Goal: Information Seeking & Learning: Learn about a topic

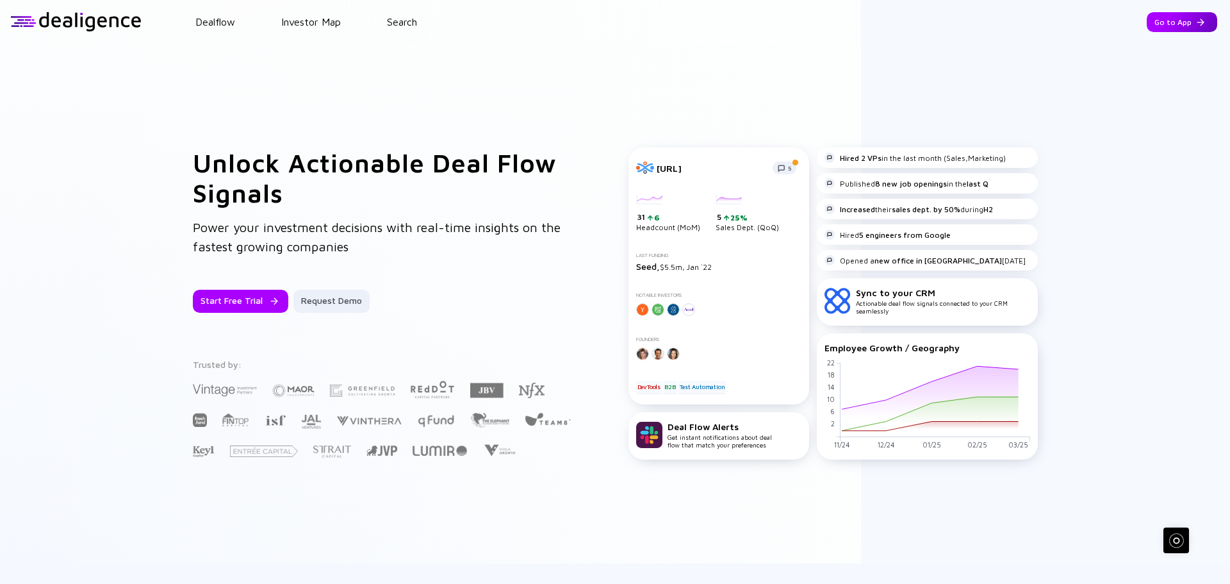
click at [1179, 29] on div "Go to App" at bounding box center [1182, 22] width 70 height 20
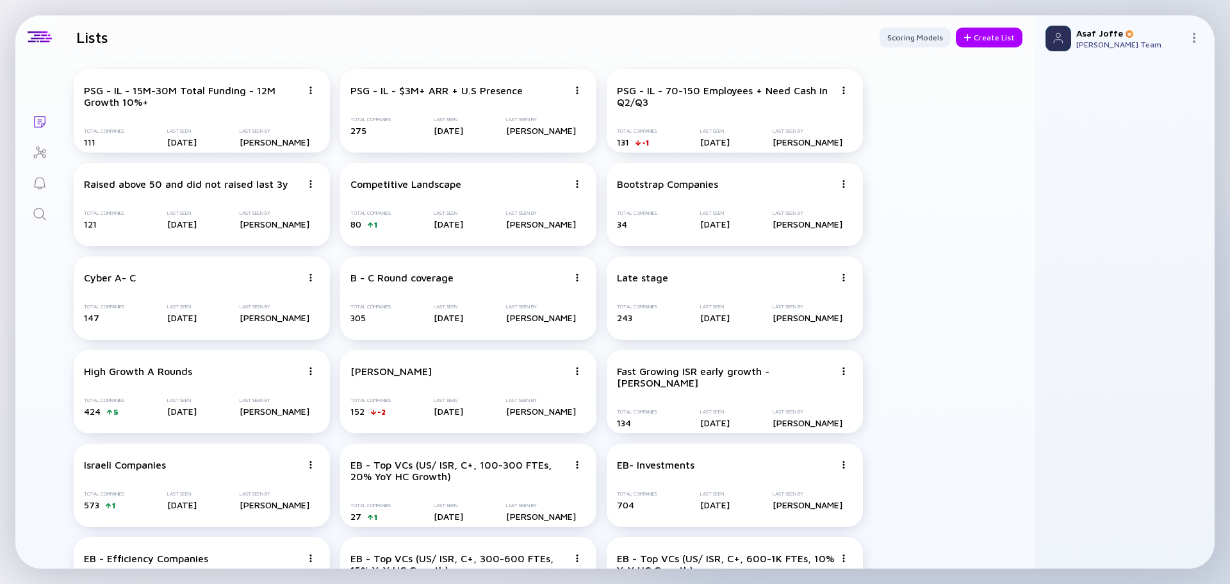
click at [40, 228] on link "Search" at bounding box center [39, 212] width 48 height 31
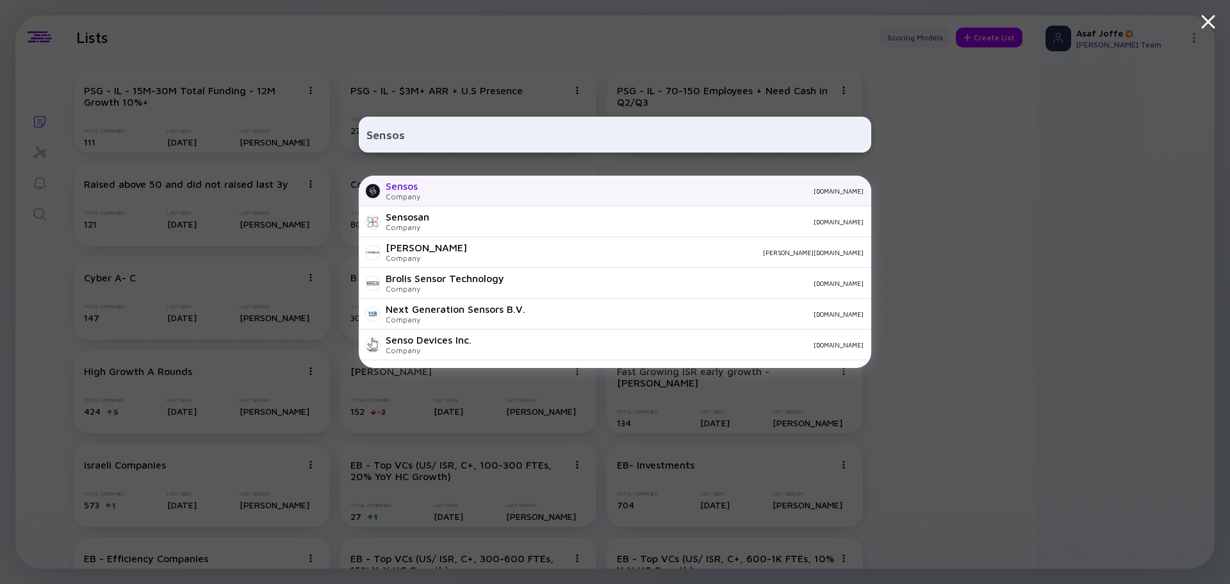
type input "Sensos"
click at [427, 188] on div "Sensos Company [DOMAIN_NAME]" at bounding box center [615, 191] width 513 height 31
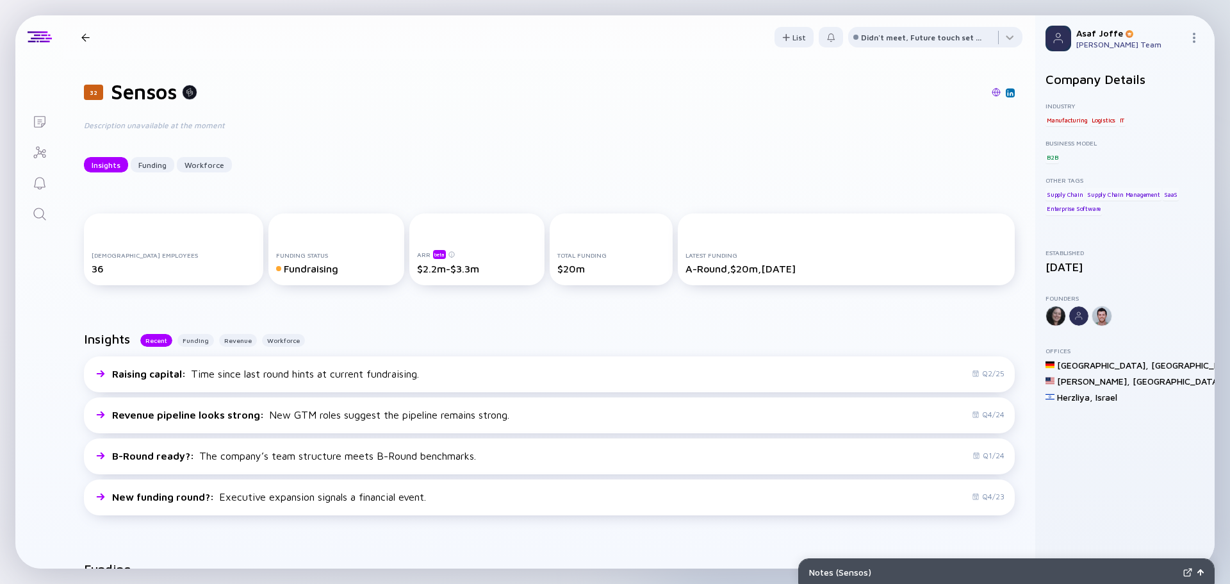
click at [49, 212] on link "Search" at bounding box center [39, 212] width 48 height 31
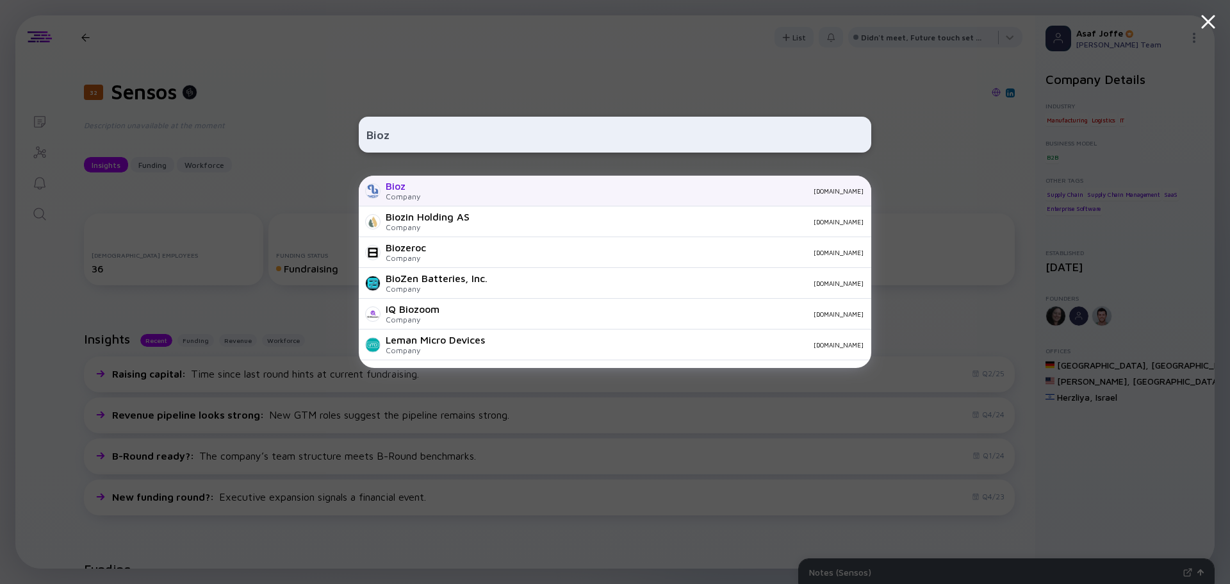
type input "Bioz"
click at [430, 186] on div "Bioz Company [DOMAIN_NAME]" at bounding box center [615, 191] width 513 height 31
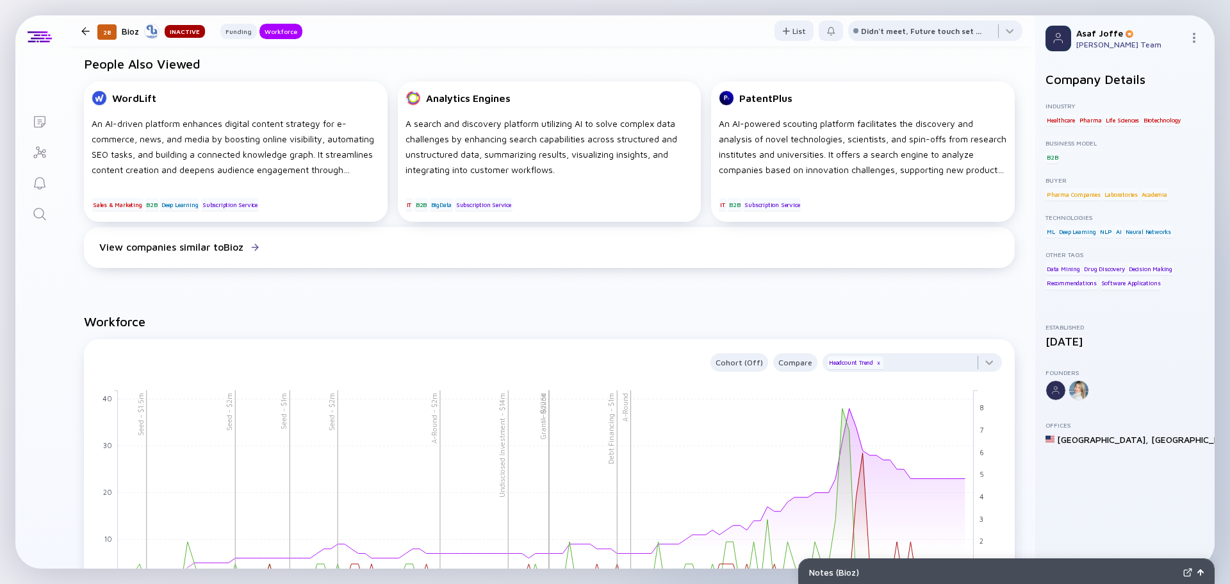
scroll to position [961, 0]
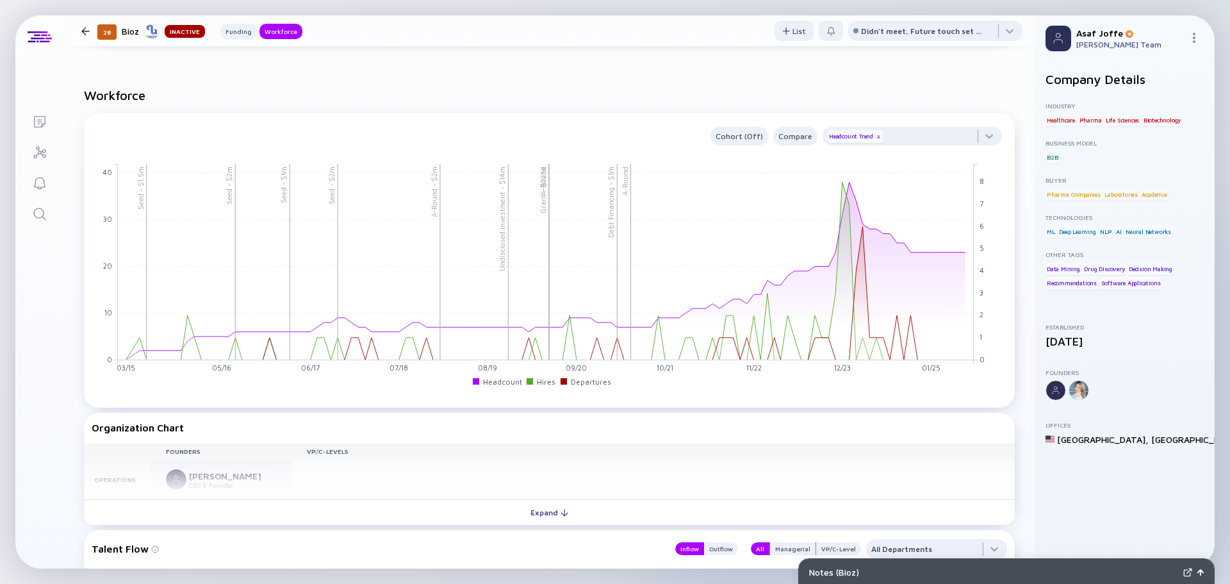
click at [49, 216] on link "Search" at bounding box center [39, 212] width 48 height 31
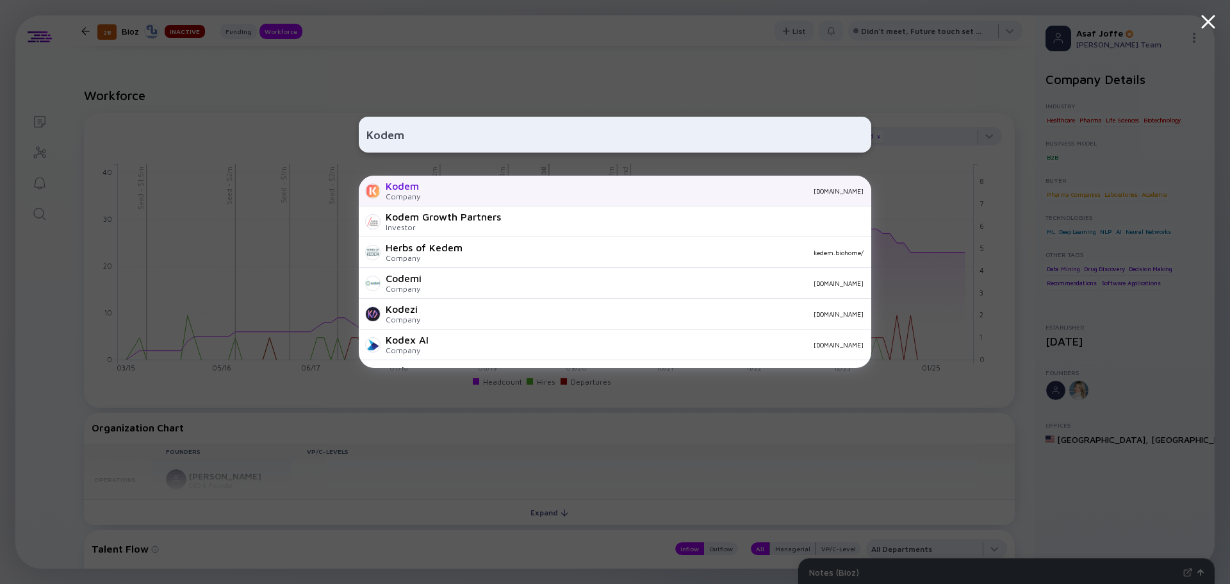
type input "Kodem"
click at [416, 190] on div "Kodem" at bounding box center [403, 186] width 35 height 12
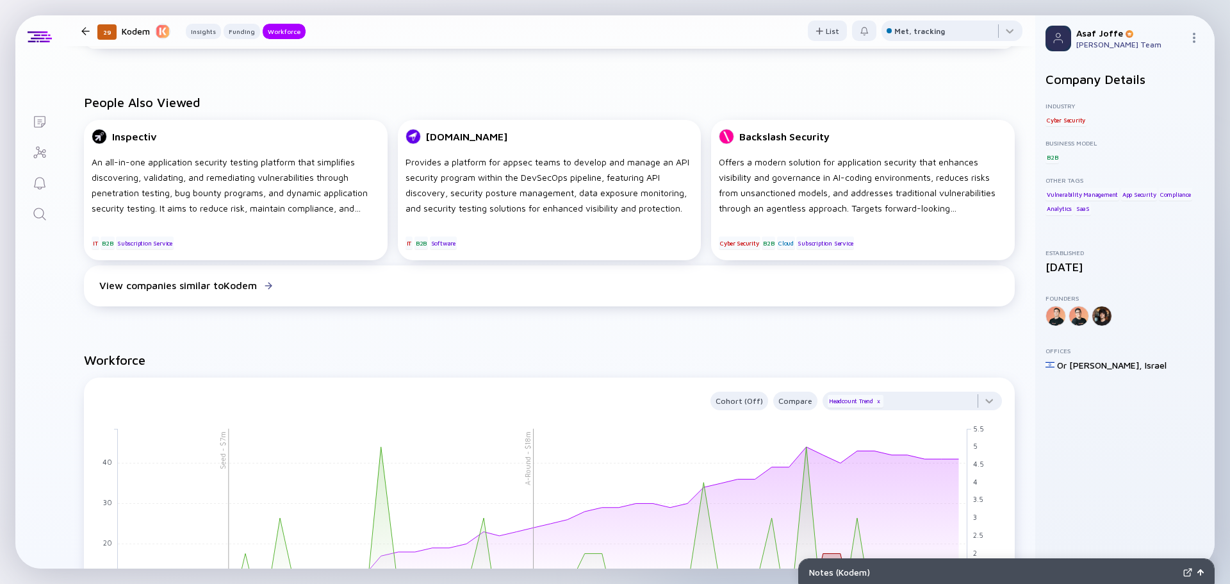
scroll to position [961, 0]
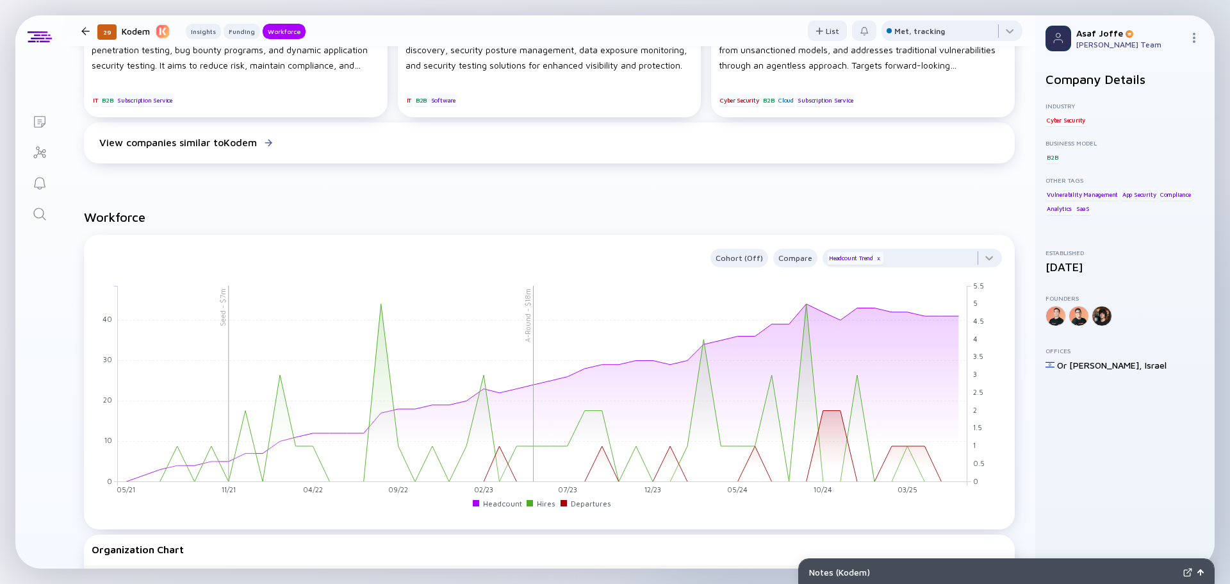
click at [36, 215] on icon "Search" at bounding box center [39, 213] width 15 height 15
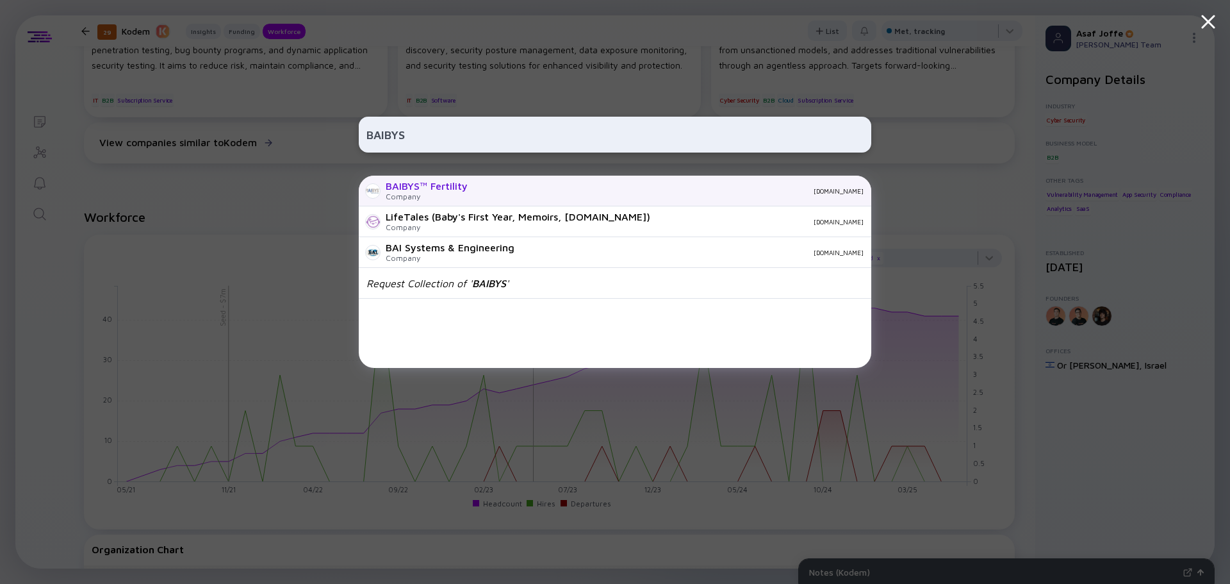
type input "BAIBYS"
click at [437, 191] on div "BAIBYS™ Fertility" at bounding box center [427, 186] width 82 height 12
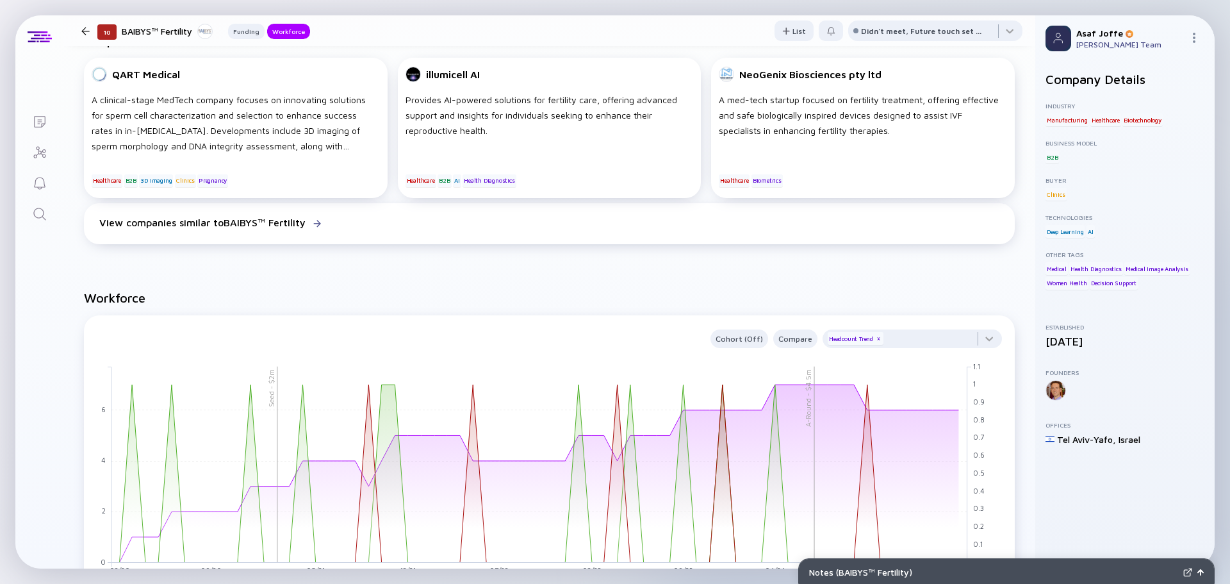
scroll to position [833, 0]
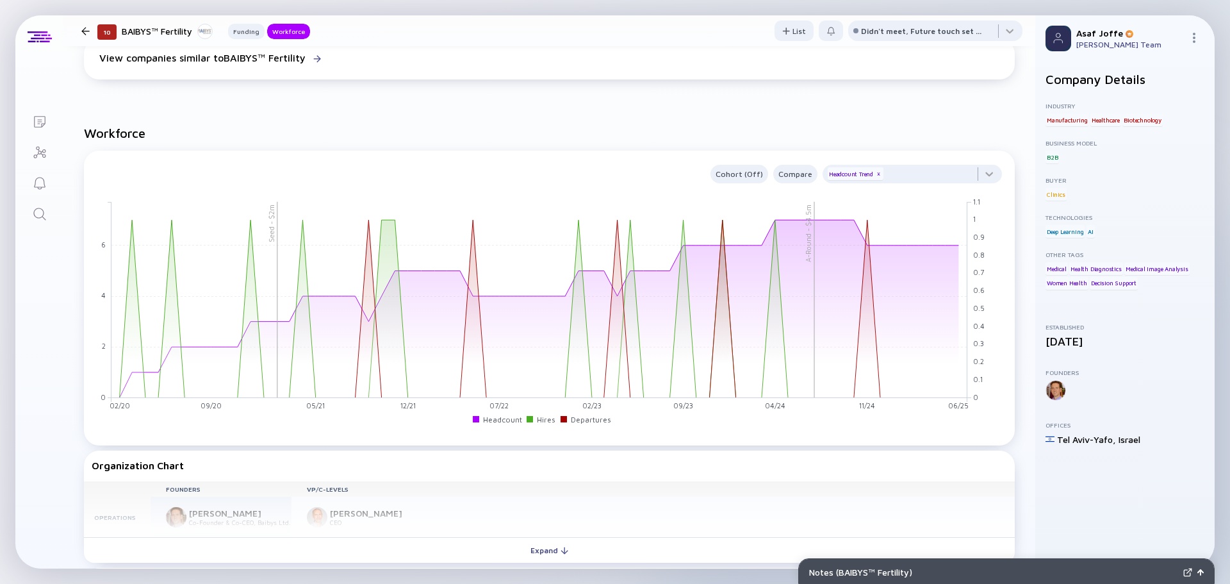
click at [43, 215] on icon "Search" at bounding box center [39, 213] width 15 height 15
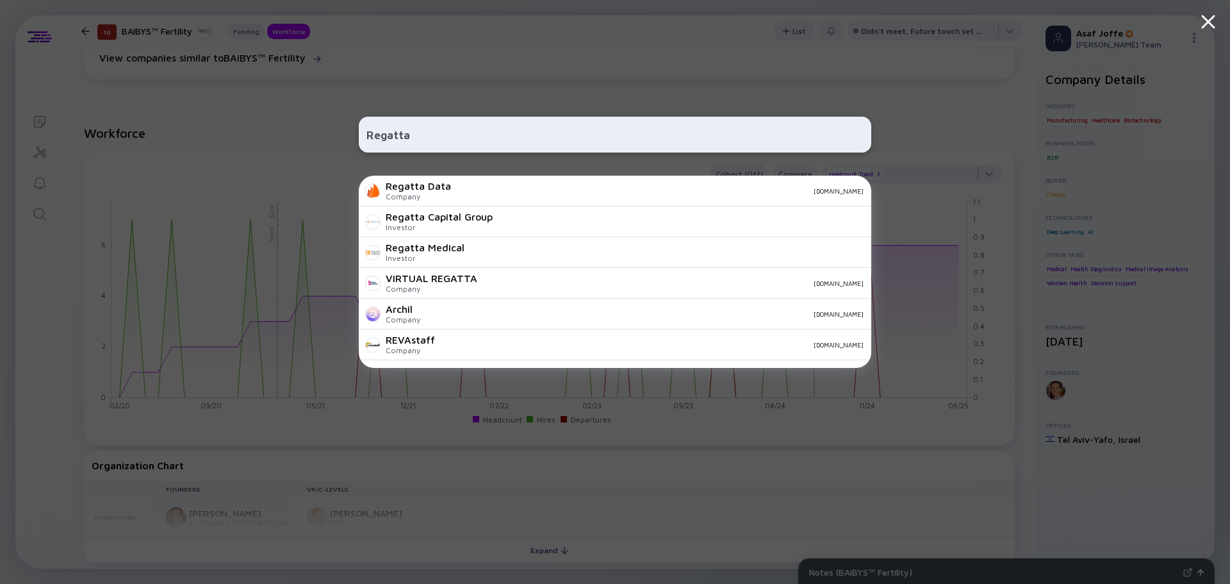
click at [401, 129] on input "Regatta" at bounding box center [615, 134] width 497 height 23
paste input "Bionaut"
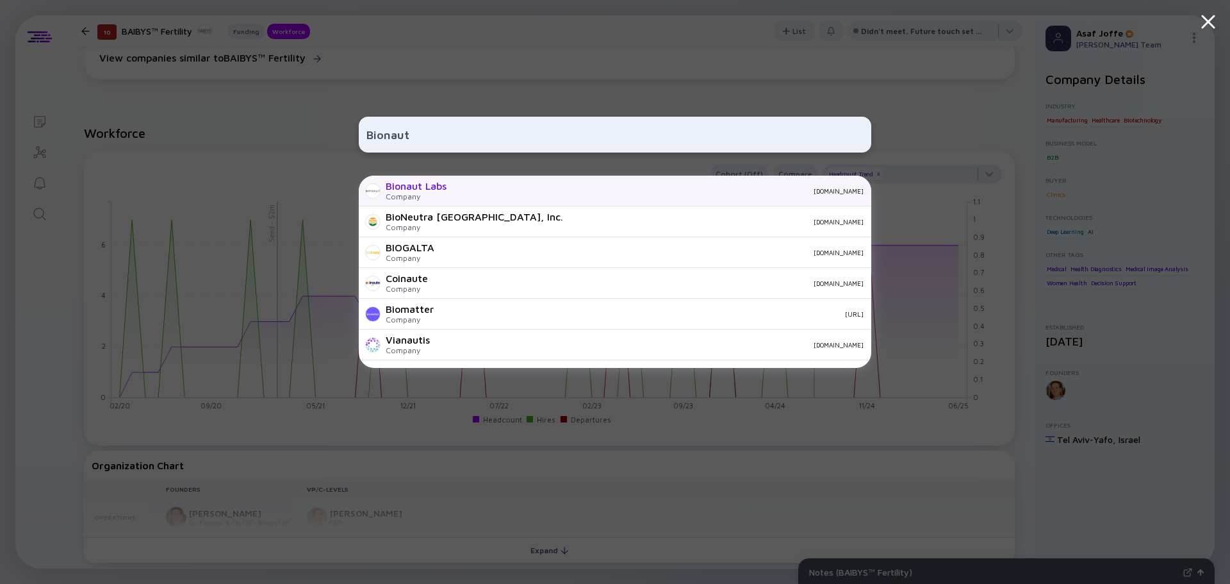
type input "Bionaut"
click at [417, 192] on div "Company" at bounding box center [416, 197] width 61 height 10
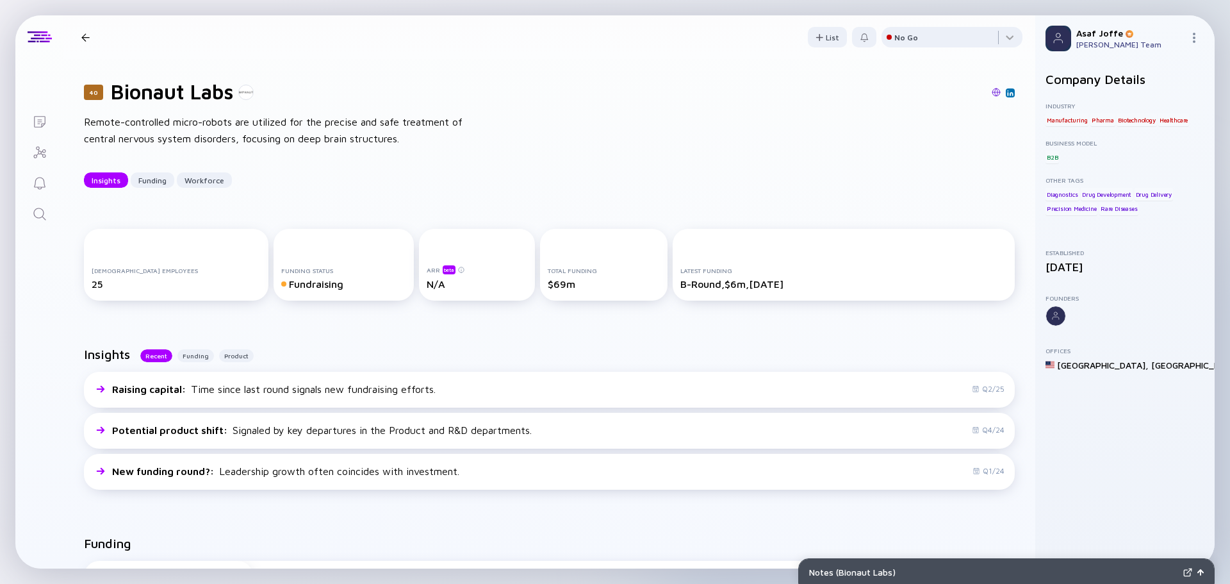
click at [144, 95] on h1 "Bionaut Labs" at bounding box center [172, 91] width 122 height 24
copy h1 "Bionaut"
click at [37, 213] on icon "Search" at bounding box center [39, 213] width 15 height 15
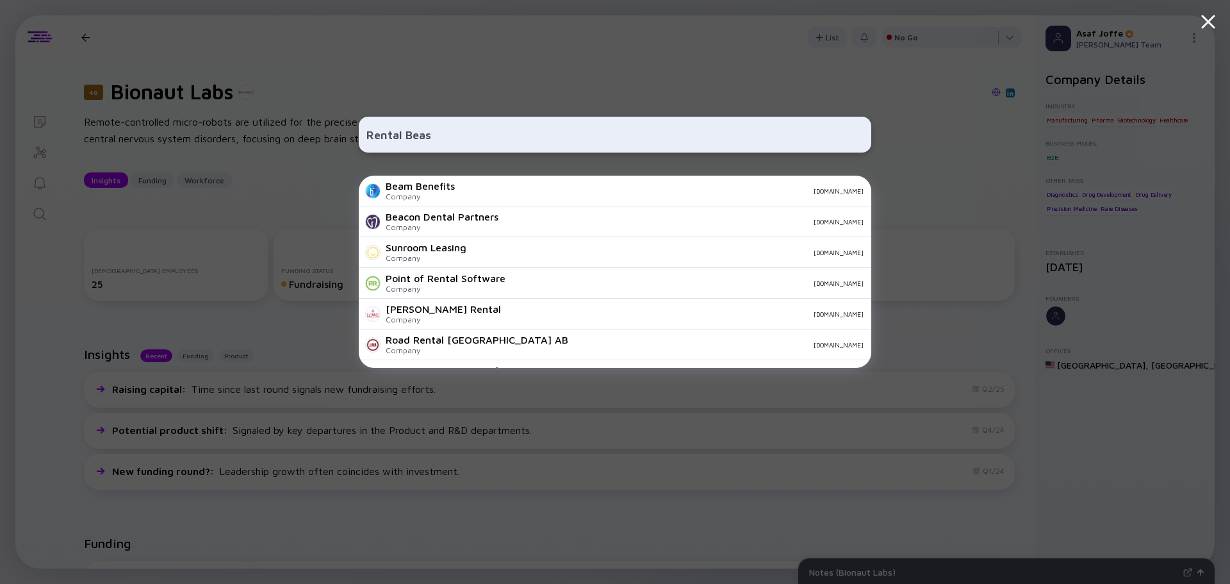
click at [408, 134] on input "Rental Beas" at bounding box center [615, 134] width 497 height 23
paste input "t"
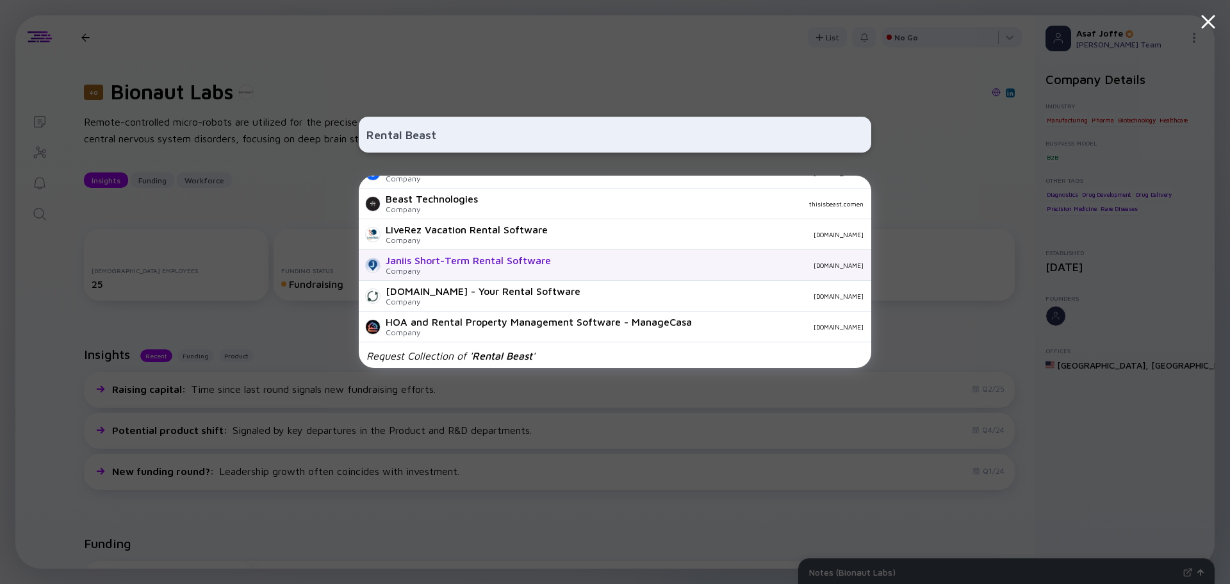
scroll to position [451, 0]
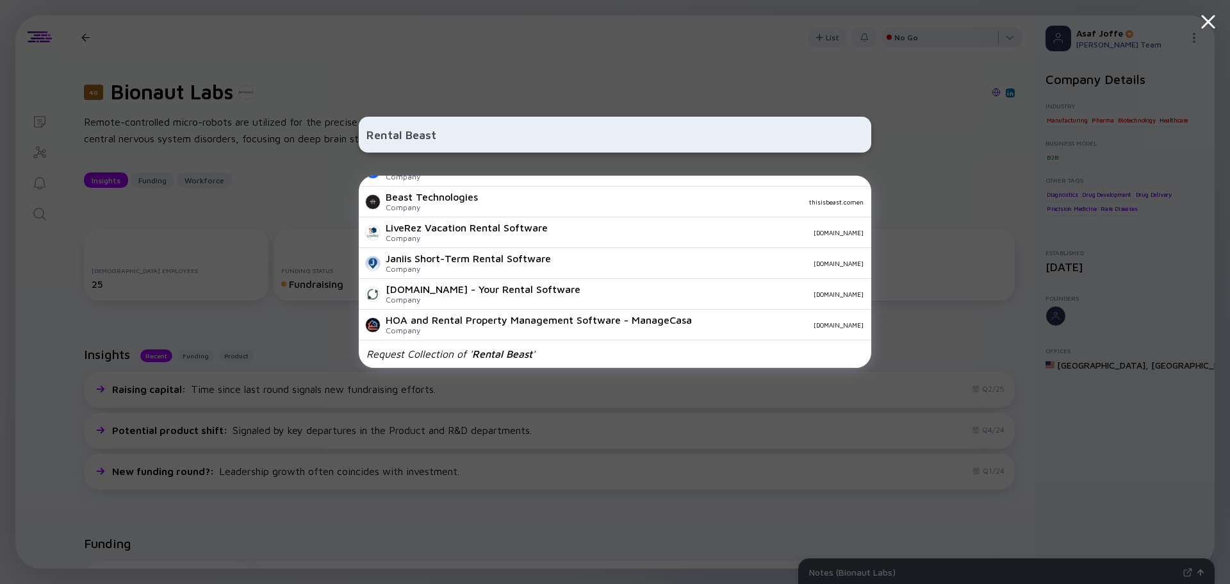
click at [527, 131] on input "Rental Beast" at bounding box center [615, 134] width 497 height 23
paste input "[URL][DOMAIN_NAME]"
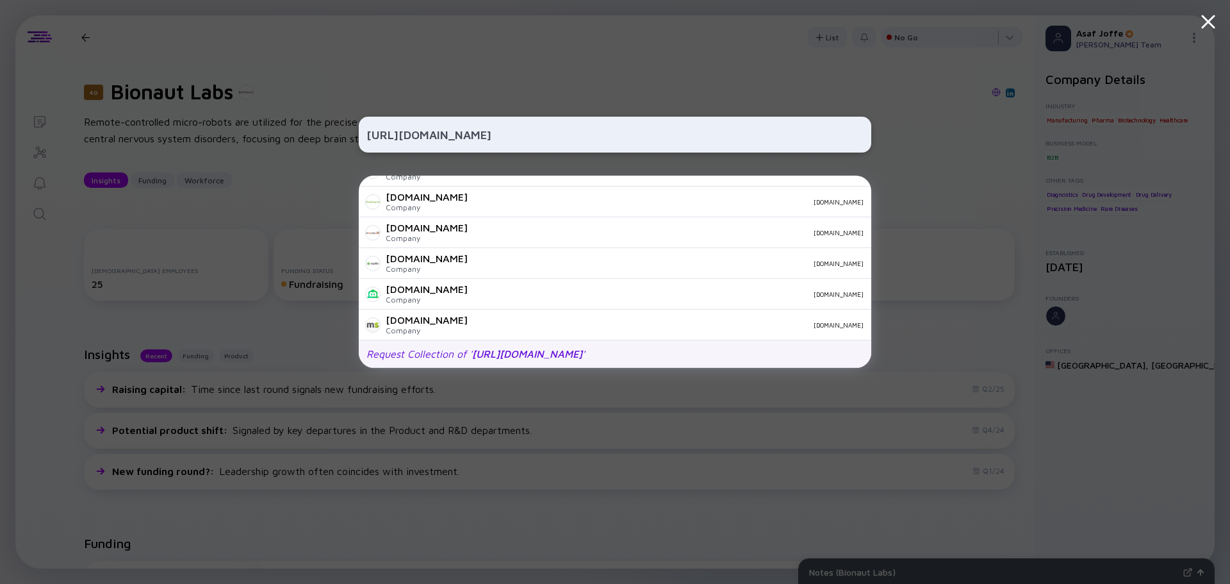
click at [447, 351] on div "Request Collection of ' [URL][DOMAIN_NAME] '" at bounding box center [476, 354] width 219 height 12
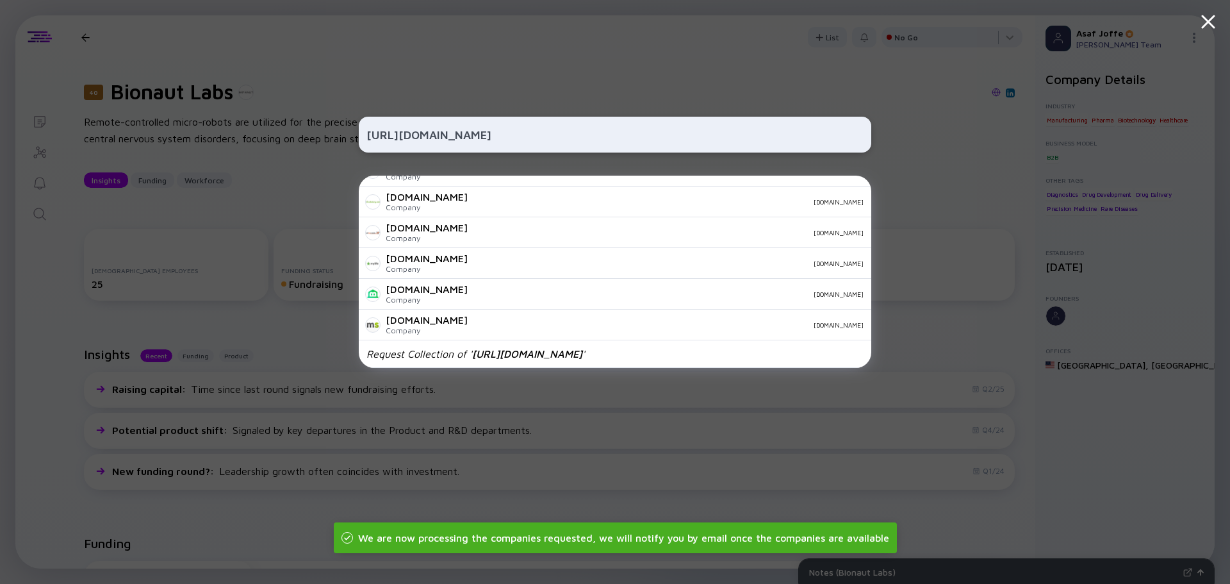
click at [470, 156] on div "[URL][DOMAIN_NAME] [DOMAIN_NAME] Company [DOMAIN_NAME] [DOMAIN_NAME] Company [D…" at bounding box center [615, 292] width 513 height 584
click at [467, 140] on input "[URL][DOMAIN_NAME]" at bounding box center [615, 134] width 497 height 23
paste input "Delphi"
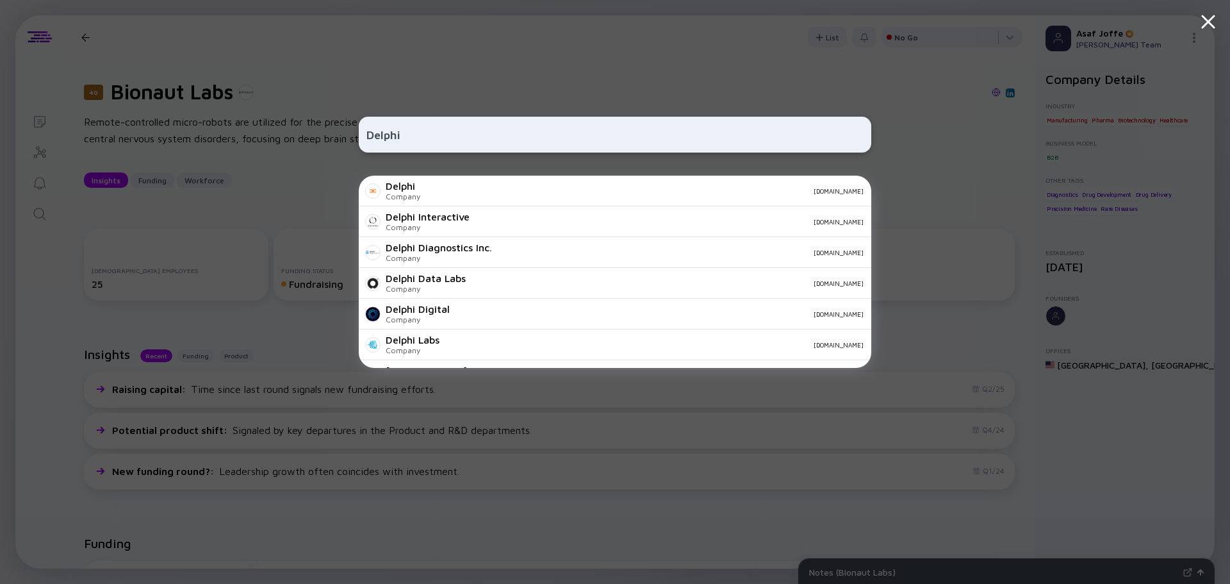
type input "Delphi"
drag, startPoint x: 478, startPoint y: 129, endPoint x: 204, endPoint y: 167, distance: 276.2
click at [207, 165] on div "Delphi Delphi Company [DOMAIN_NAME] Delphi Interactive Company [DOMAIN_NAME] De…" at bounding box center [615, 292] width 1230 height 584
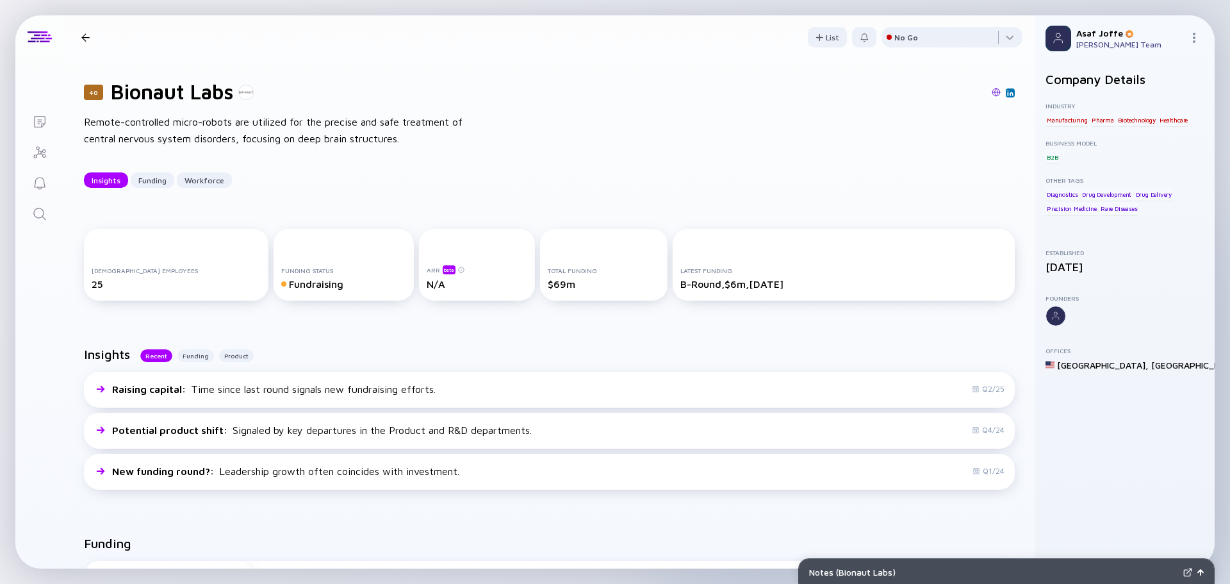
click at [32, 210] on icon "Search" at bounding box center [39, 213] width 15 height 15
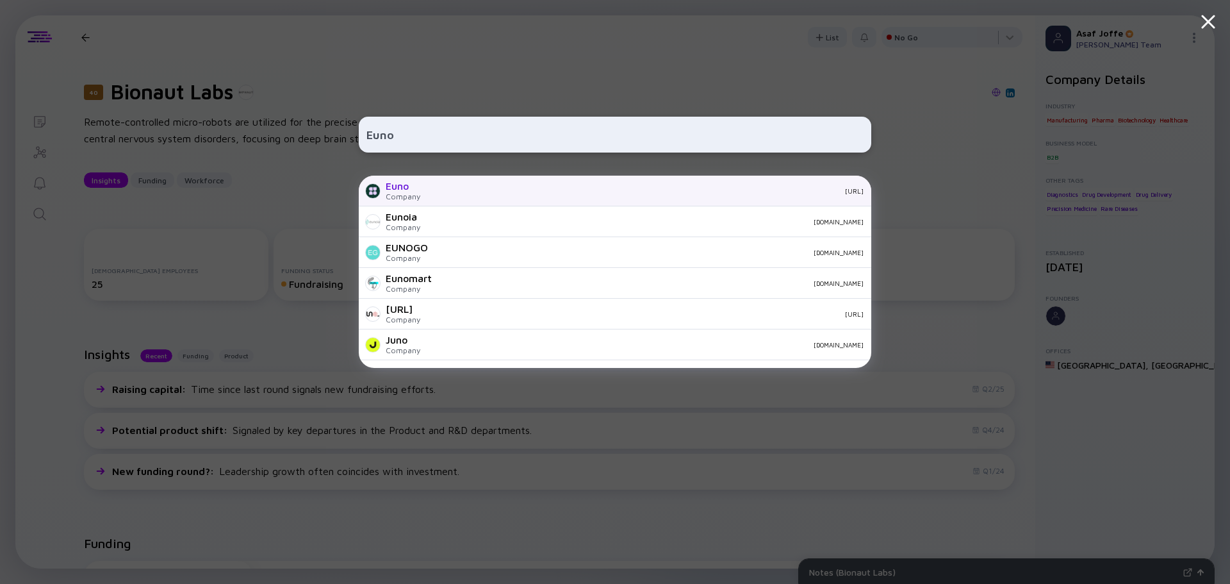
type input "Euno"
click at [545, 183] on div "Euno Company [URL]" at bounding box center [615, 191] width 513 height 31
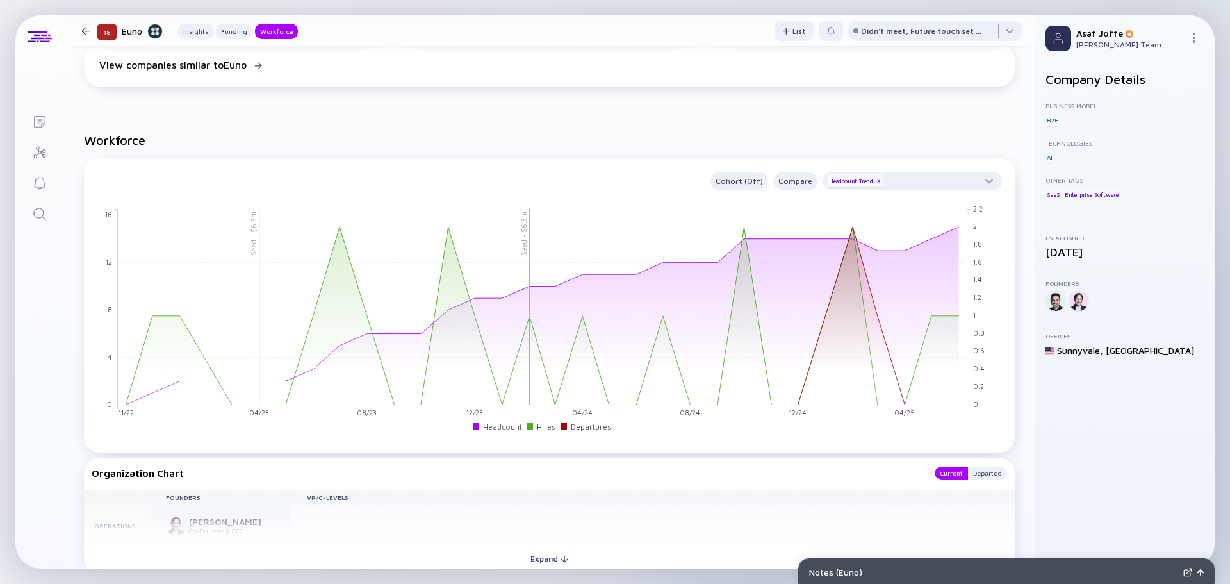
scroll to position [1026, 0]
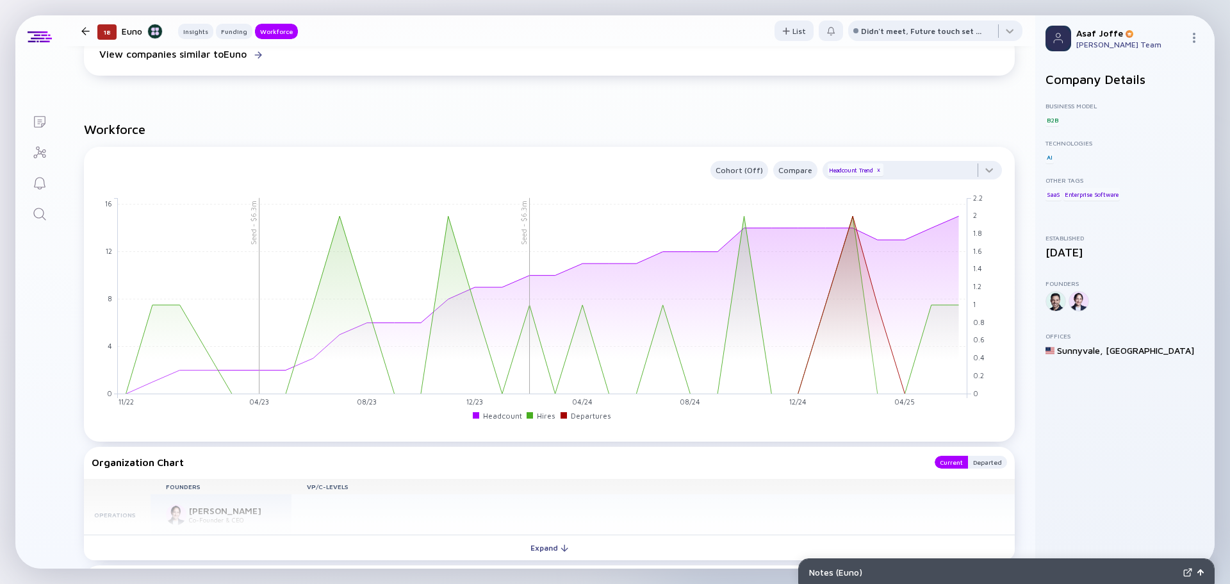
click at [42, 215] on icon "Search" at bounding box center [39, 214] width 12 height 12
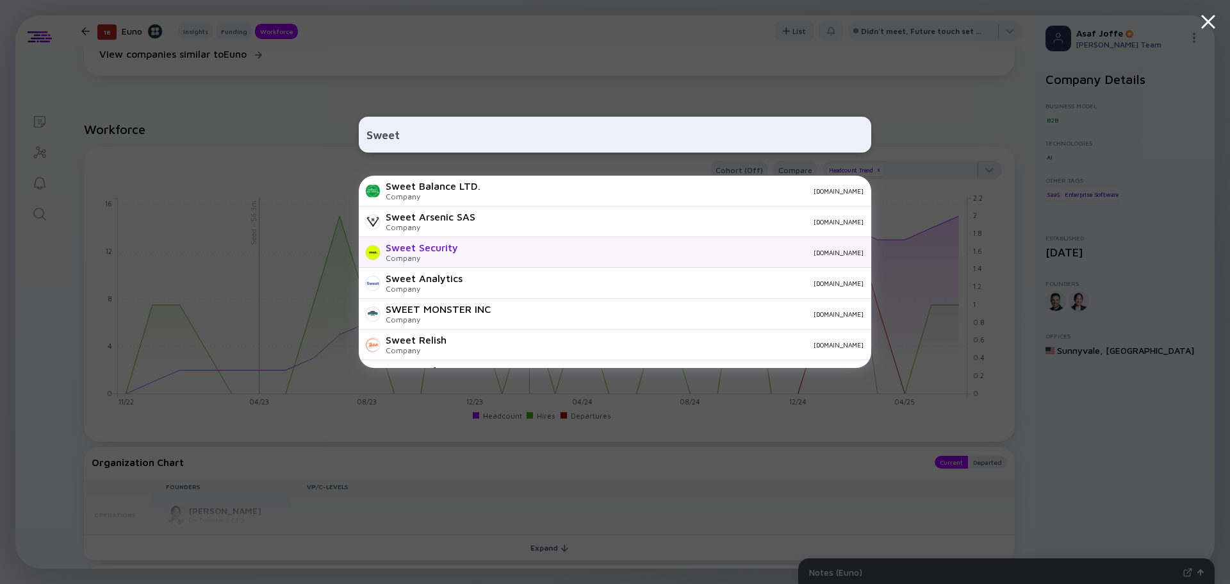
type input "Sweet"
click at [471, 245] on div "Sweet Security Company [DOMAIN_NAME]" at bounding box center [615, 252] width 513 height 31
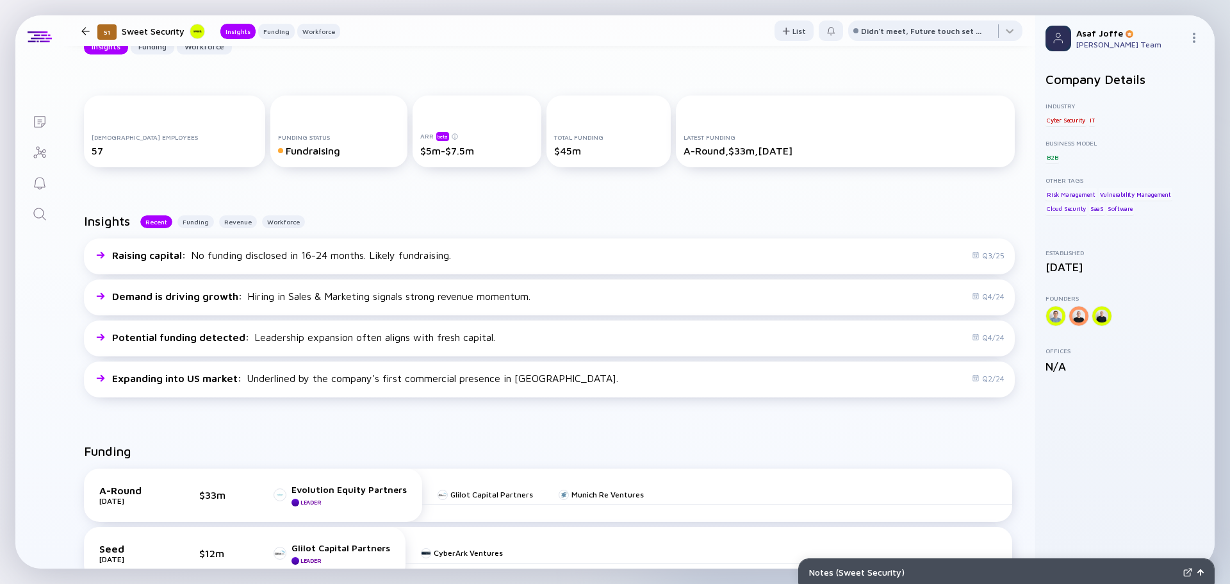
scroll to position [128, 0]
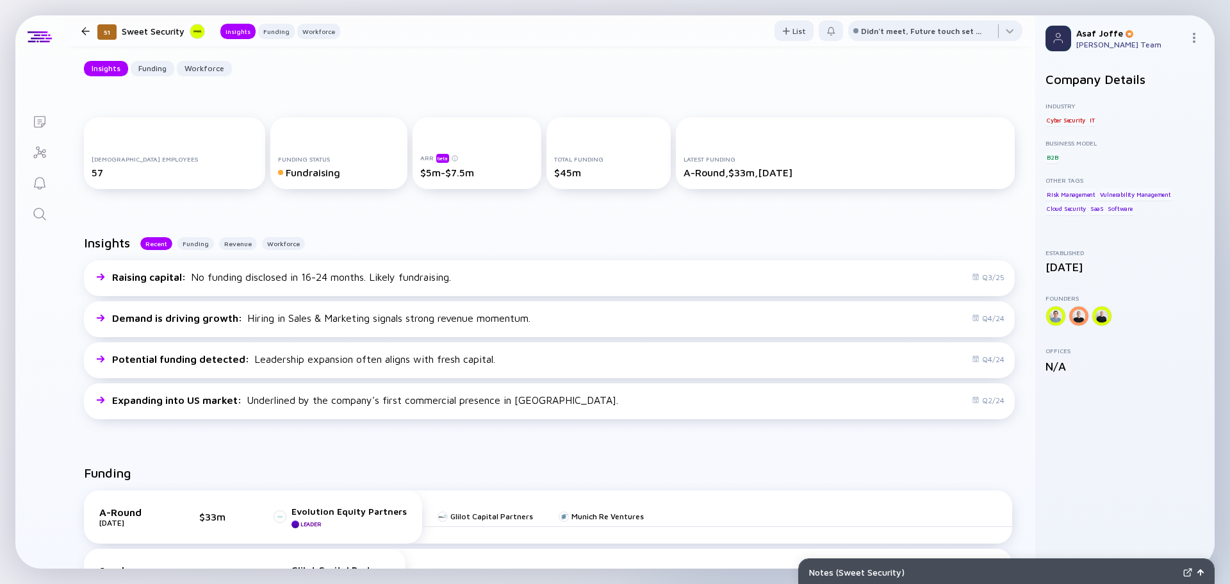
click at [53, 204] on link "Search" at bounding box center [39, 212] width 48 height 31
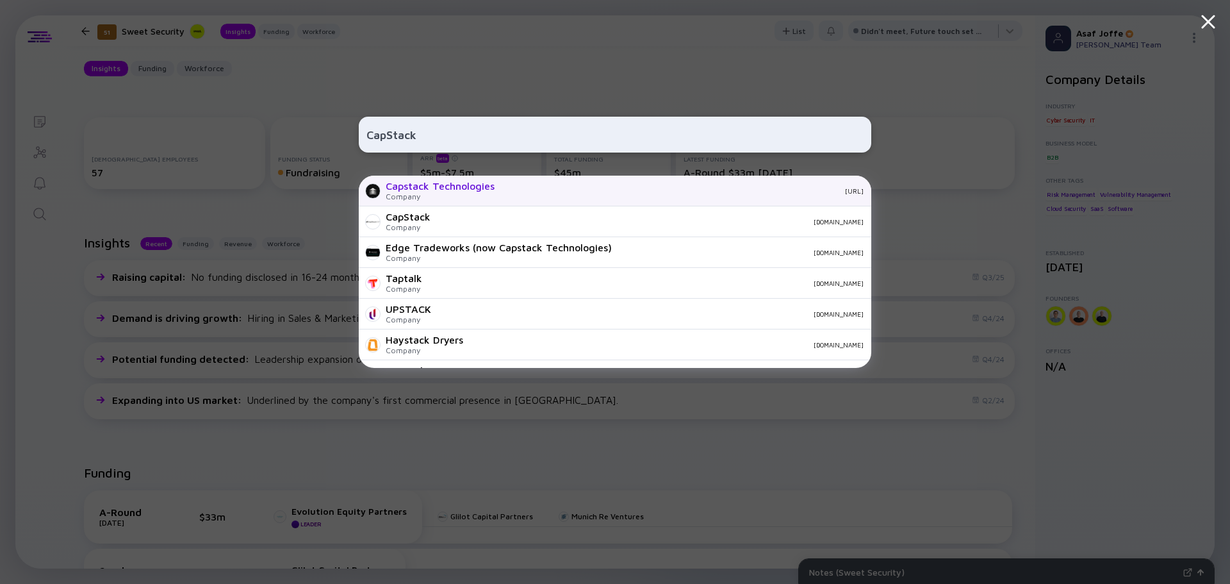
type input "CapStack"
click at [511, 181] on div "Capstack Technologies Company [URL]" at bounding box center [615, 191] width 513 height 31
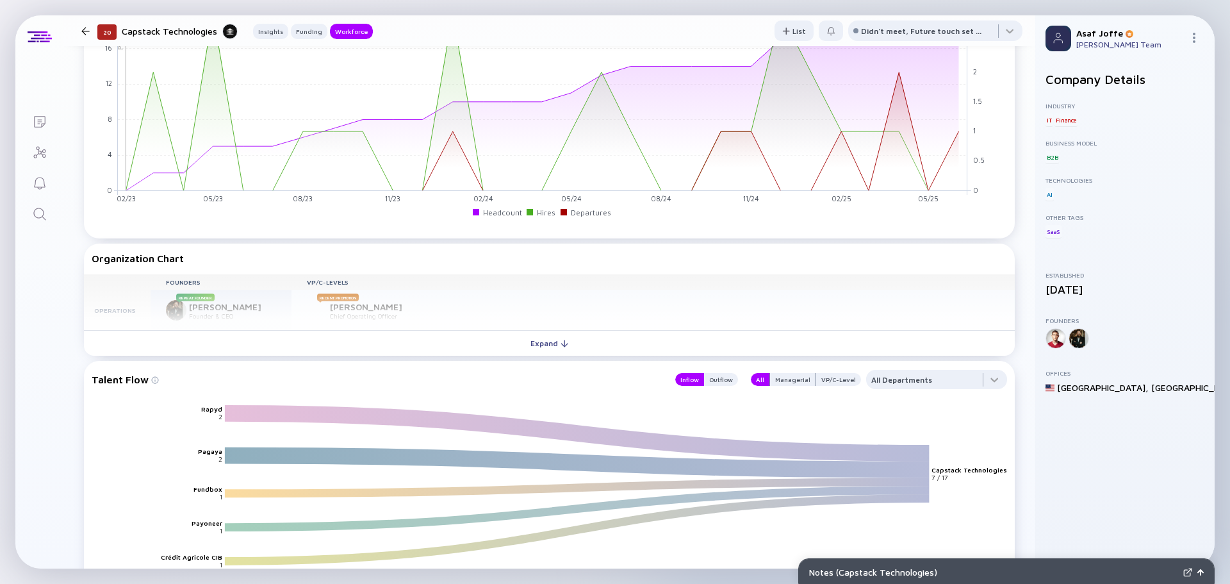
scroll to position [1346, 0]
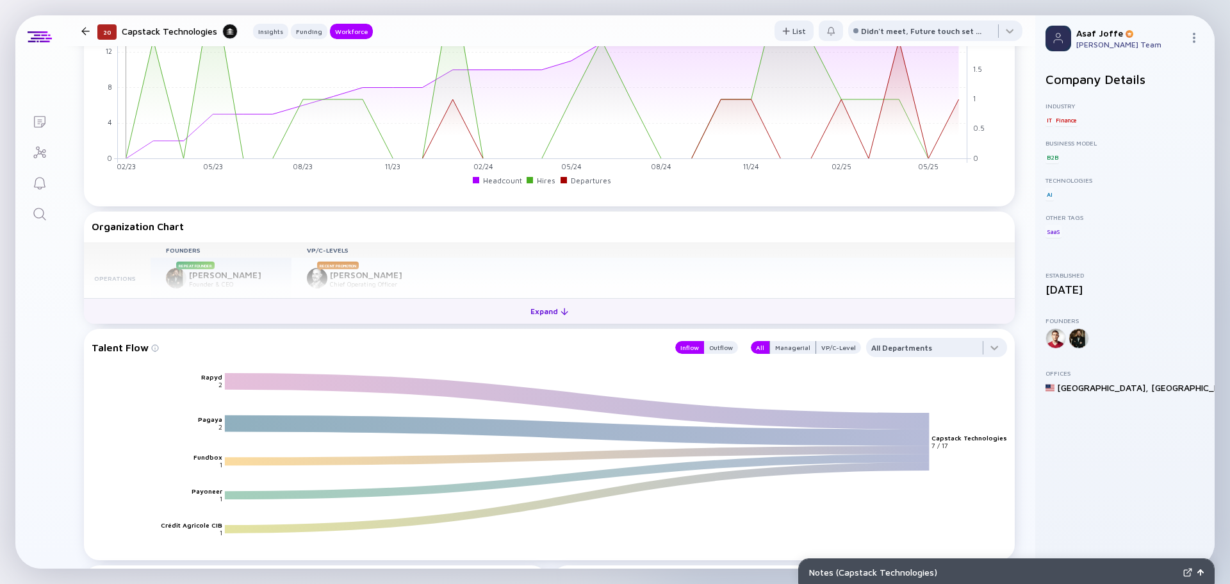
click at [489, 306] on button "Expand" at bounding box center [549, 311] width 931 height 26
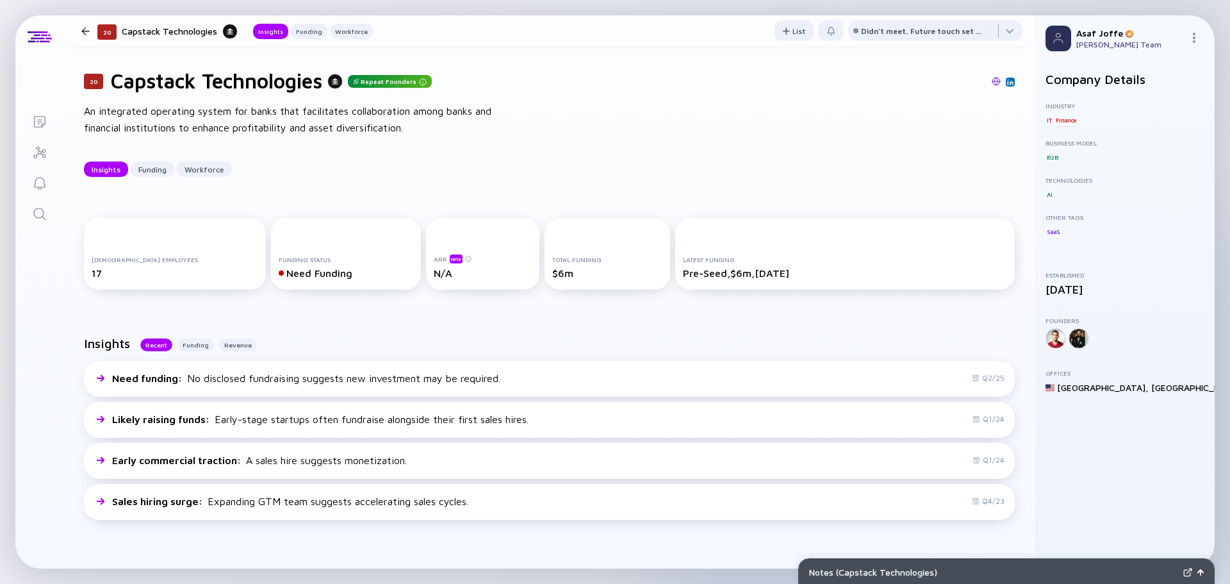
scroll to position [0, 0]
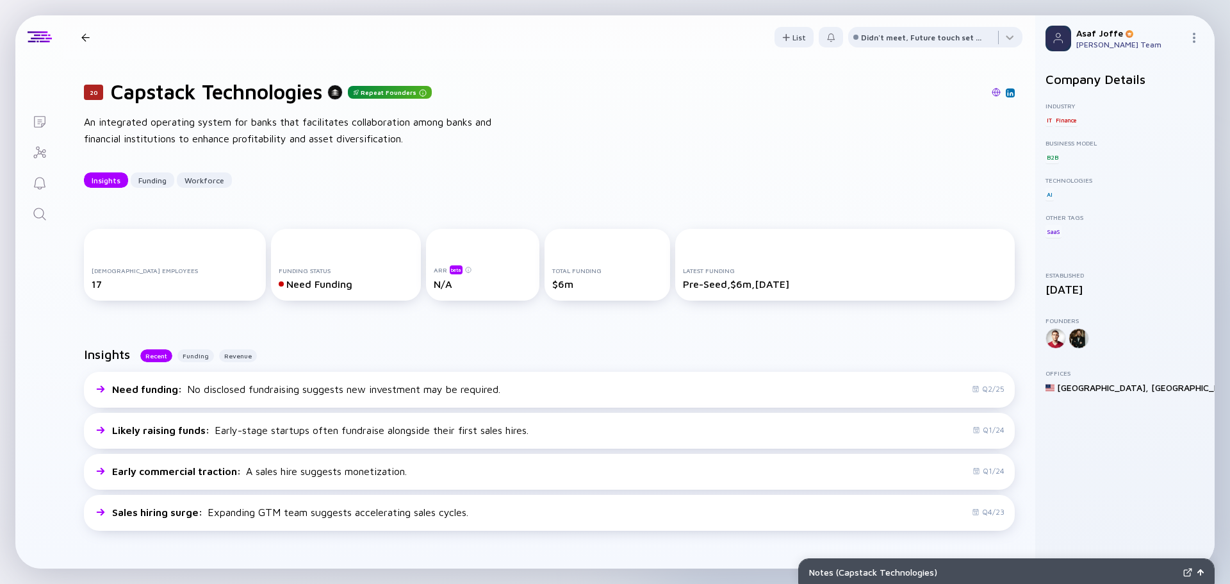
click at [44, 217] on icon "Search" at bounding box center [39, 213] width 15 height 15
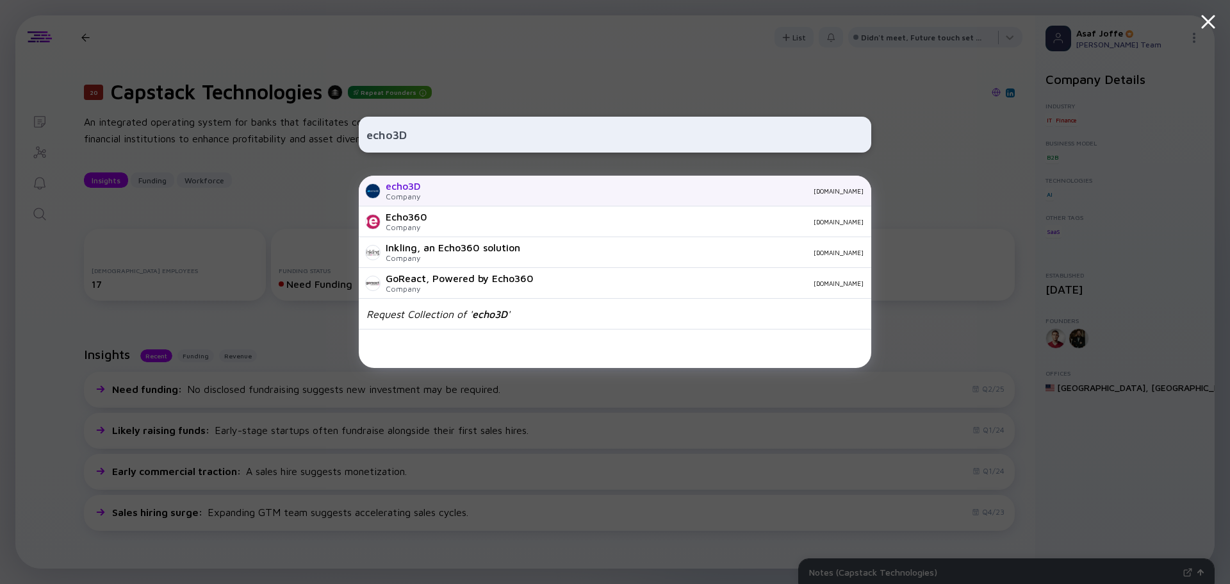
type input "echo3D"
click at [396, 190] on div "echo3D" at bounding box center [403, 186] width 35 height 12
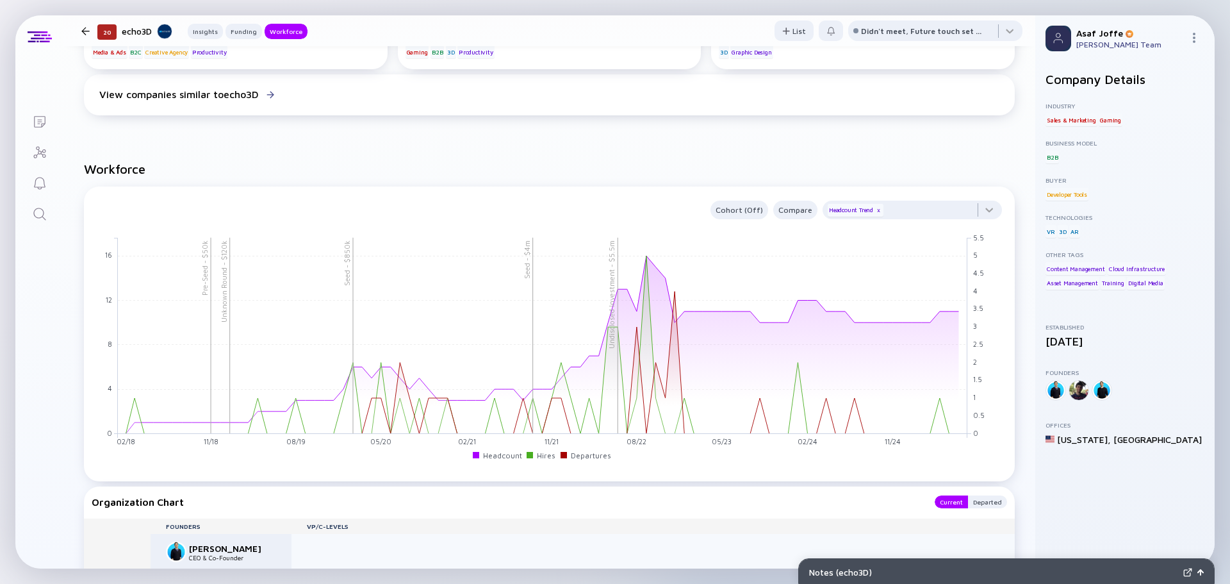
scroll to position [1025, 0]
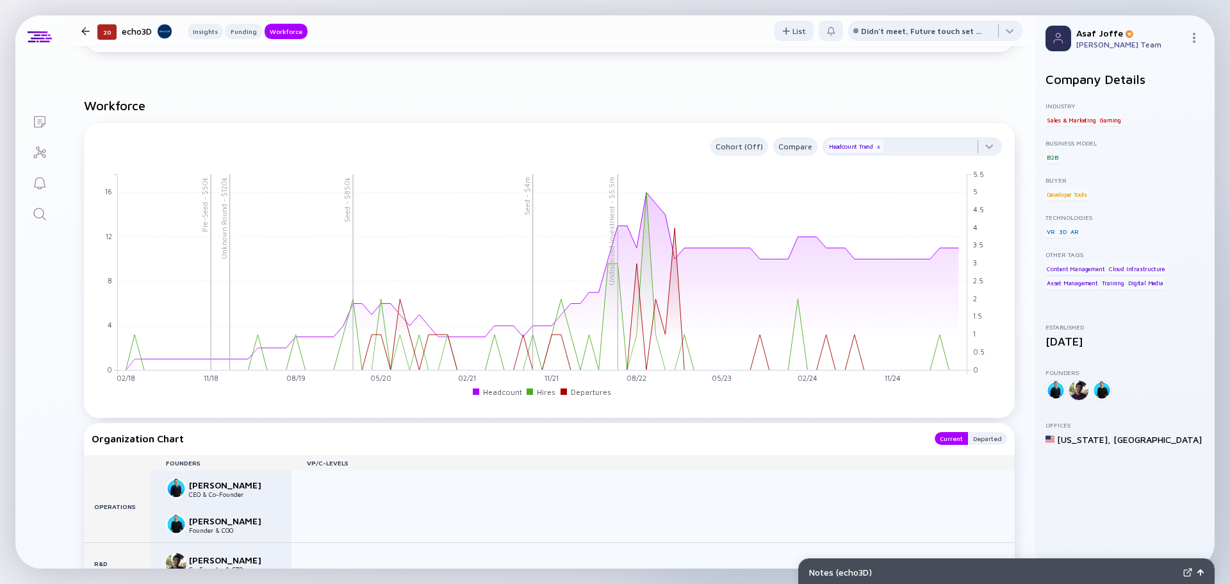
click at [31, 211] on link "Search" at bounding box center [39, 212] width 48 height 31
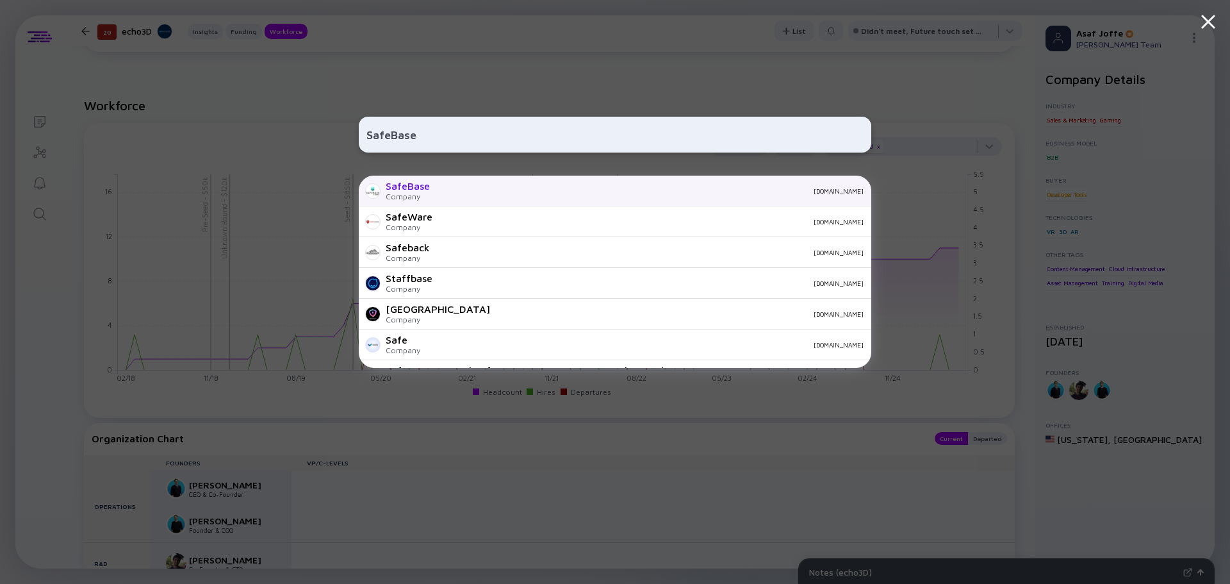
type input "SafeBase"
click at [414, 195] on div "Company" at bounding box center [408, 197] width 44 height 10
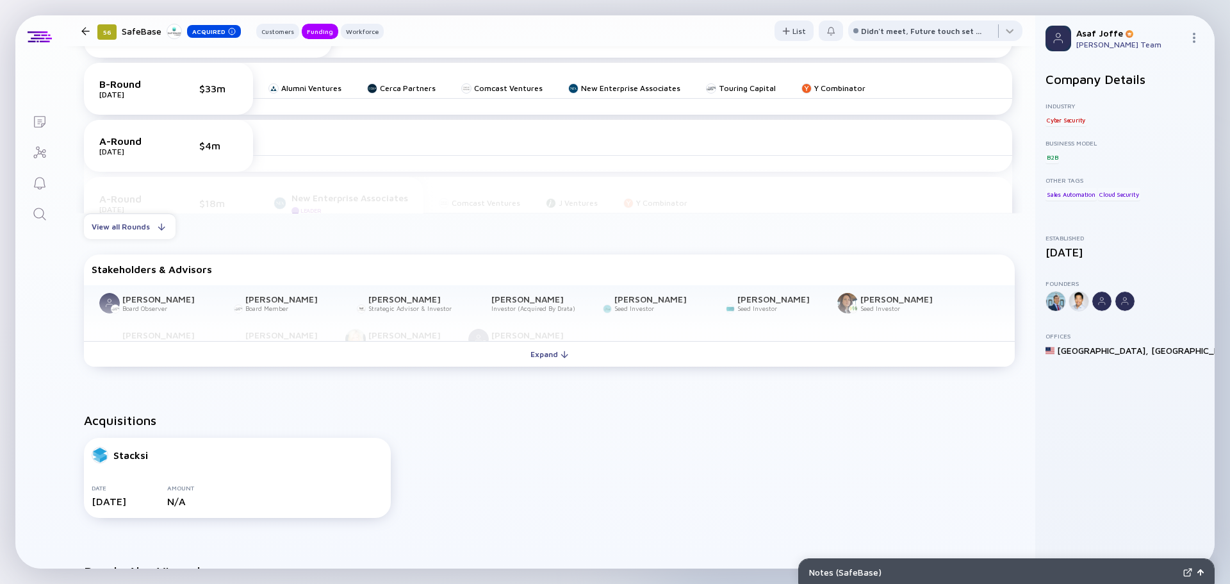
scroll to position [449, 0]
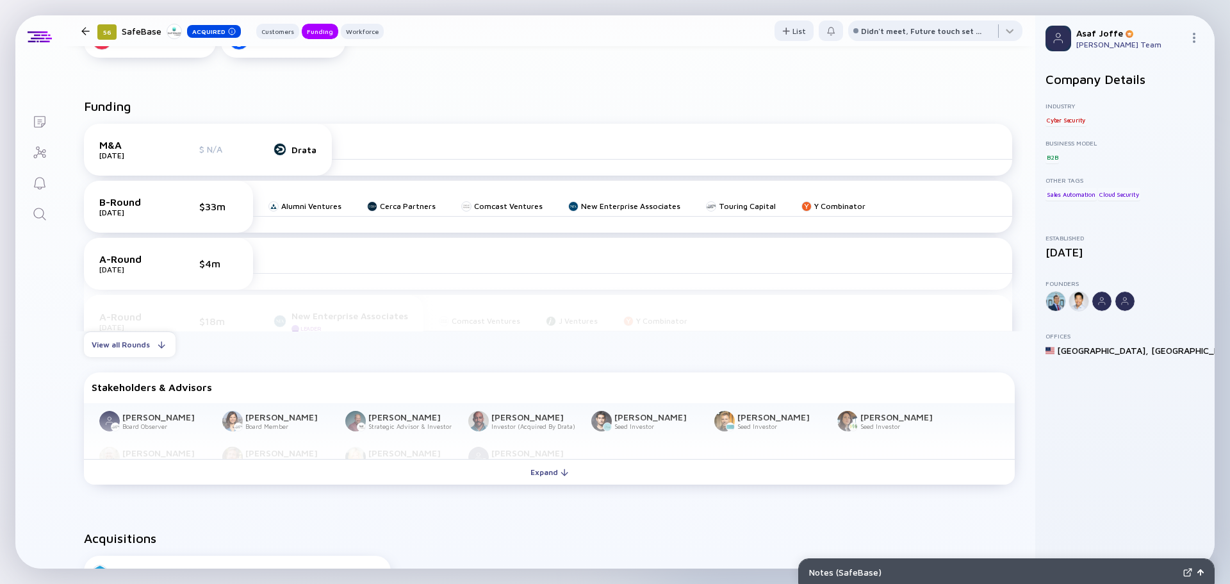
click at [38, 219] on icon "Search" at bounding box center [39, 213] width 15 height 15
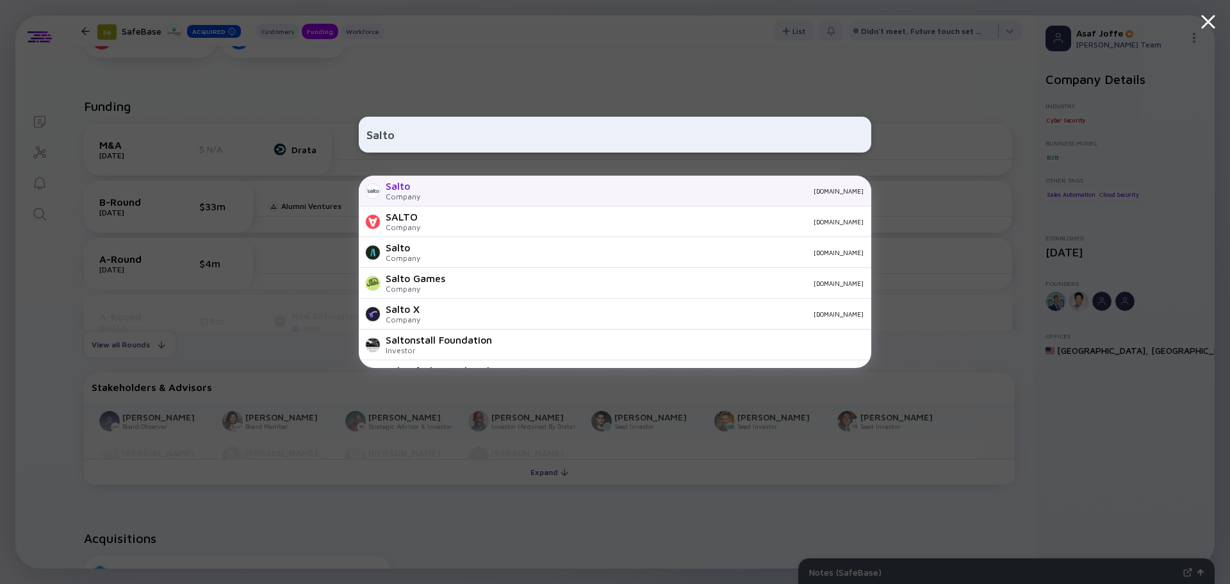
type input "Salto"
click at [459, 183] on div "Salto Company [DOMAIN_NAME]" at bounding box center [615, 191] width 513 height 31
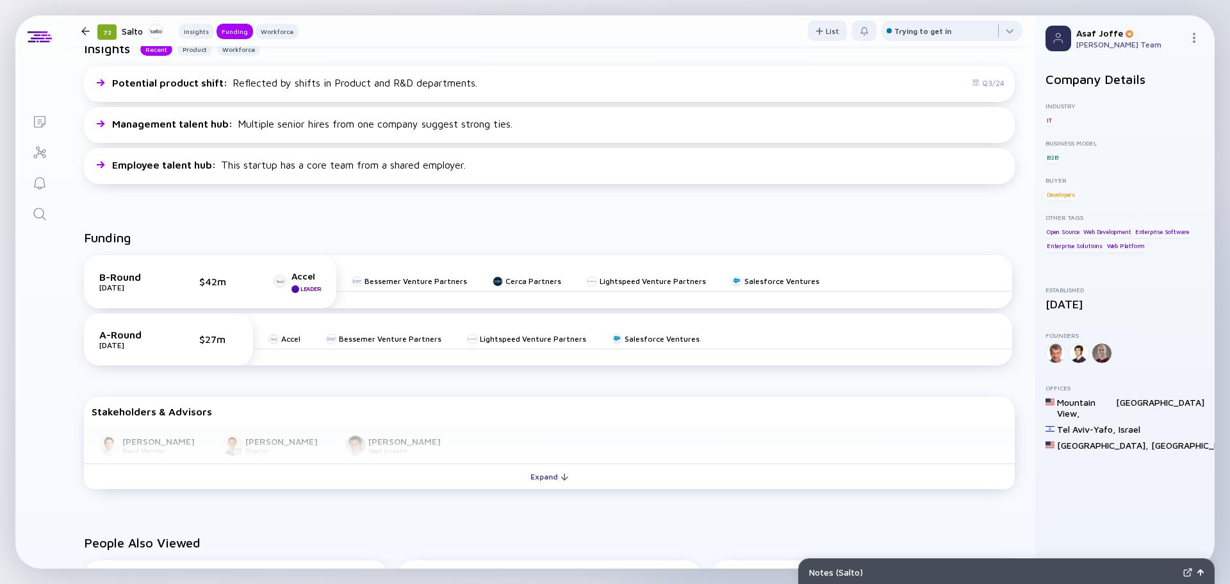
scroll to position [449, 0]
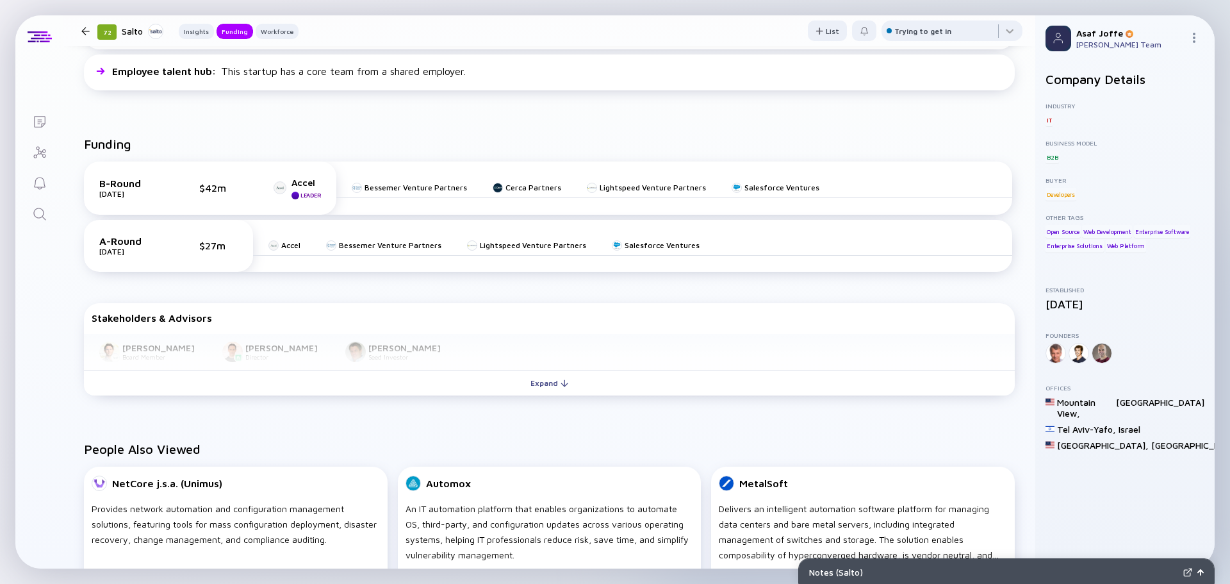
drag, startPoint x: 393, startPoint y: 174, endPoint x: 334, endPoint y: 142, distance: 67.1
click at [334, 142] on div "Funding" at bounding box center [549, 149] width 931 height 25
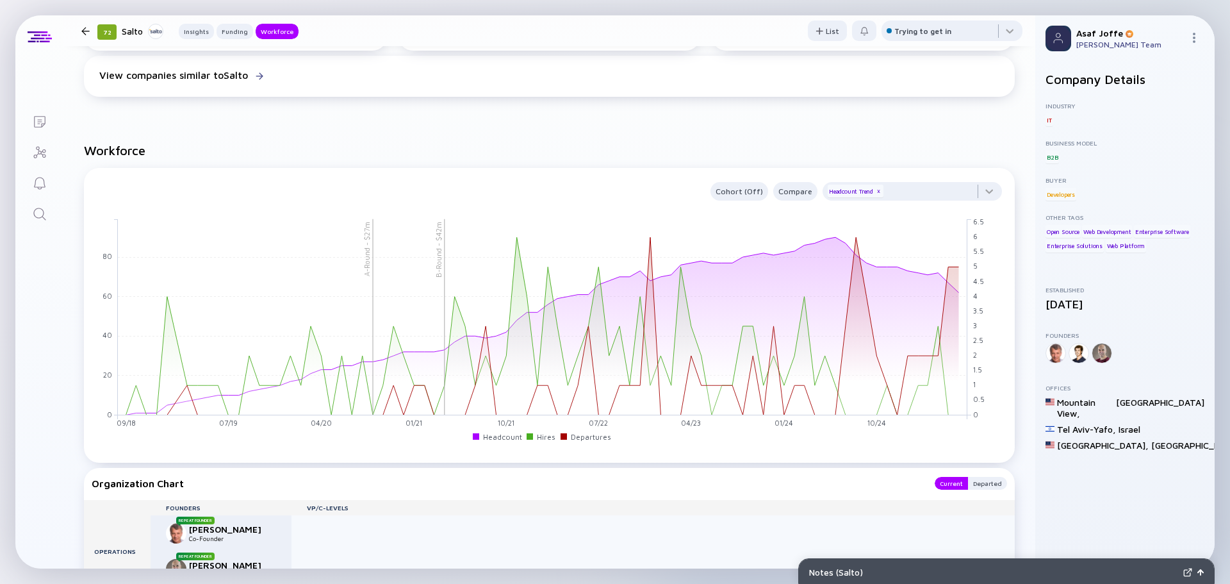
scroll to position [961, 0]
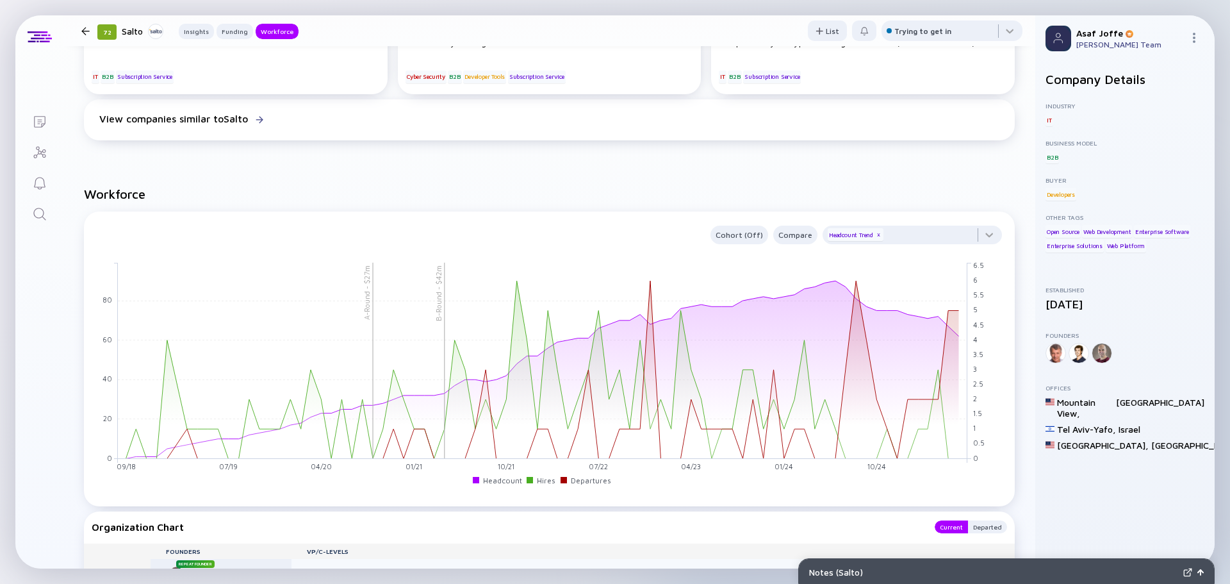
click at [46, 205] on link "Search" at bounding box center [39, 212] width 48 height 31
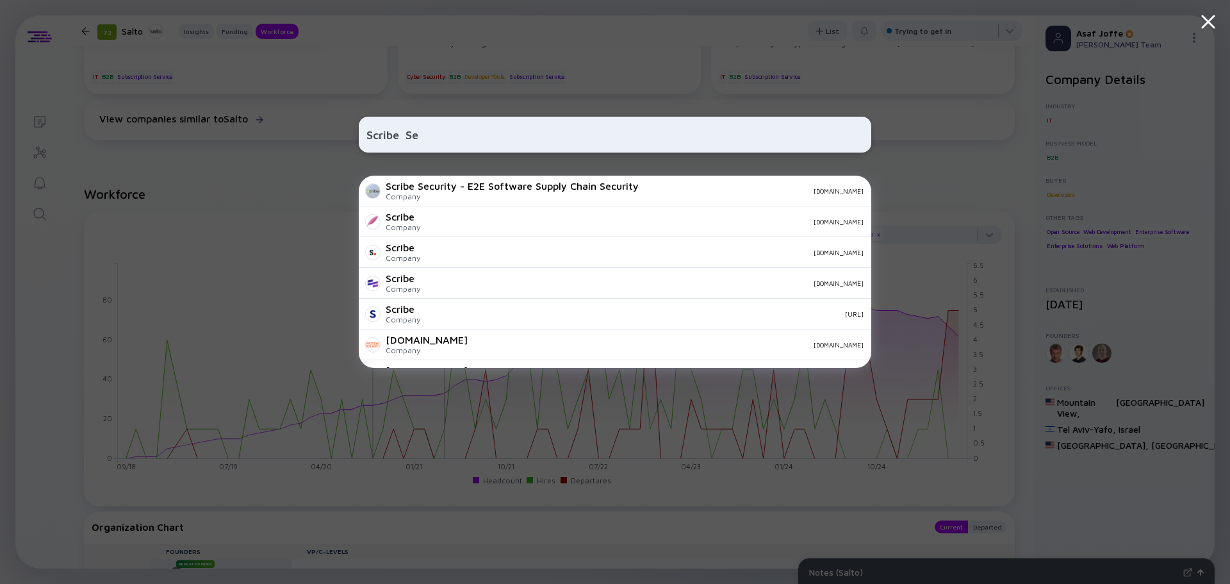
type input "Scribe Se"
click at [464, 186] on div "Scribe Security - E2E Software Supply Chain Security" at bounding box center [512, 186] width 253 height 12
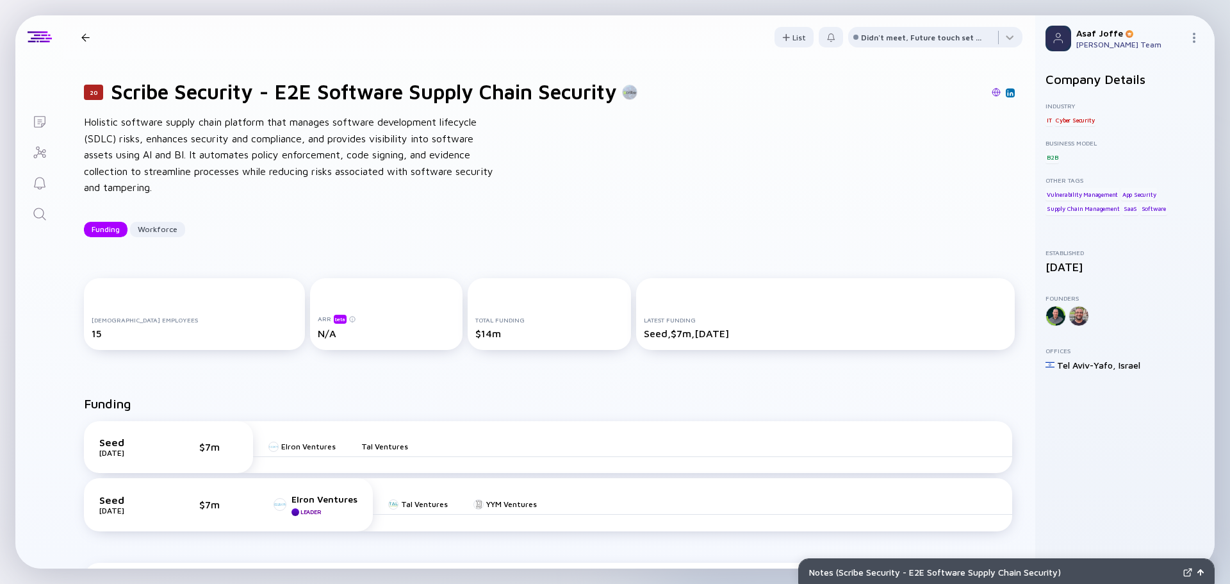
click at [40, 206] on icon "Search" at bounding box center [39, 213] width 15 height 15
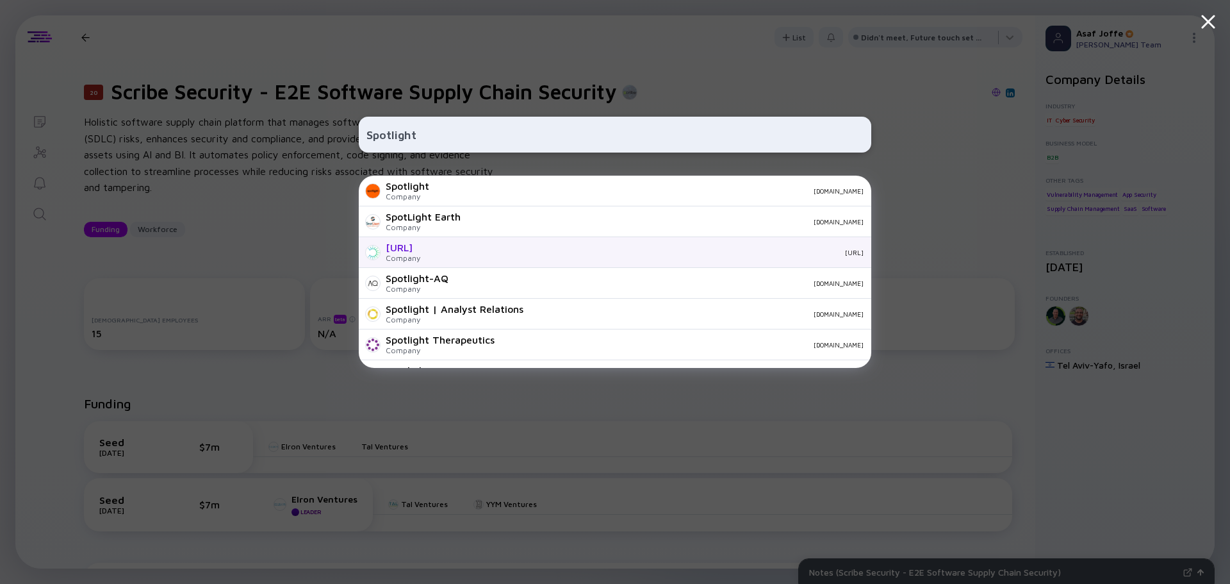
type input "Spotlight"
click at [420, 251] on div "[URL]" at bounding box center [403, 248] width 35 height 12
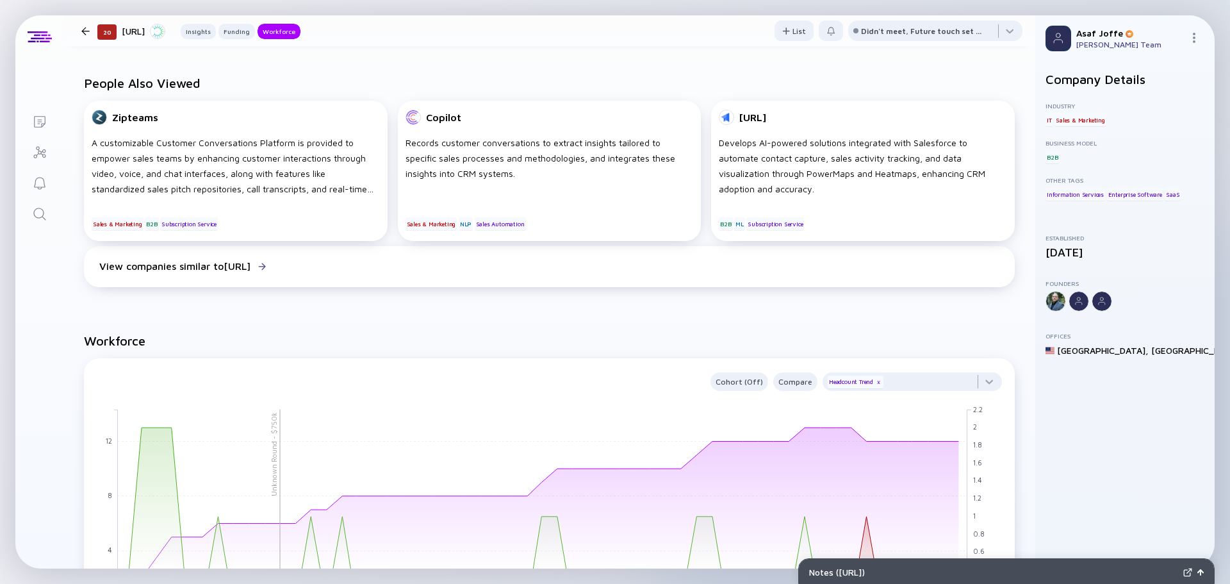
scroll to position [833, 0]
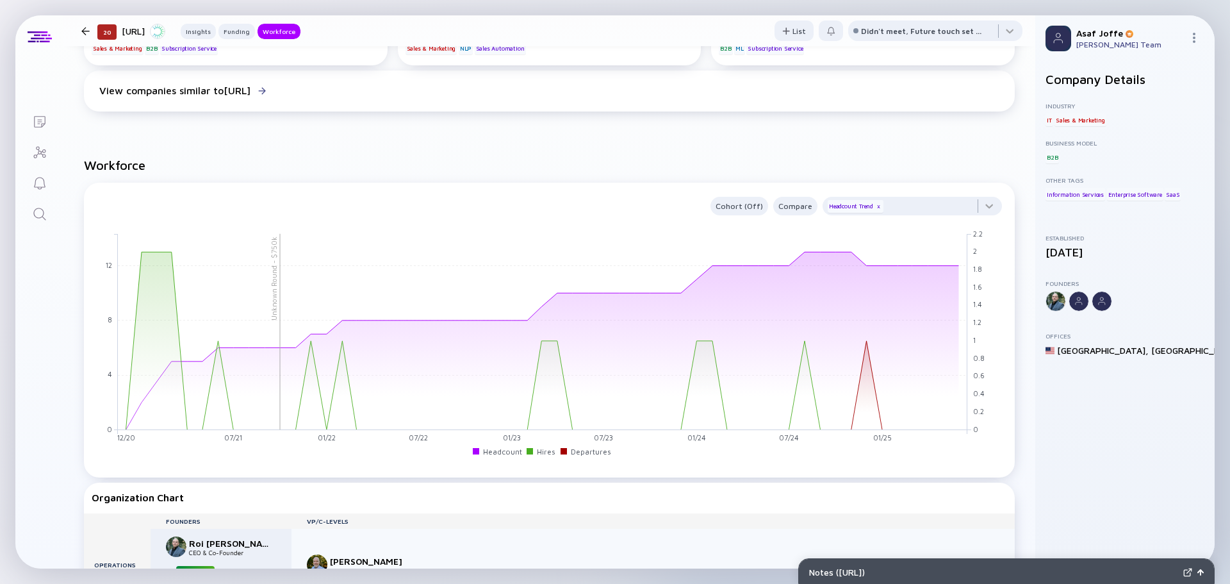
click at [40, 212] on icon "Search" at bounding box center [39, 213] width 15 height 15
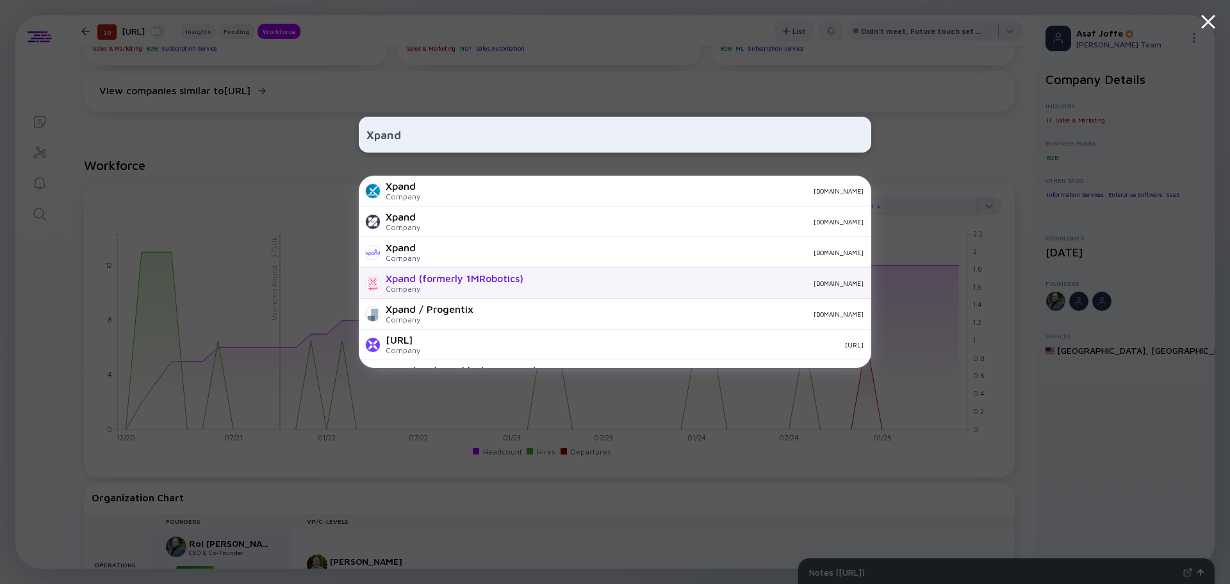
type input "Xpand"
click at [426, 276] on div "Xpand (formerly 1MRobotics)" at bounding box center [455, 278] width 138 height 12
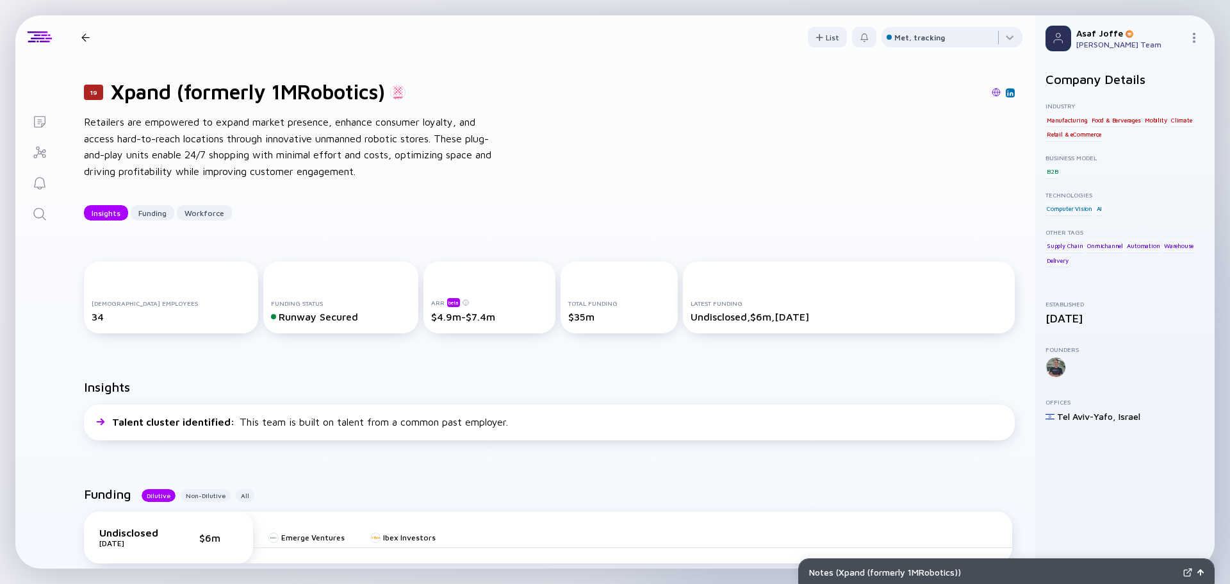
click at [48, 217] on link "Search" at bounding box center [39, 212] width 48 height 31
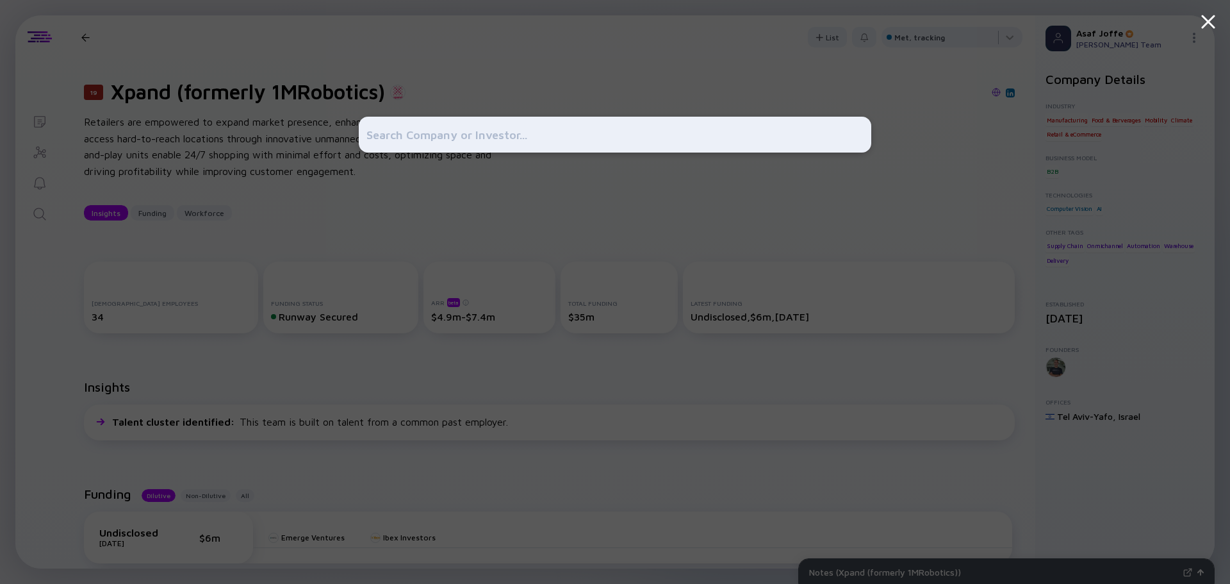
type input "m"
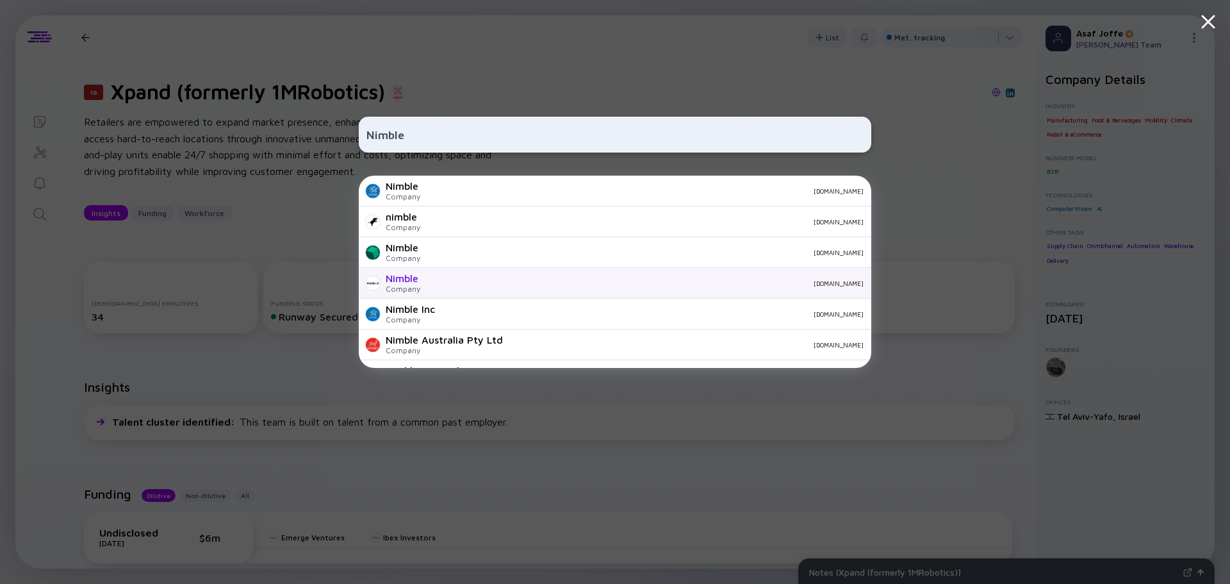
type input "Nimble"
click at [440, 289] on div "Nimble Company [DOMAIN_NAME]" at bounding box center [615, 283] width 513 height 31
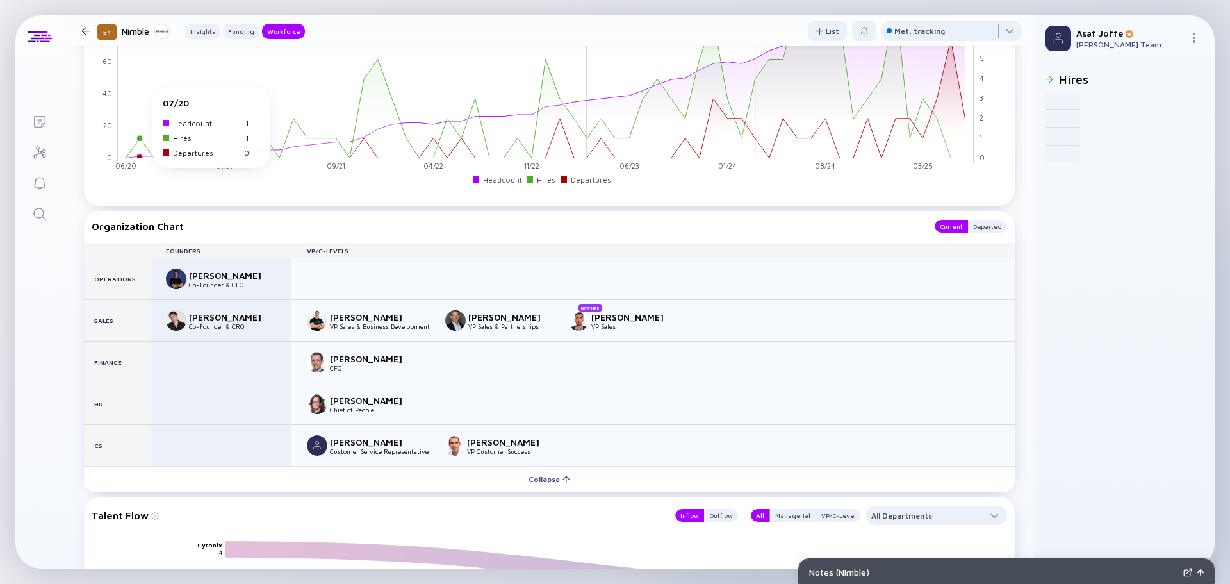
scroll to position [1282, 0]
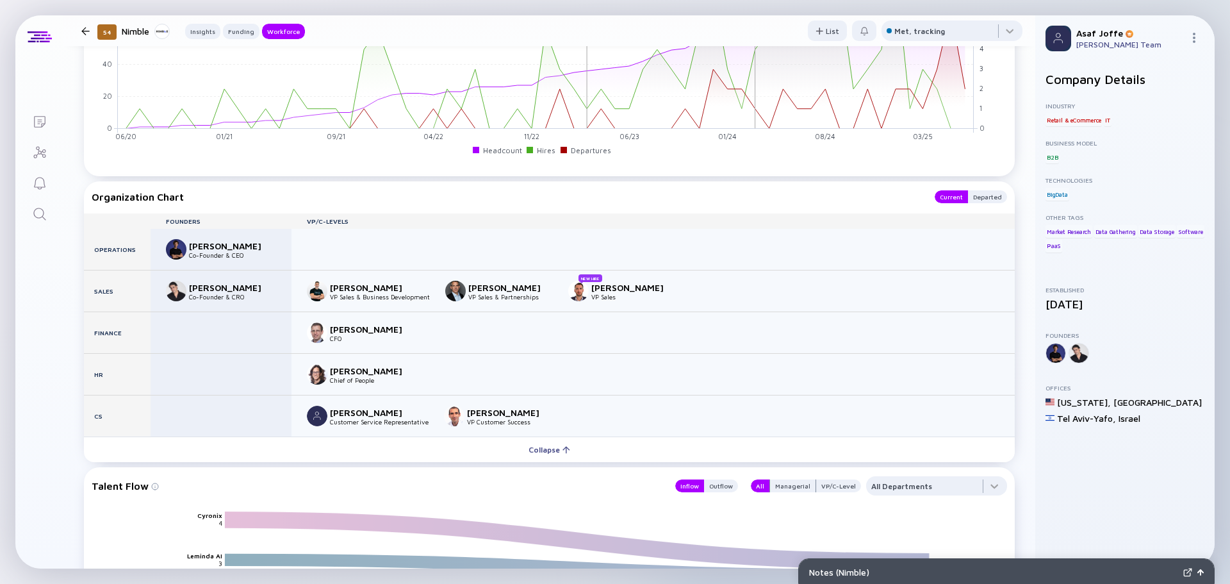
click at [47, 216] on icon "Search" at bounding box center [39, 213] width 15 height 15
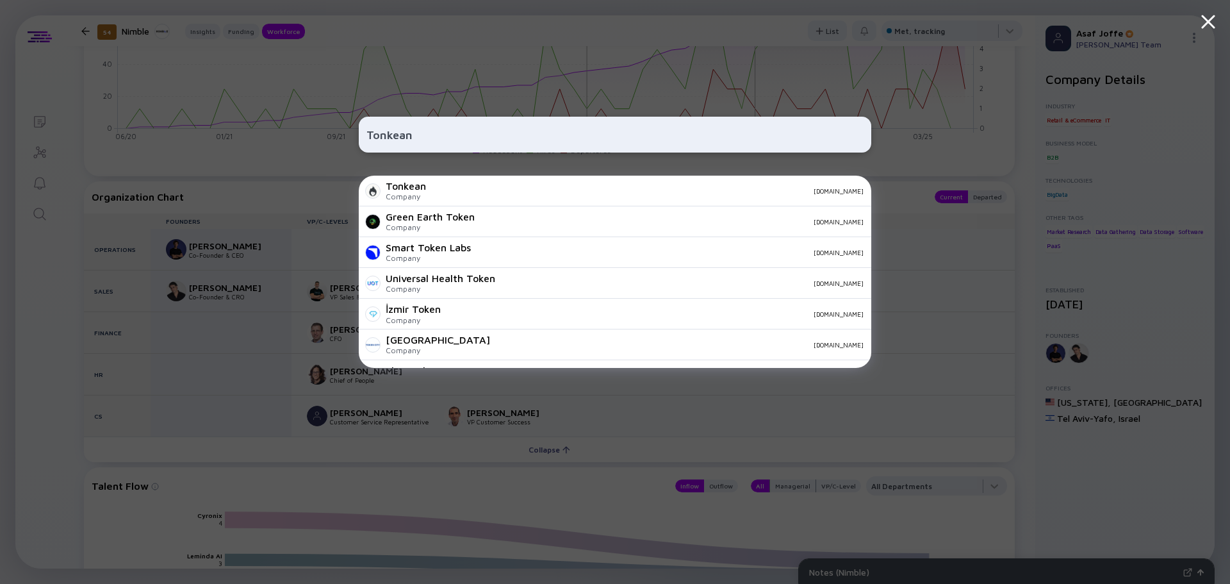
type input "Tonkean"
click at [444, 199] on div "Tonkean Company [DOMAIN_NAME]" at bounding box center [615, 191] width 513 height 31
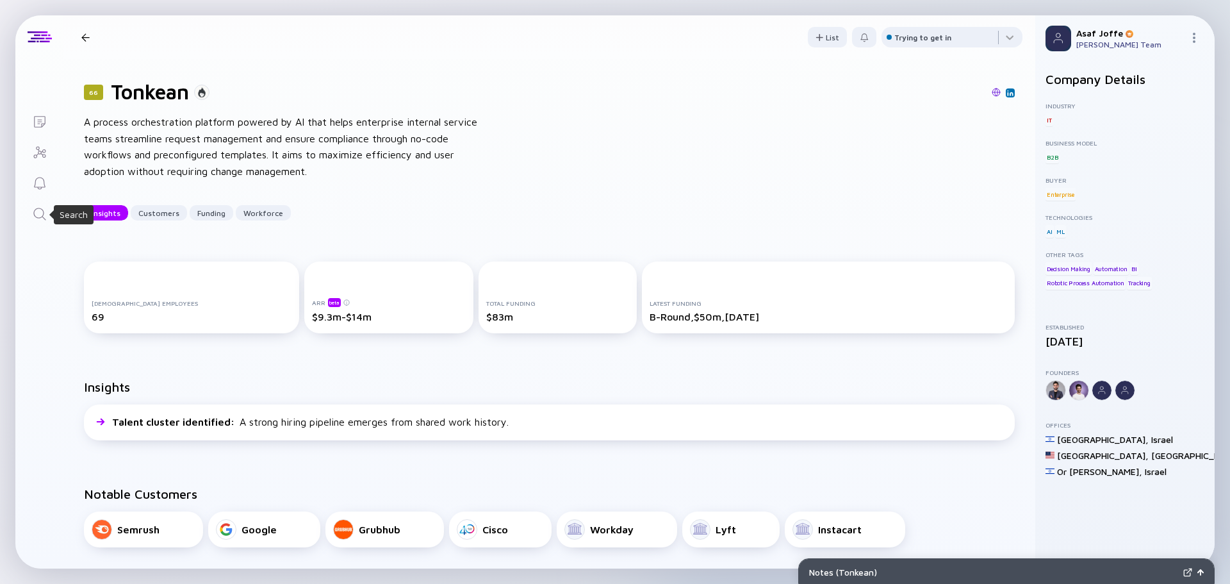
click at [44, 219] on icon "Search" at bounding box center [39, 214] width 12 height 12
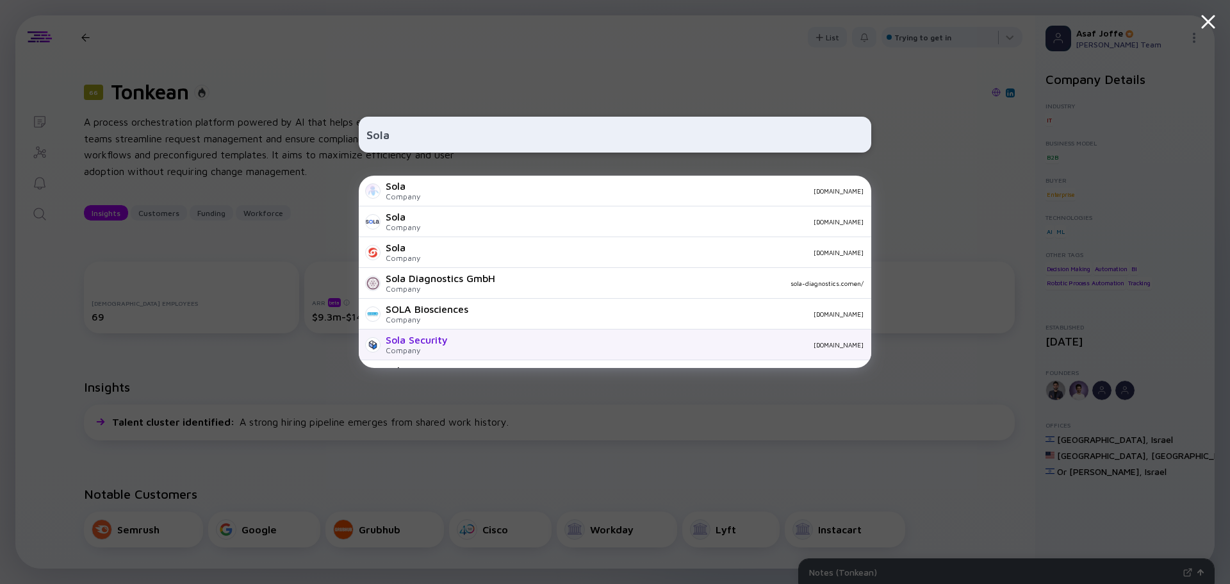
type input "Sola"
click at [435, 336] on div "Sola Security" at bounding box center [417, 340] width 62 height 12
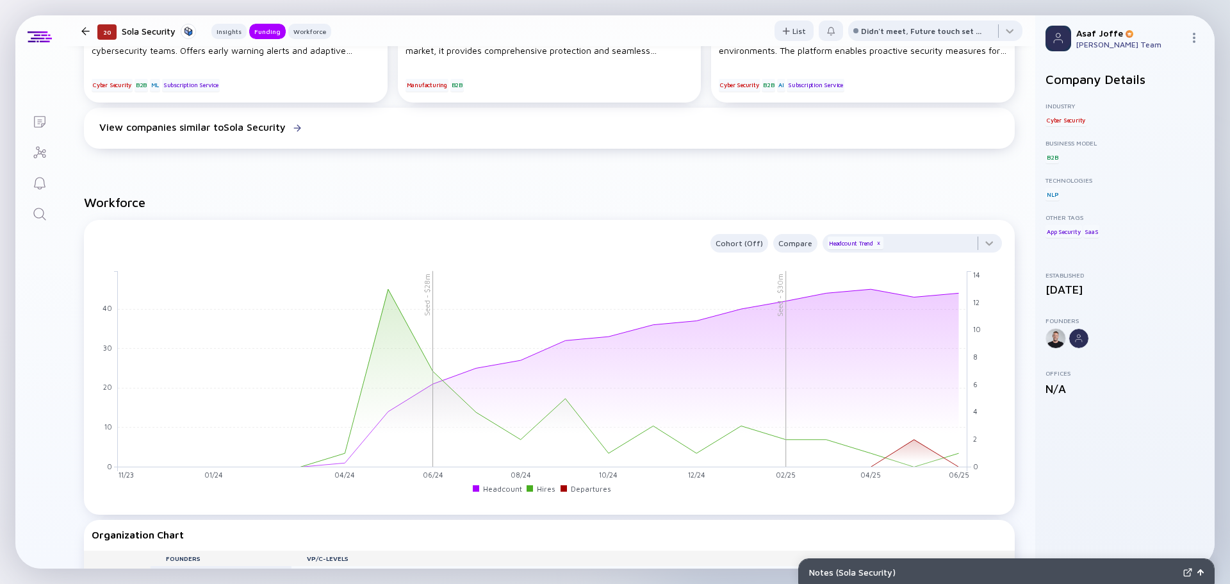
scroll to position [961, 0]
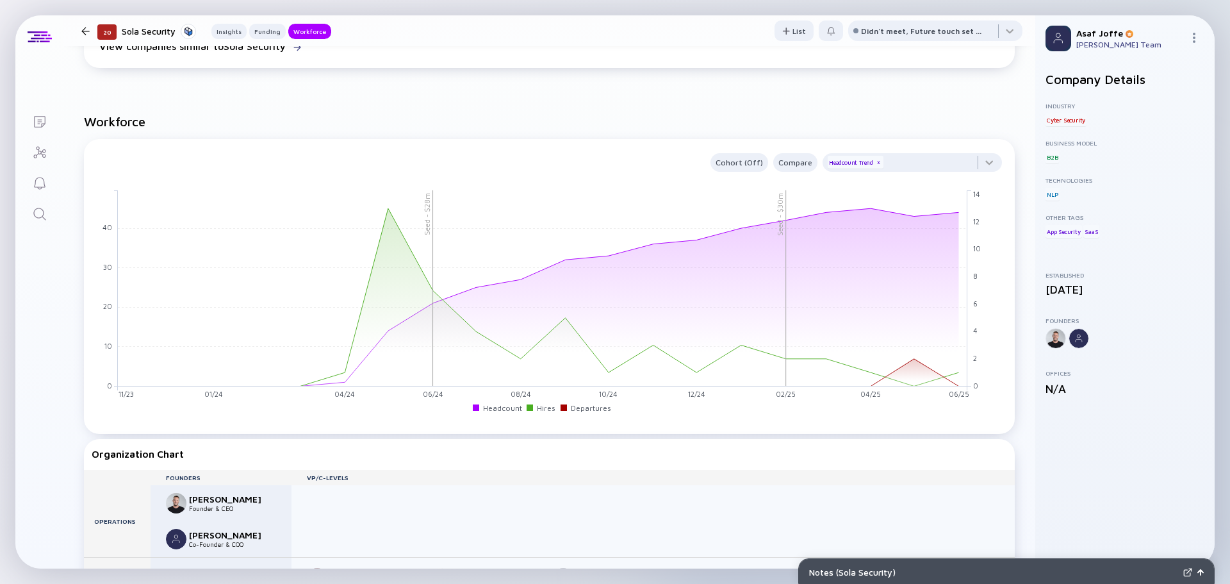
click at [45, 211] on icon "Search" at bounding box center [39, 213] width 15 height 15
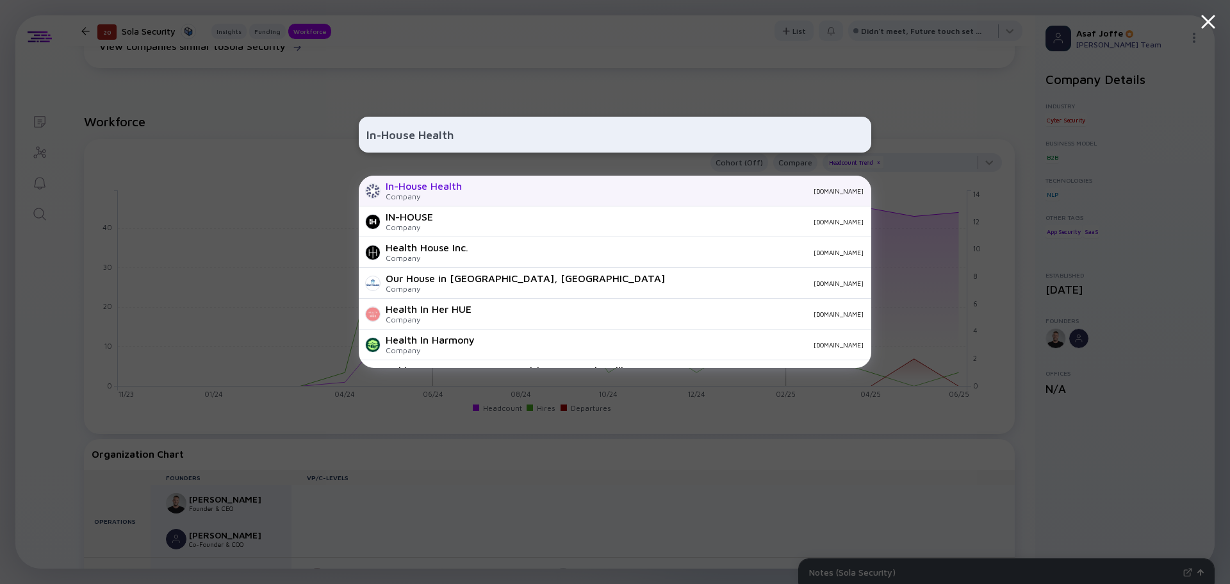
type input "In-House Health"
click at [449, 183] on div "In-House Health" at bounding box center [424, 186] width 76 height 12
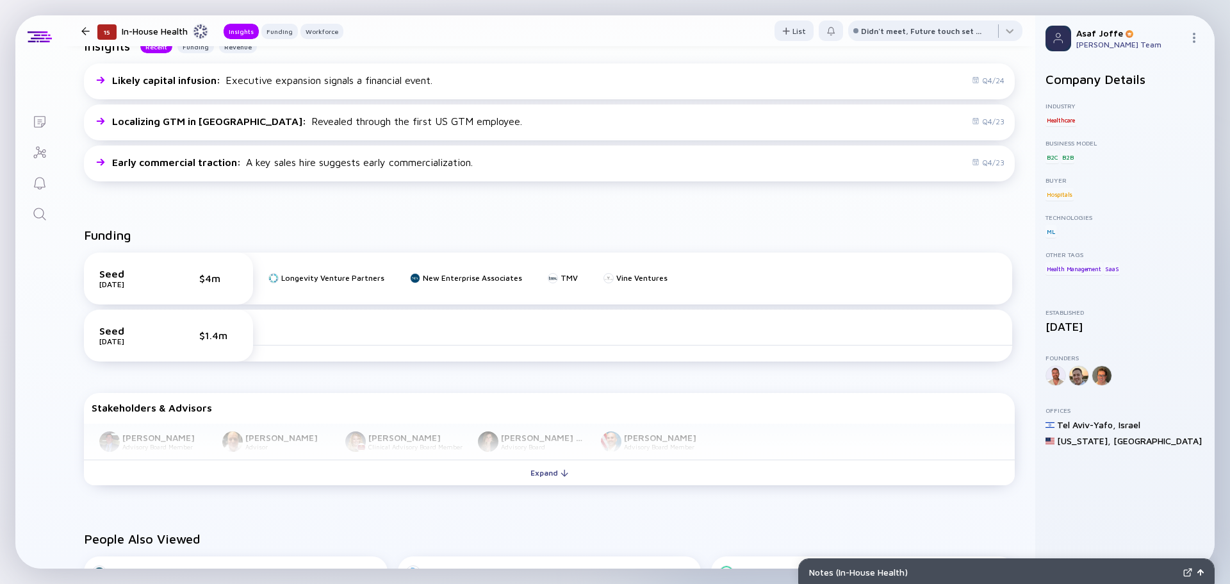
scroll to position [385, 0]
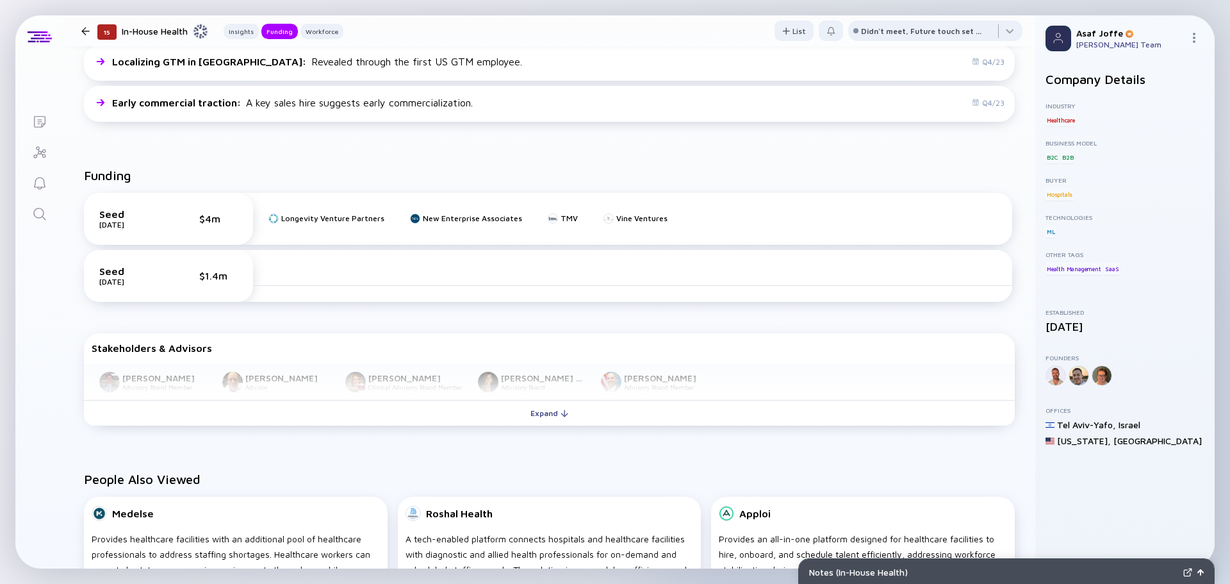
click at [45, 218] on icon "Search" at bounding box center [39, 213] width 15 height 15
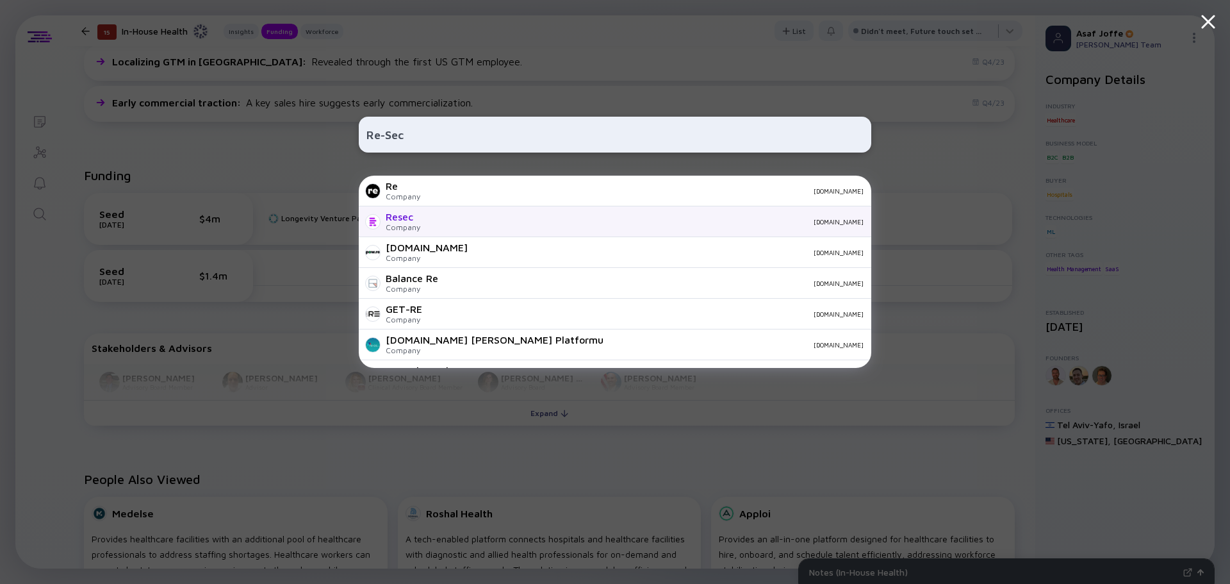
type input "Re-Sec"
click at [395, 211] on div "Resec" at bounding box center [403, 217] width 35 height 12
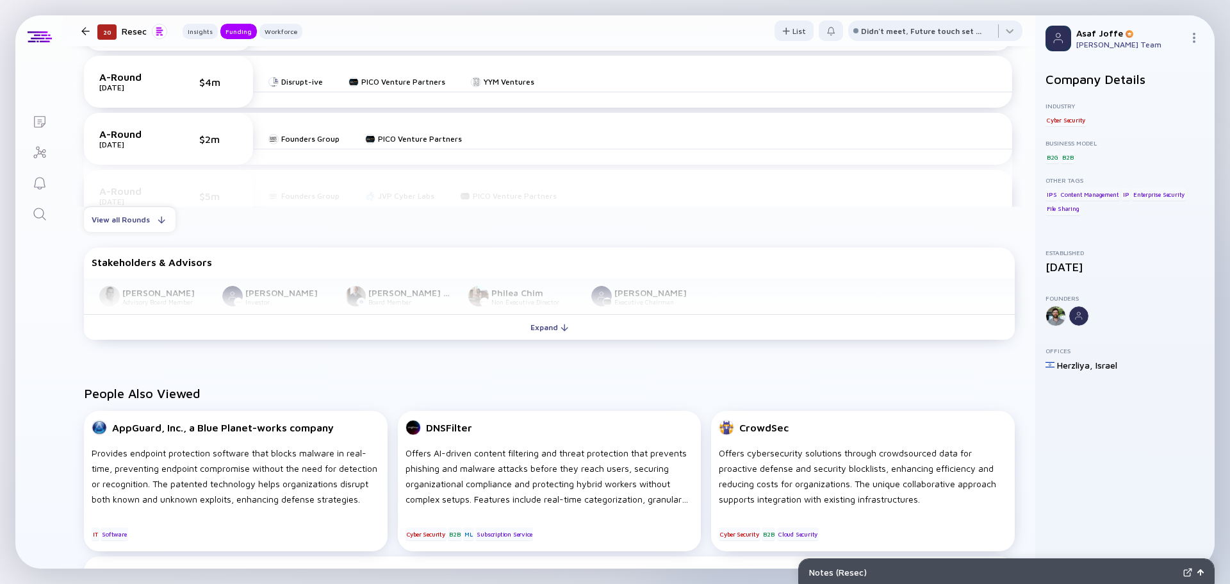
scroll to position [961, 0]
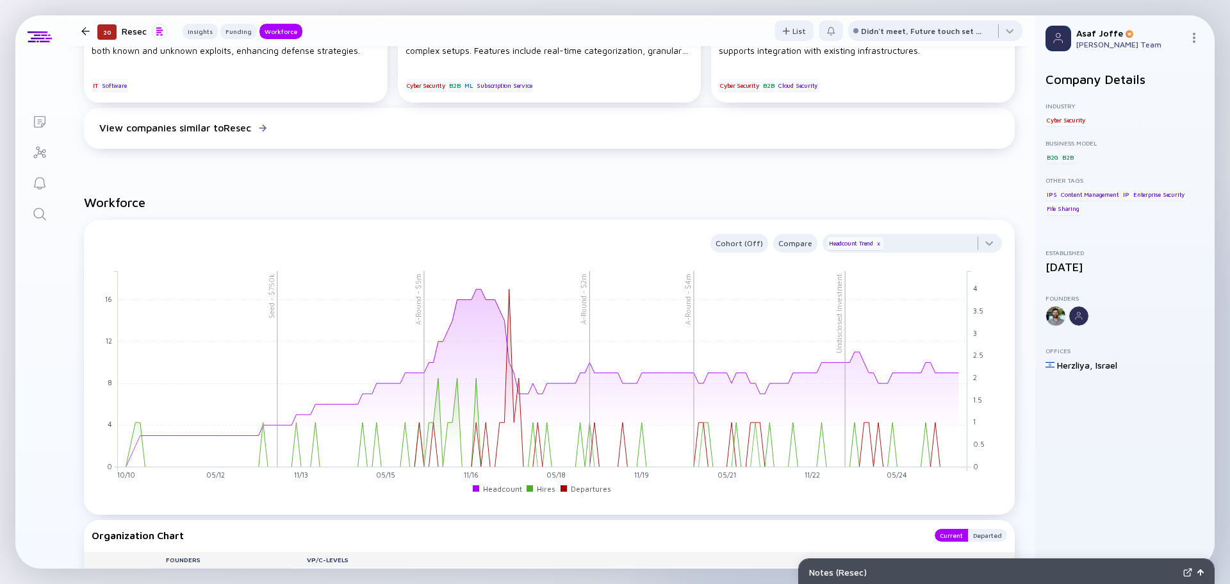
click at [41, 206] on icon "Search" at bounding box center [39, 213] width 15 height 15
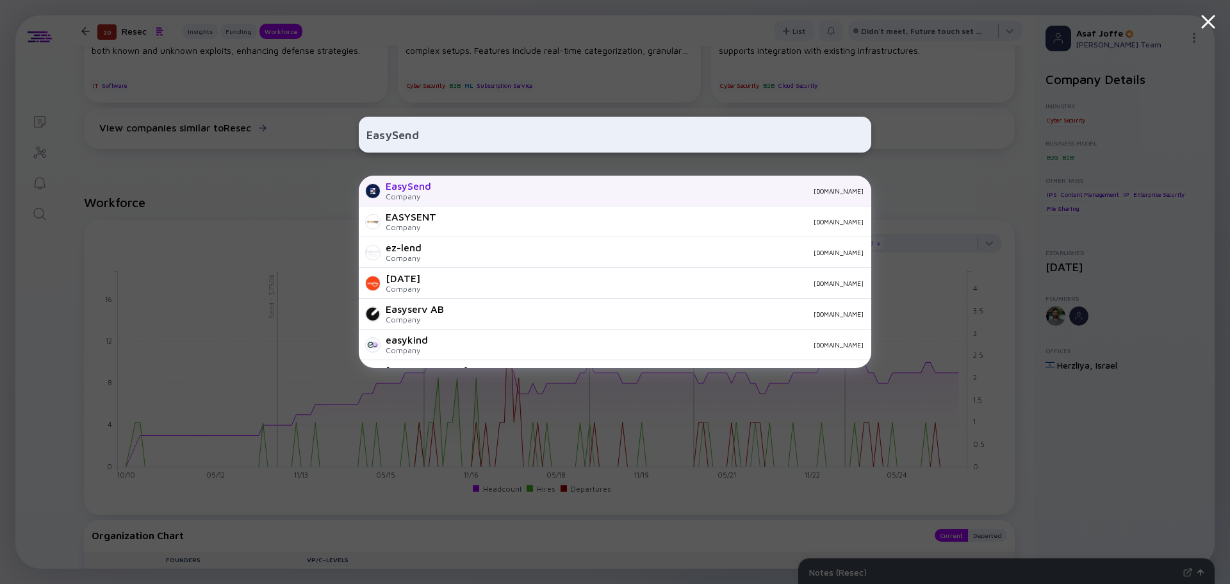
type input "EasySend"
click at [462, 190] on div "[DOMAIN_NAME]" at bounding box center [653, 191] width 422 height 8
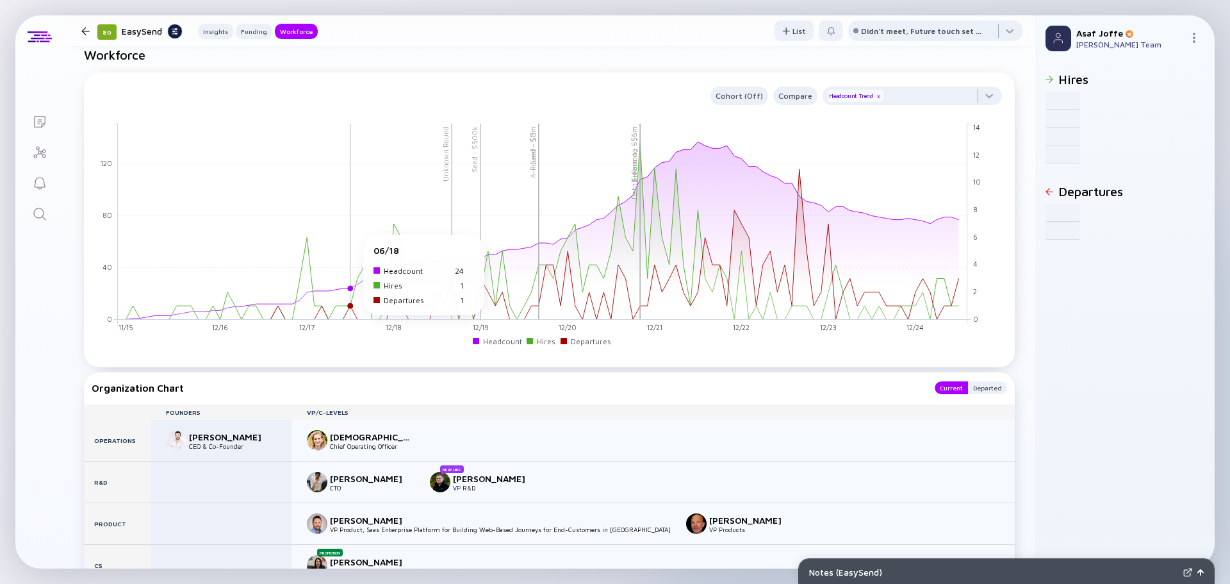
scroll to position [1089, 0]
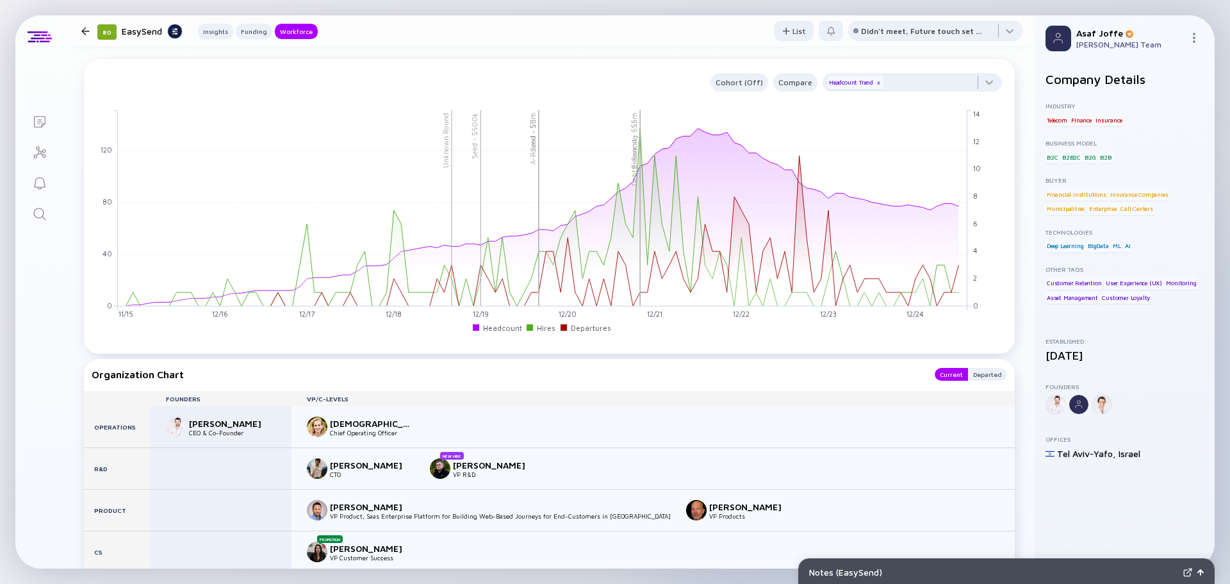
click at [38, 211] on icon "Search" at bounding box center [39, 213] width 15 height 15
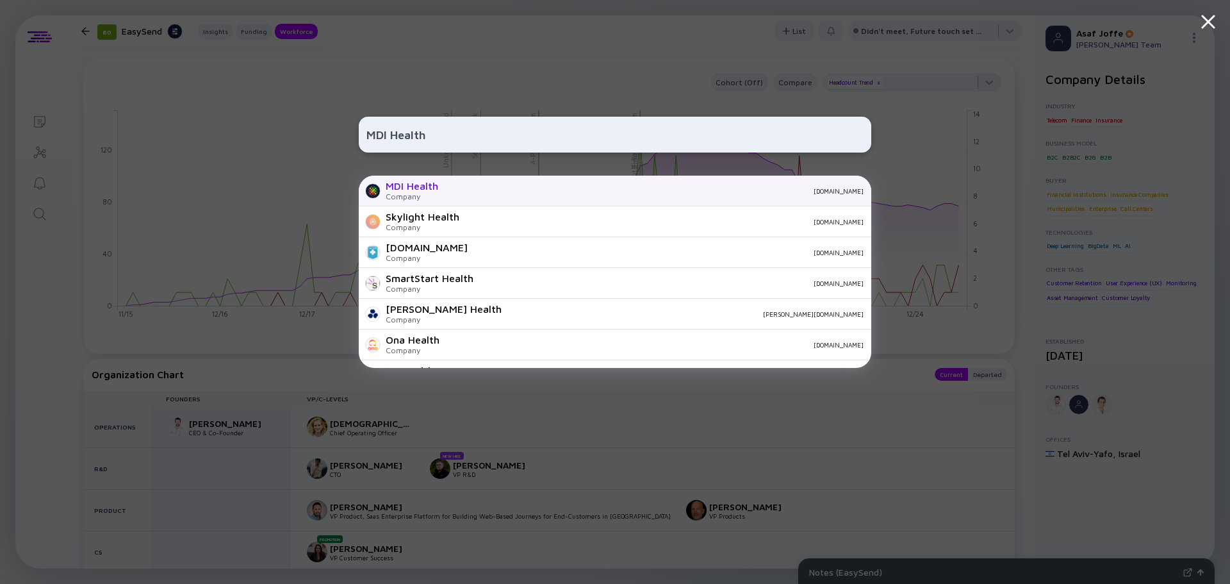
type input "MDI Health"
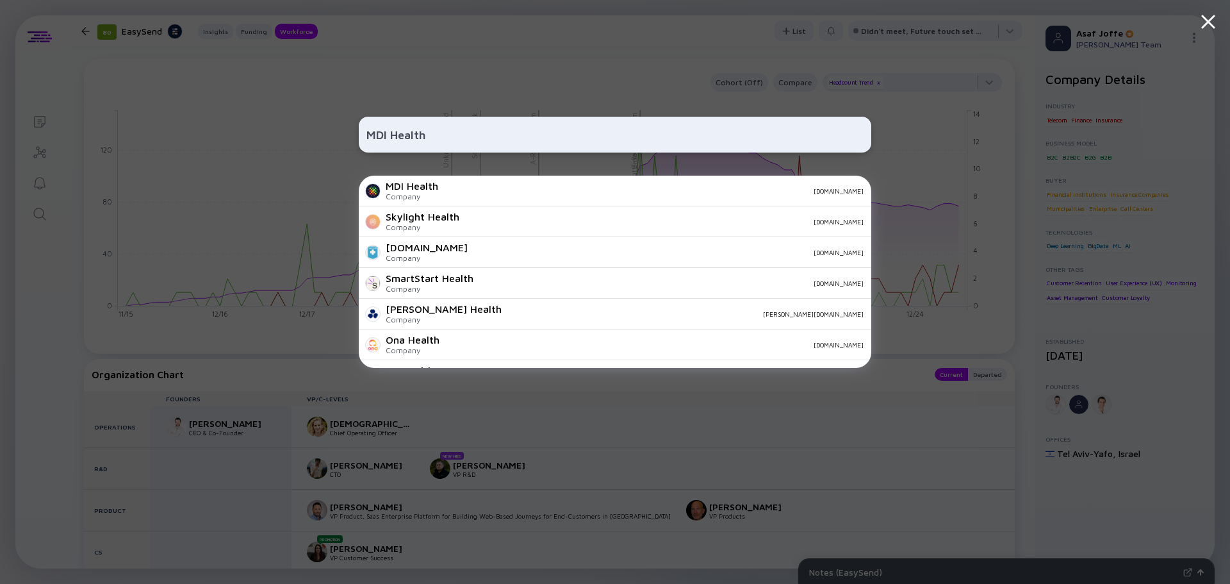
click at [517, 197] on div "MDI Health Company [DOMAIN_NAME]" at bounding box center [615, 191] width 513 height 31
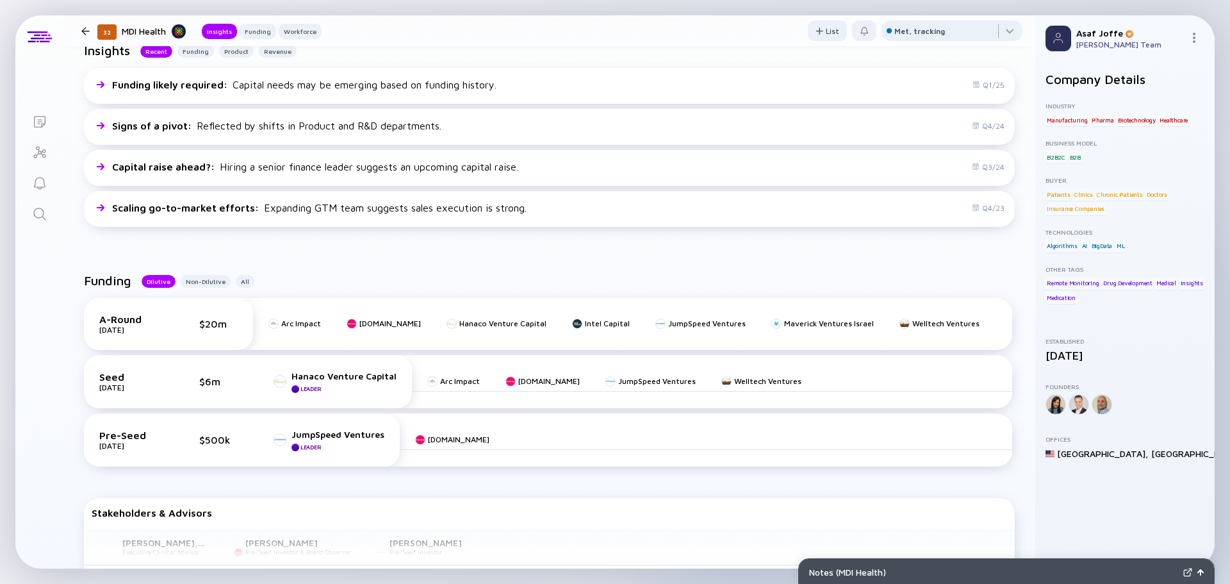
scroll to position [388, 0]
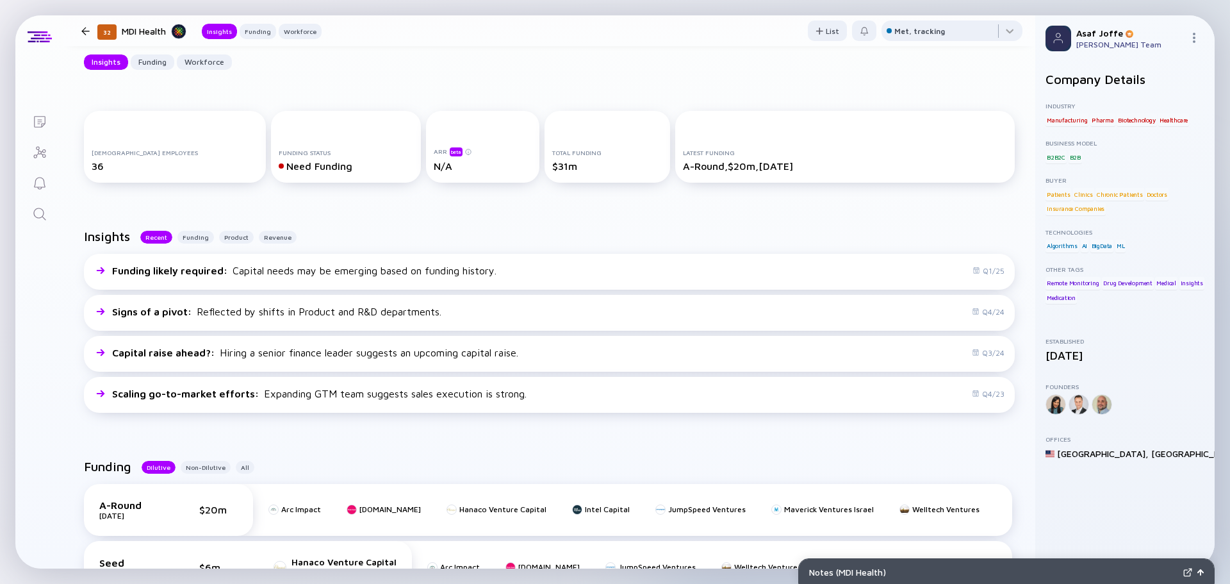
scroll to position [128, 0]
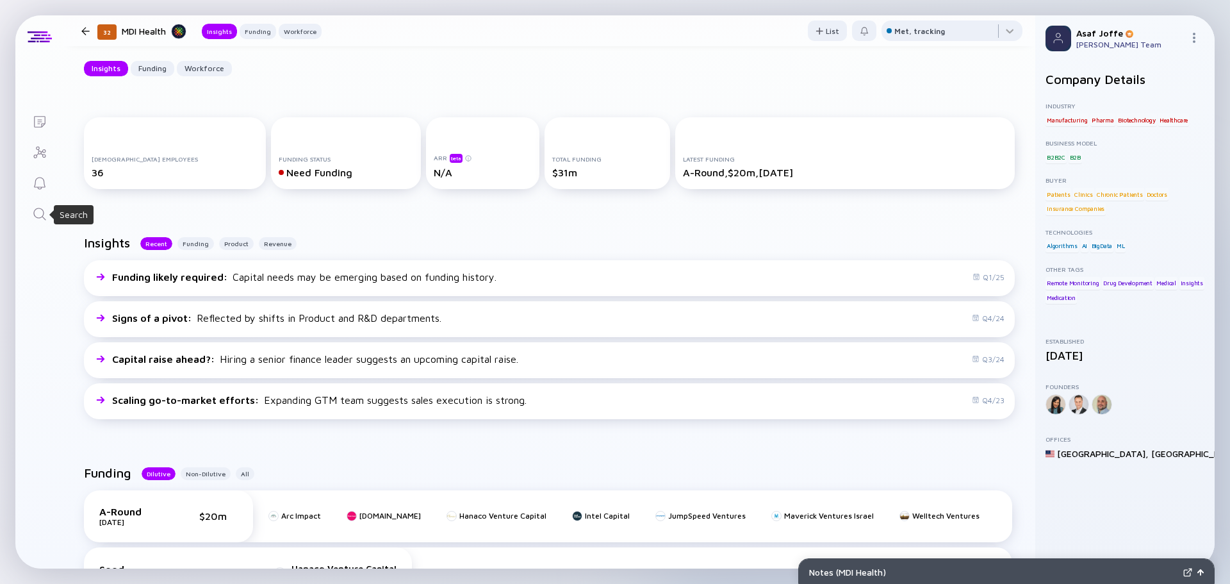
click at [37, 219] on icon "Search" at bounding box center [39, 213] width 15 height 15
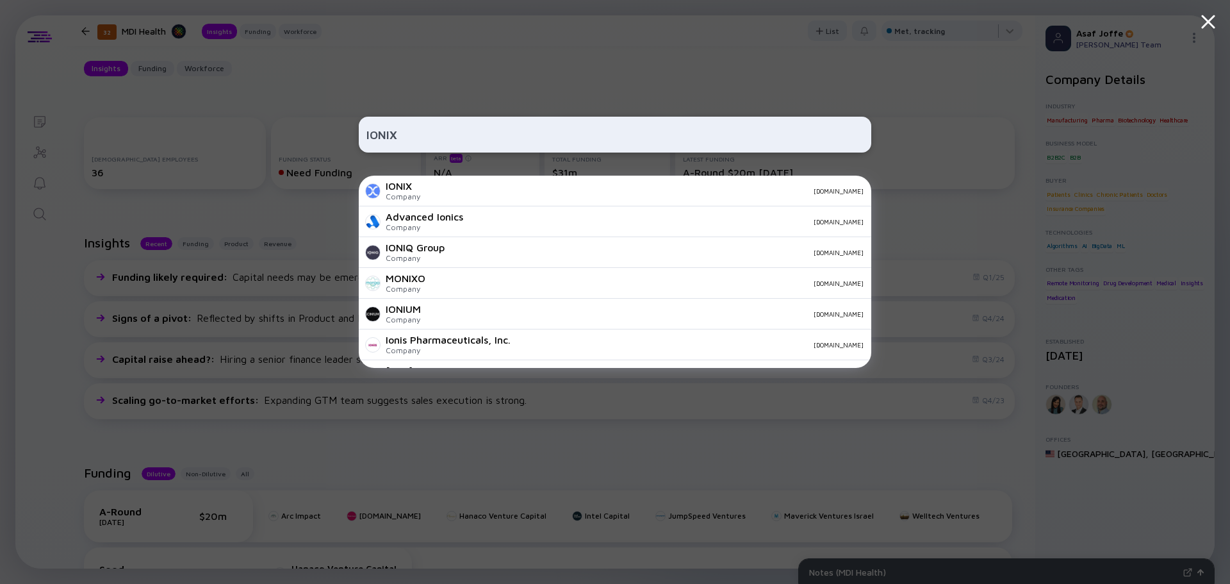
type input "IONIX"
click at [476, 197] on div "IONIX Company ionix.io" at bounding box center [615, 191] width 513 height 31
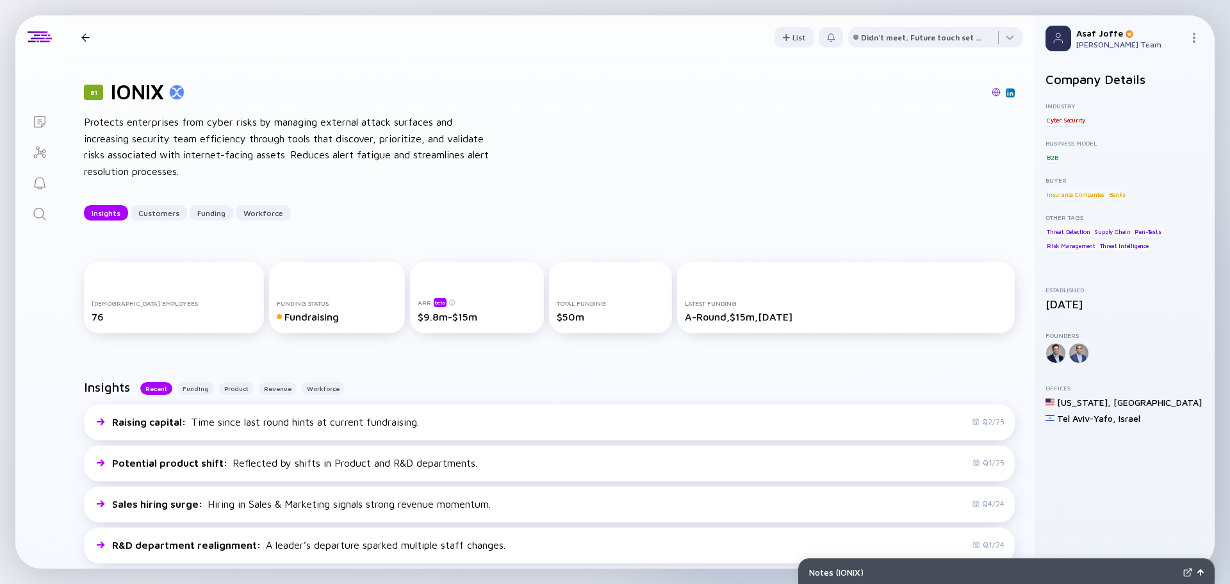
click at [48, 217] on link "Search" at bounding box center [39, 212] width 48 height 31
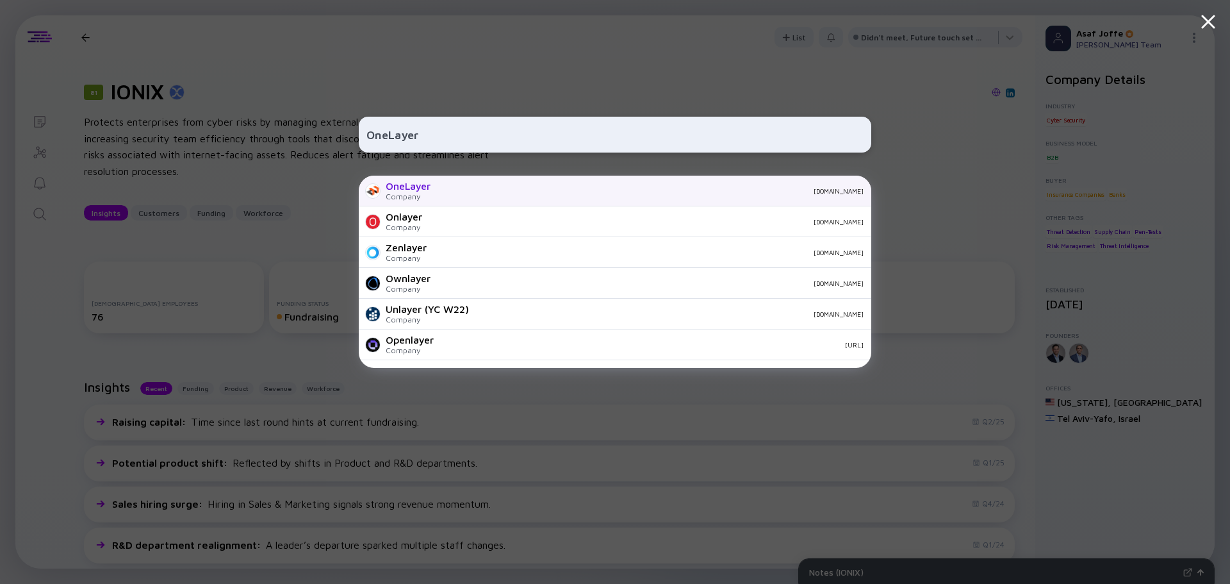
type input "OneLayer"
click at [451, 192] on div "onelayer.com" at bounding box center [652, 191] width 423 height 8
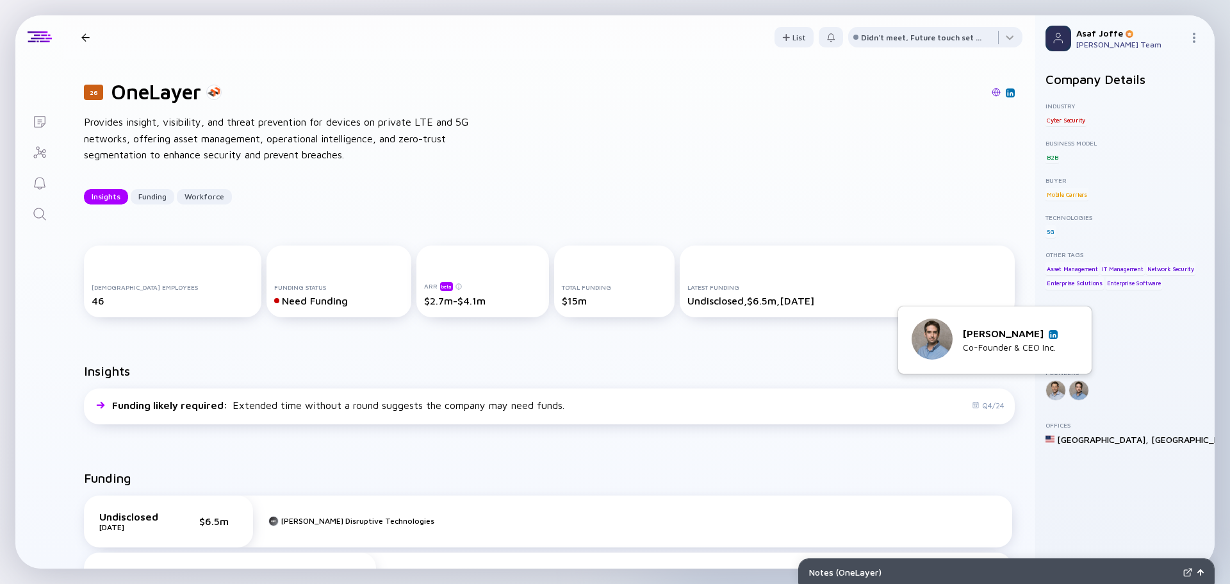
click at [1050, 337] on img at bounding box center [1053, 334] width 6 height 6
click at [48, 215] on link "Search" at bounding box center [39, 212] width 48 height 31
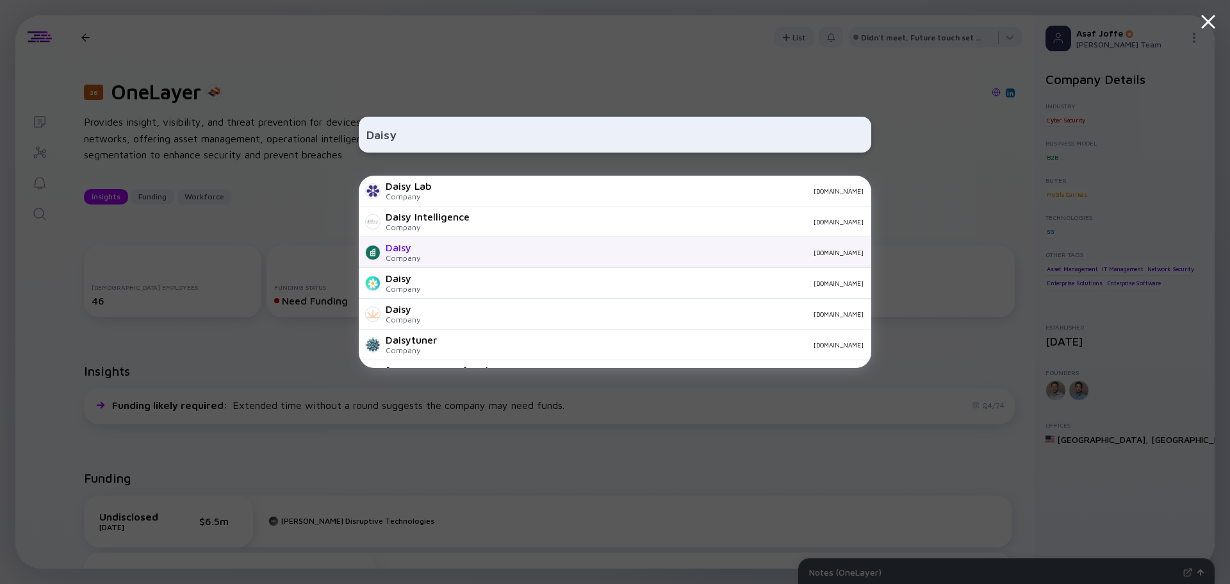
type input "Daisy"
click at [417, 243] on div "Daisy" at bounding box center [403, 248] width 35 height 12
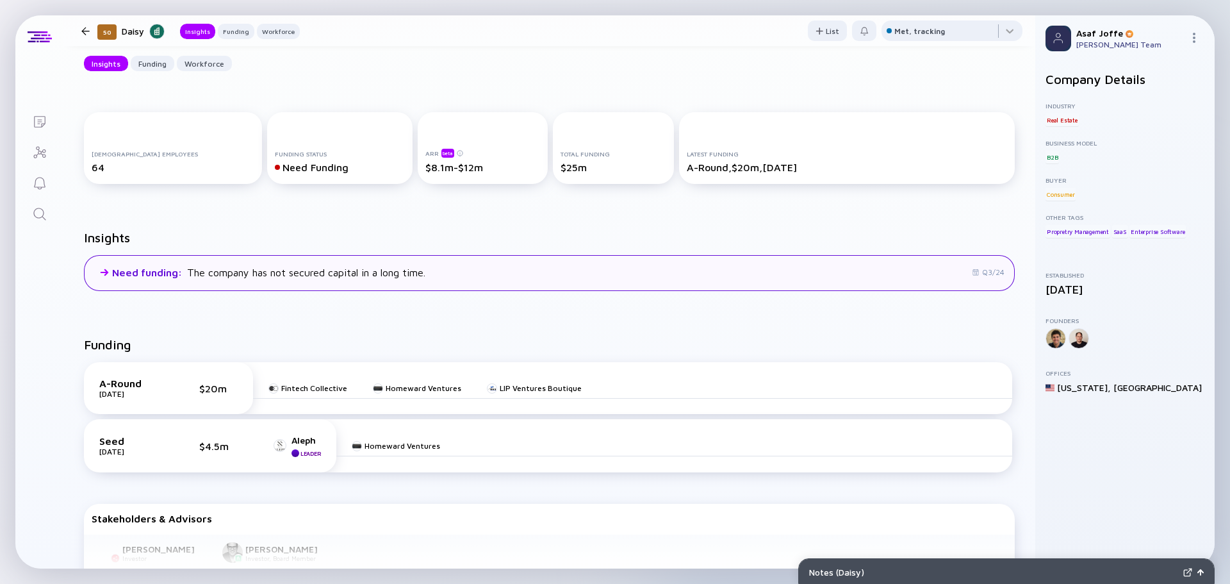
scroll to position [128, 0]
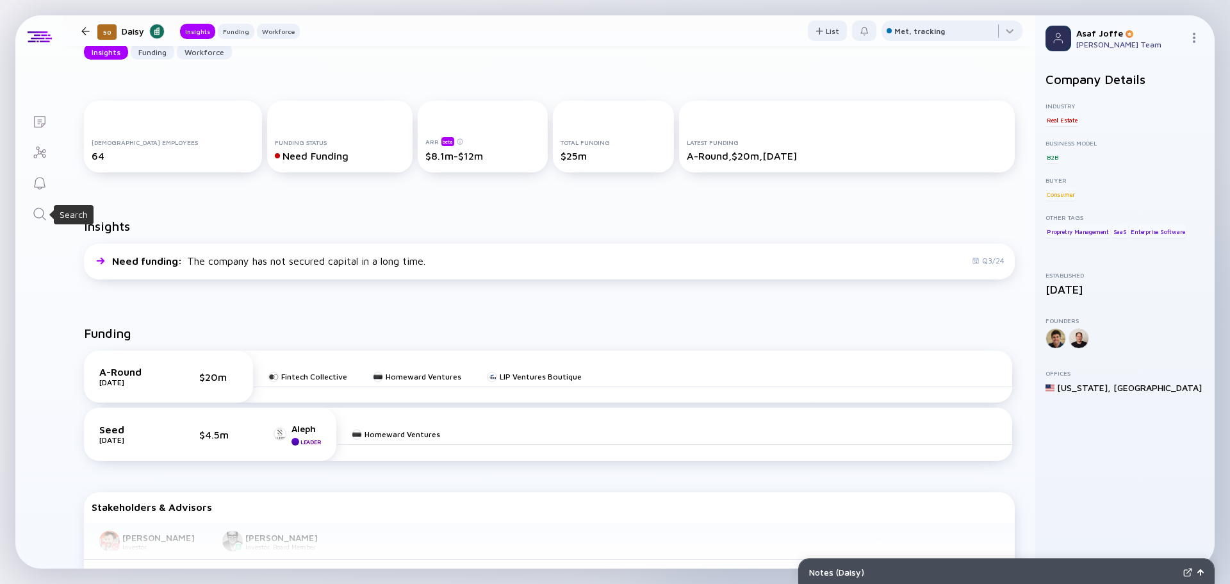
click at [45, 216] on icon "Search" at bounding box center [39, 213] width 15 height 15
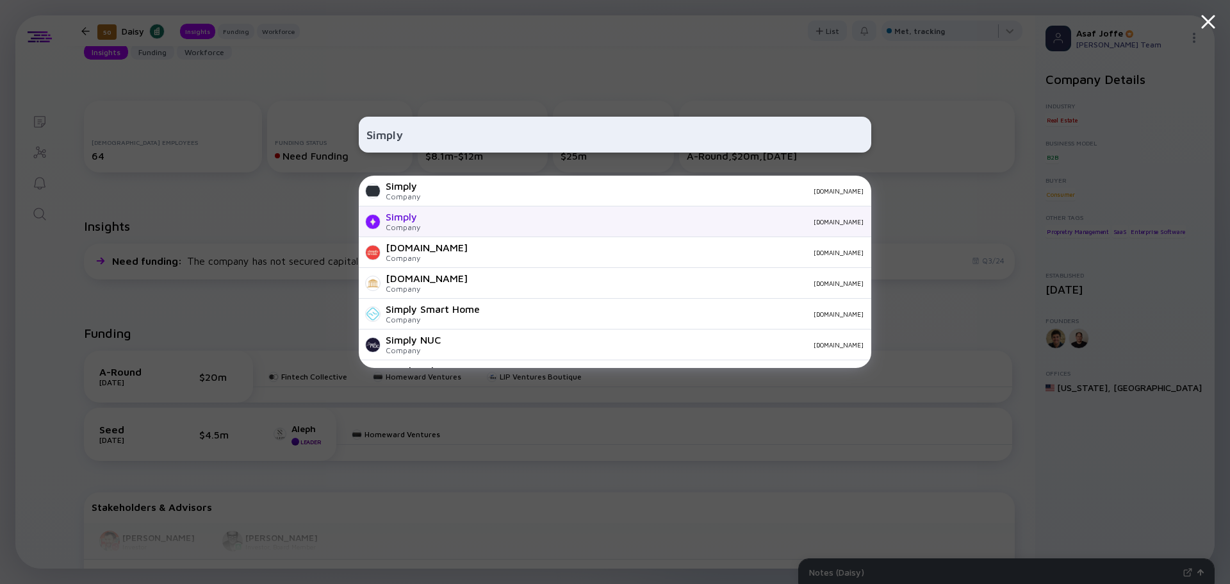
type input "Simply"
click at [408, 213] on div "Simply" at bounding box center [403, 217] width 35 height 12
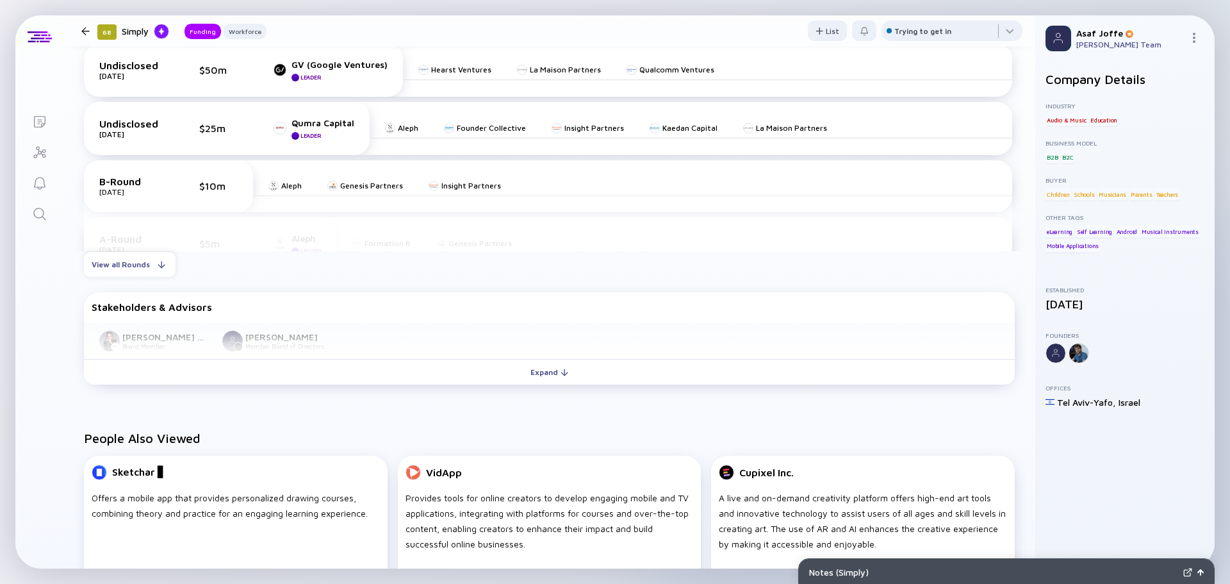
scroll to position [320, 0]
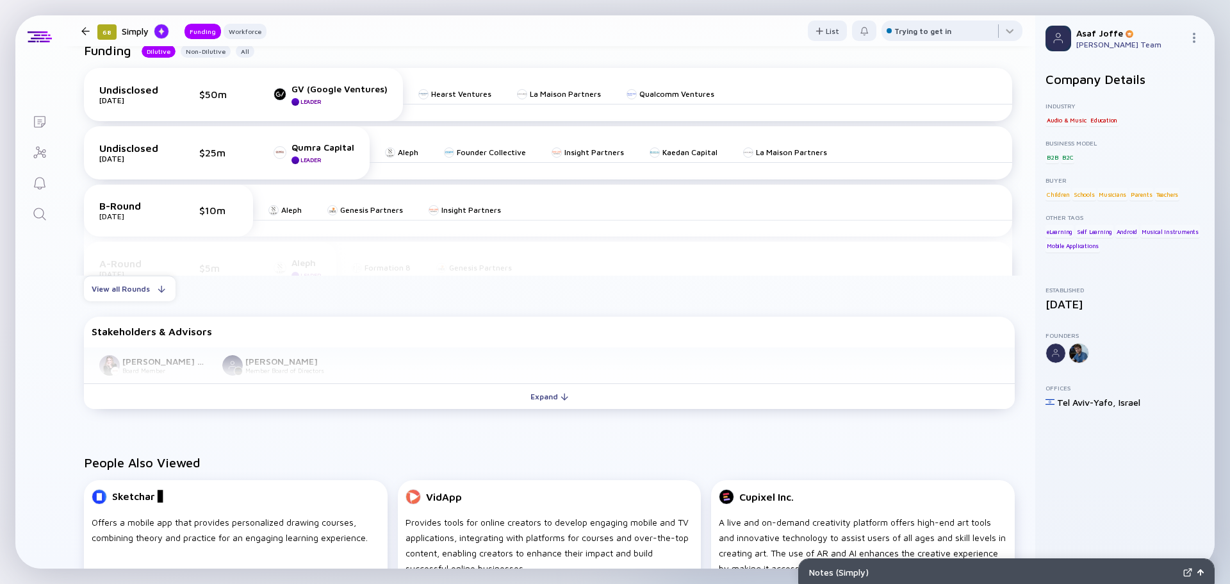
click at [51, 219] on link "Search" at bounding box center [39, 212] width 48 height 31
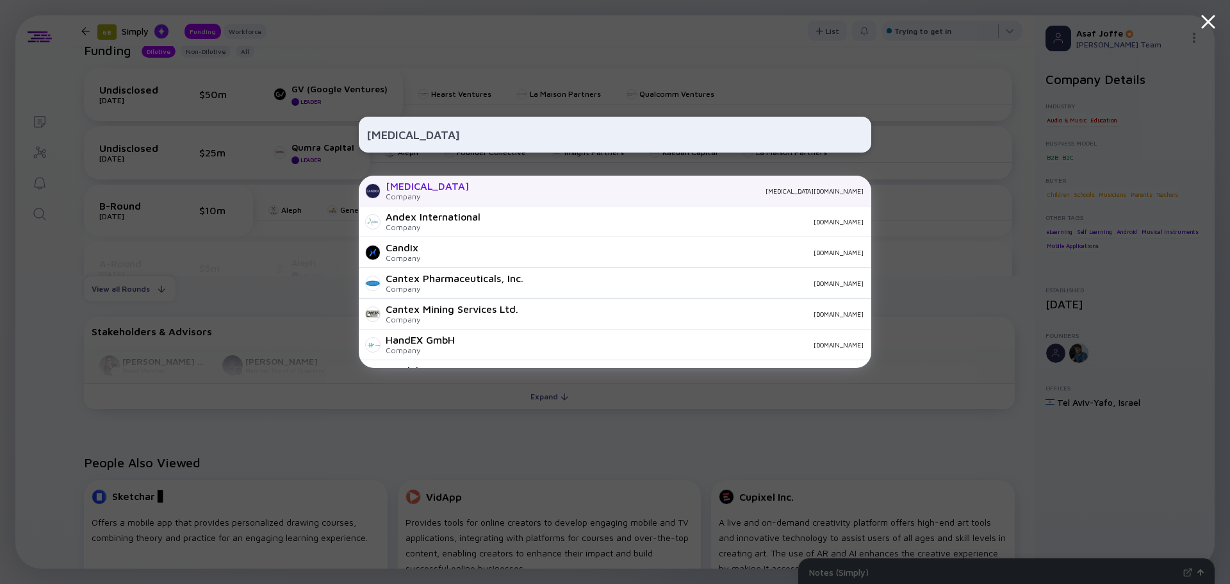
type input "Candex"
click at [438, 186] on div "Candex Company candex.com" at bounding box center [615, 191] width 513 height 31
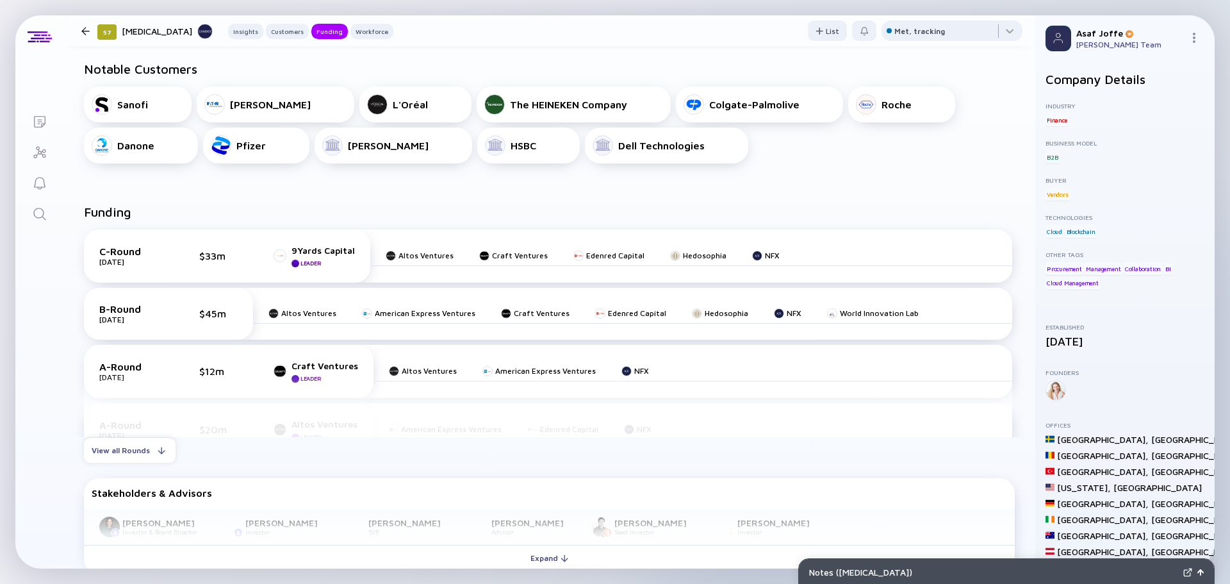
scroll to position [641, 0]
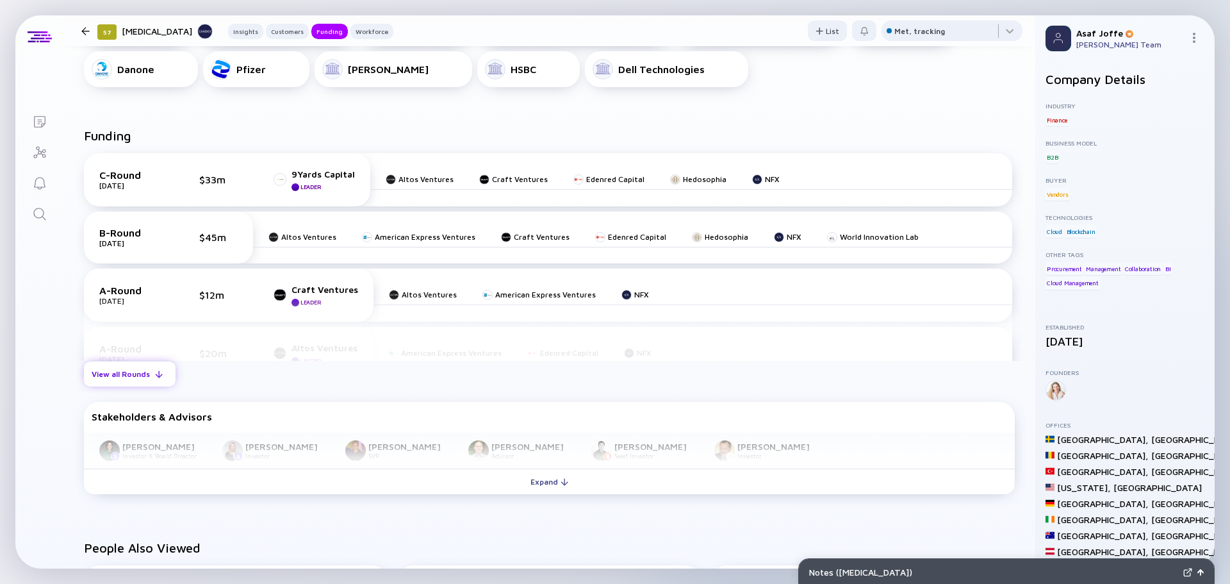
click at [120, 380] on div "View all Rounds" at bounding box center [130, 374] width 92 height 20
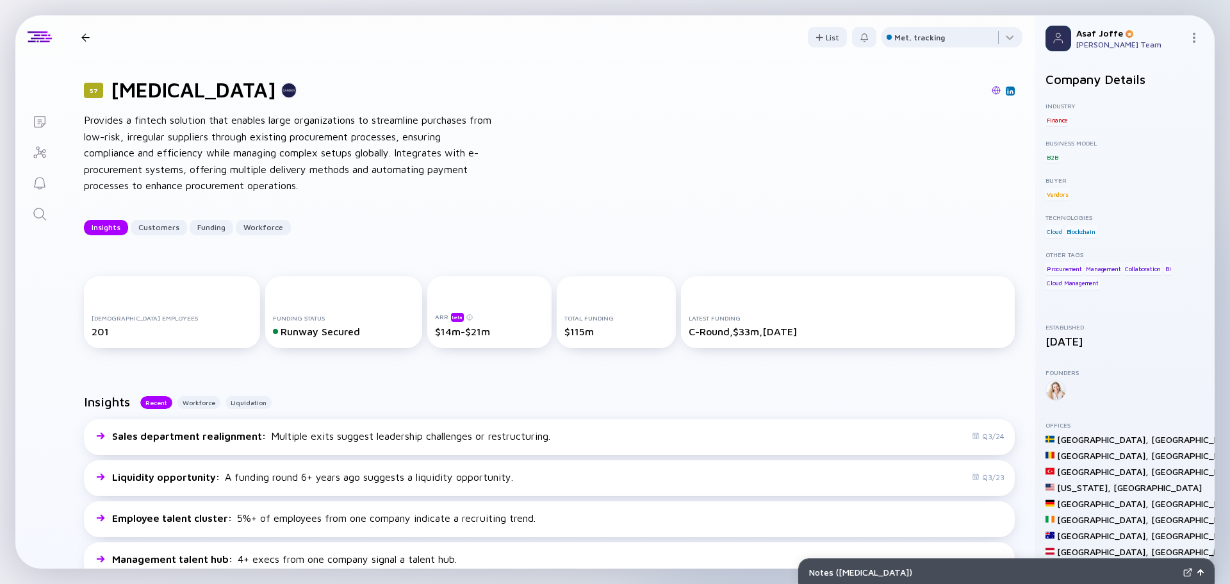
scroll to position [0, 0]
click at [45, 223] on div "Search" at bounding box center [39, 214] width 15 height 17
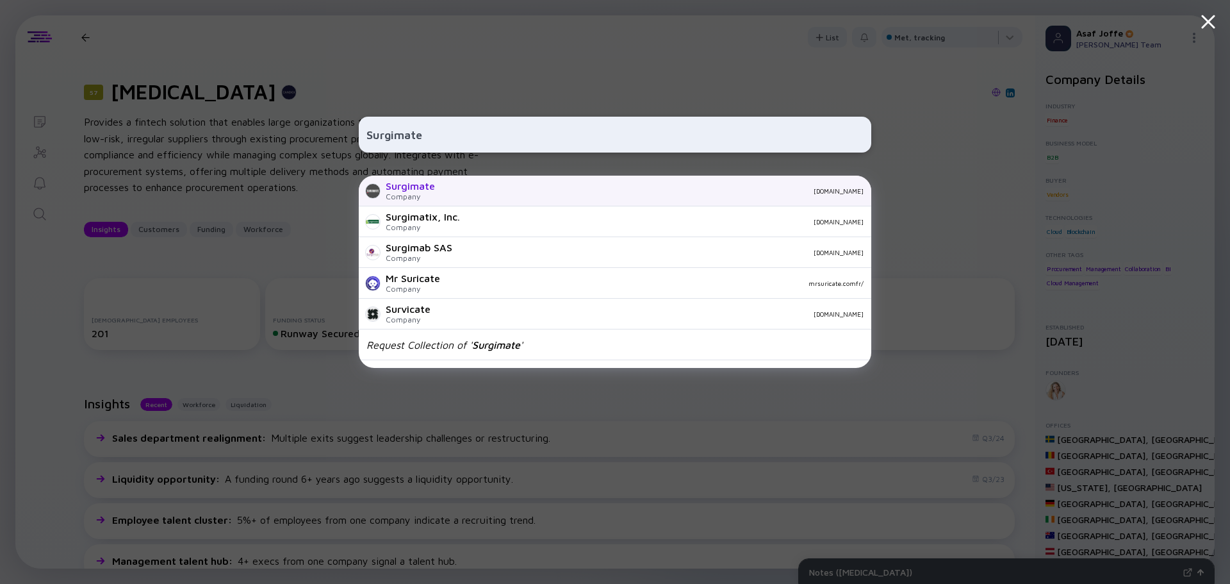
type input "Surgimate"
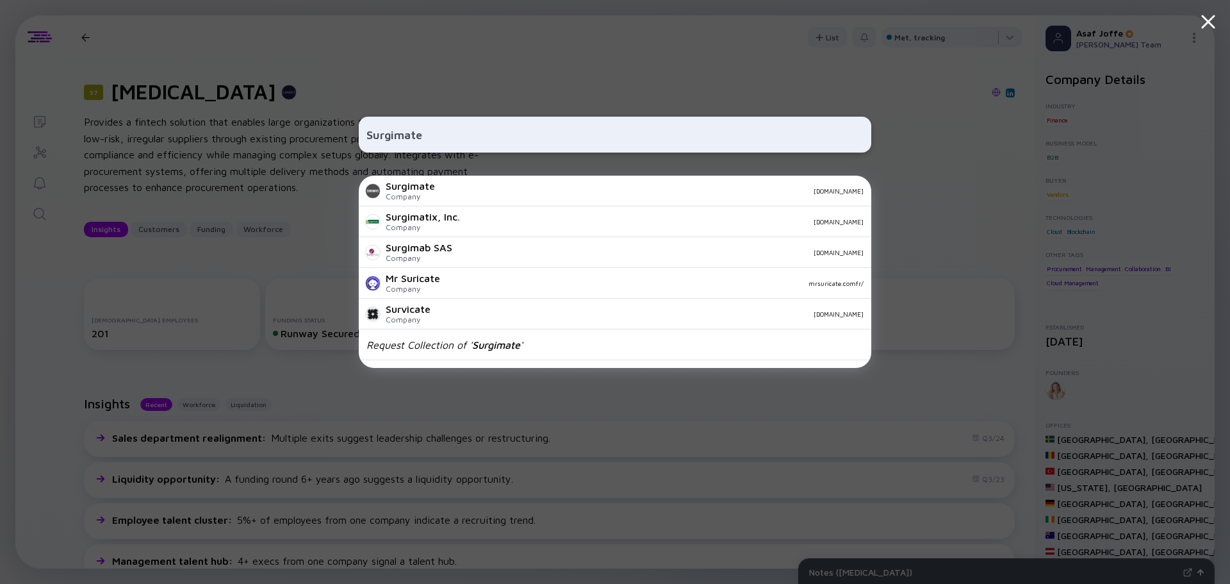
click at [474, 199] on div "Surgimate Company surgimate.com" at bounding box center [615, 191] width 513 height 31
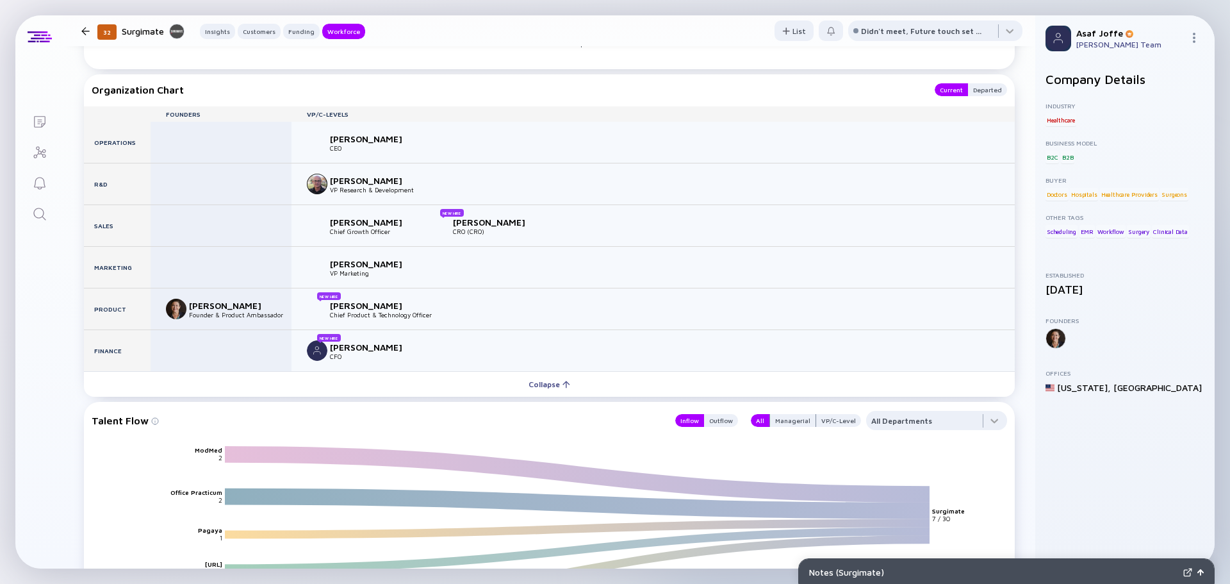
scroll to position [1871, 0]
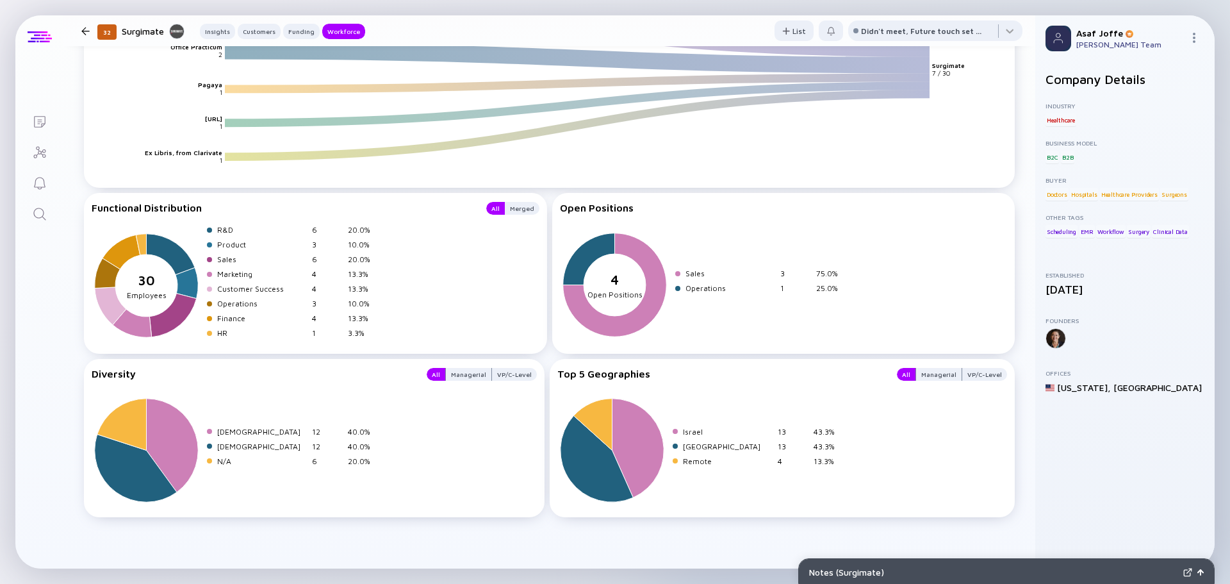
click at [55, 31] on div at bounding box center [39, 37] width 48 height 44
click at [48, 209] on link "Search" at bounding box center [39, 212] width 48 height 31
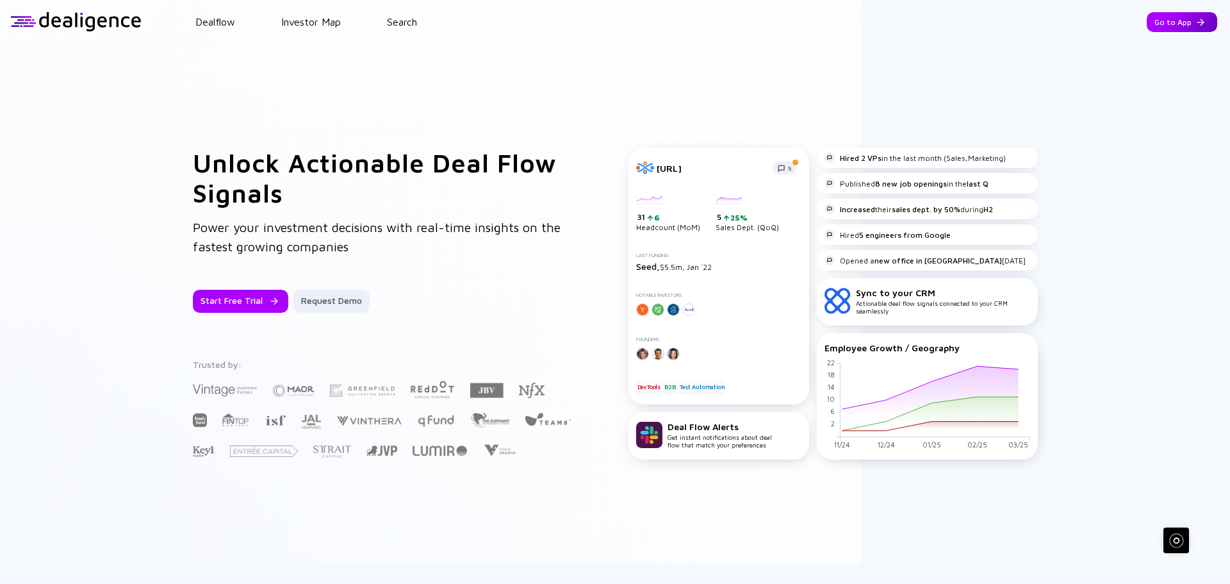
click at [1148, 21] on div "Go to App" at bounding box center [1182, 22] width 70 height 20
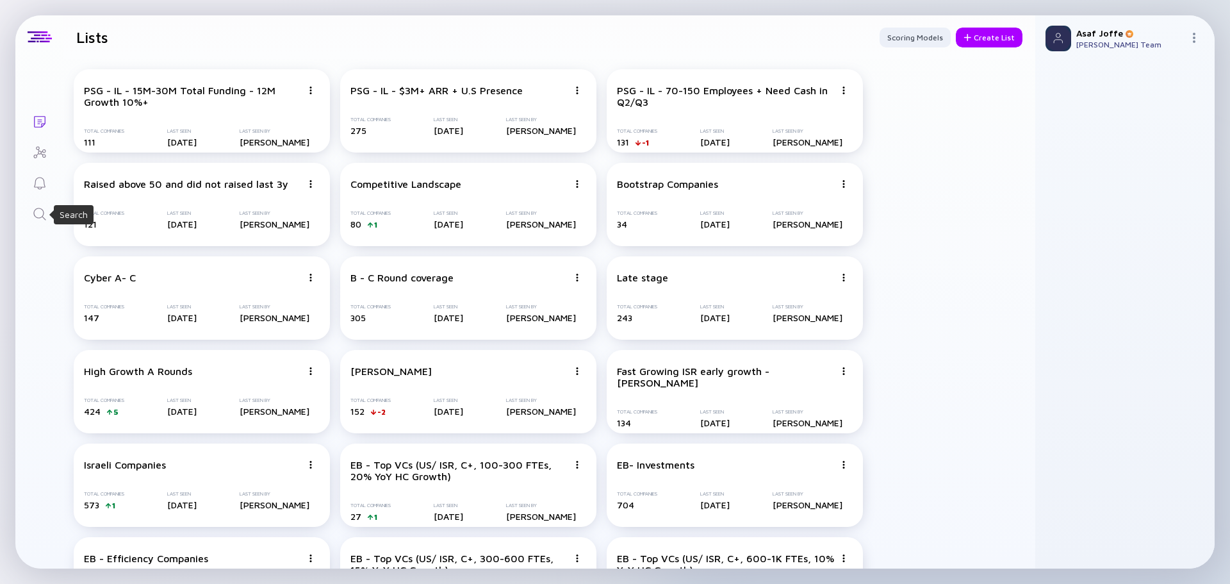
click at [39, 209] on icon "Search" at bounding box center [39, 213] width 15 height 15
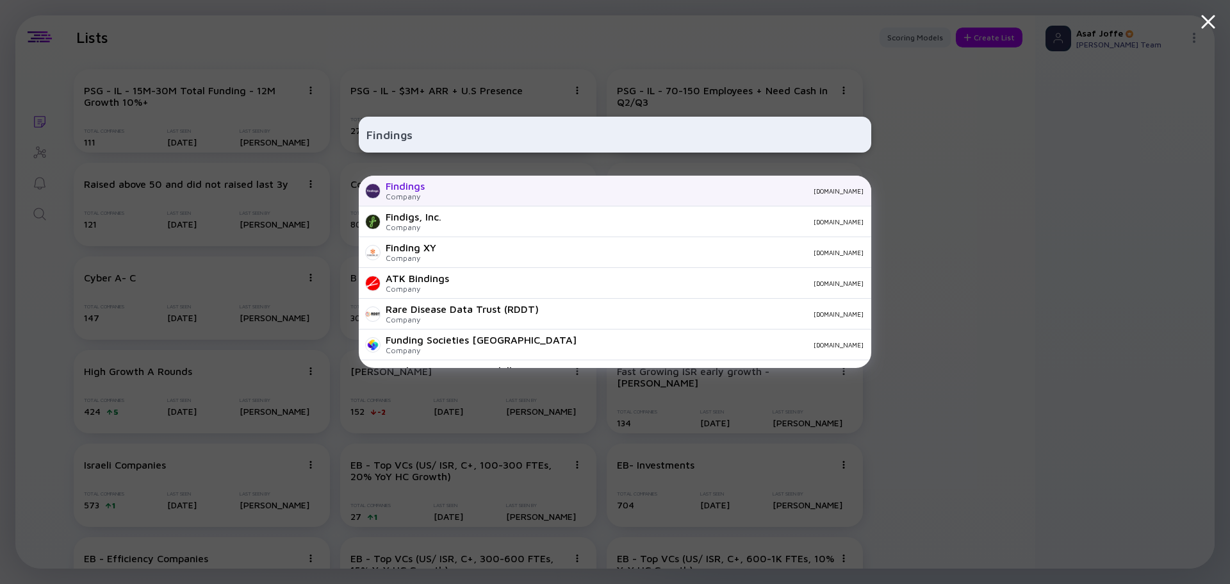
type input "Findings"
click at [477, 196] on div "Findings Company findings.co" at bounding box center [615, 191] width 513 height 31
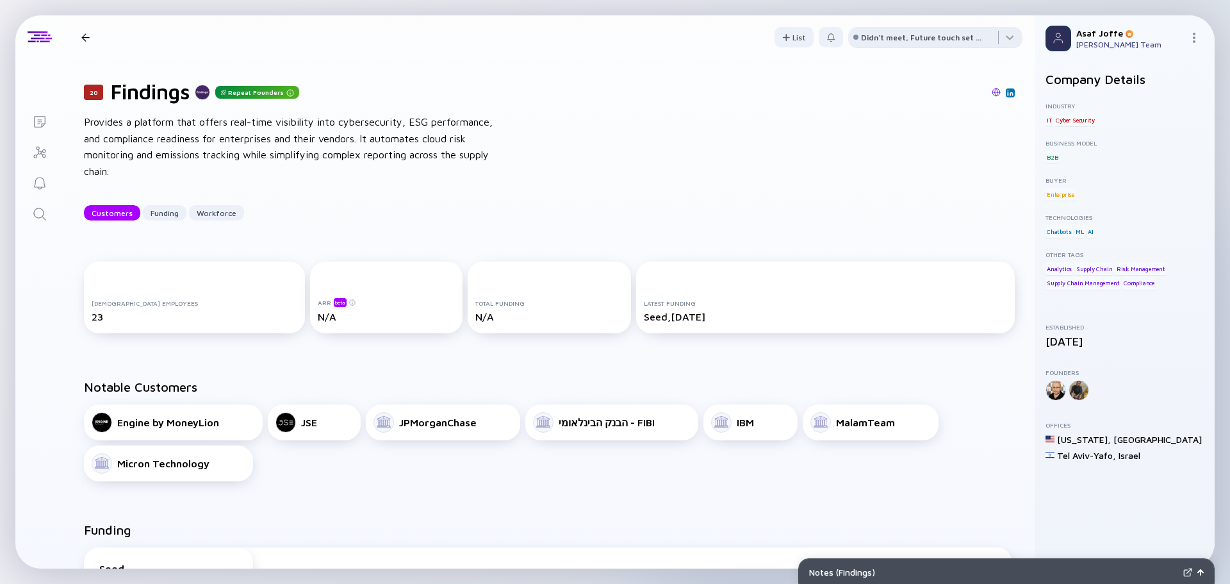
click at [970, 33] on div "Didn't meet, Future touch set in OPTX" at bounding box center [922, 38] width 122 height 10
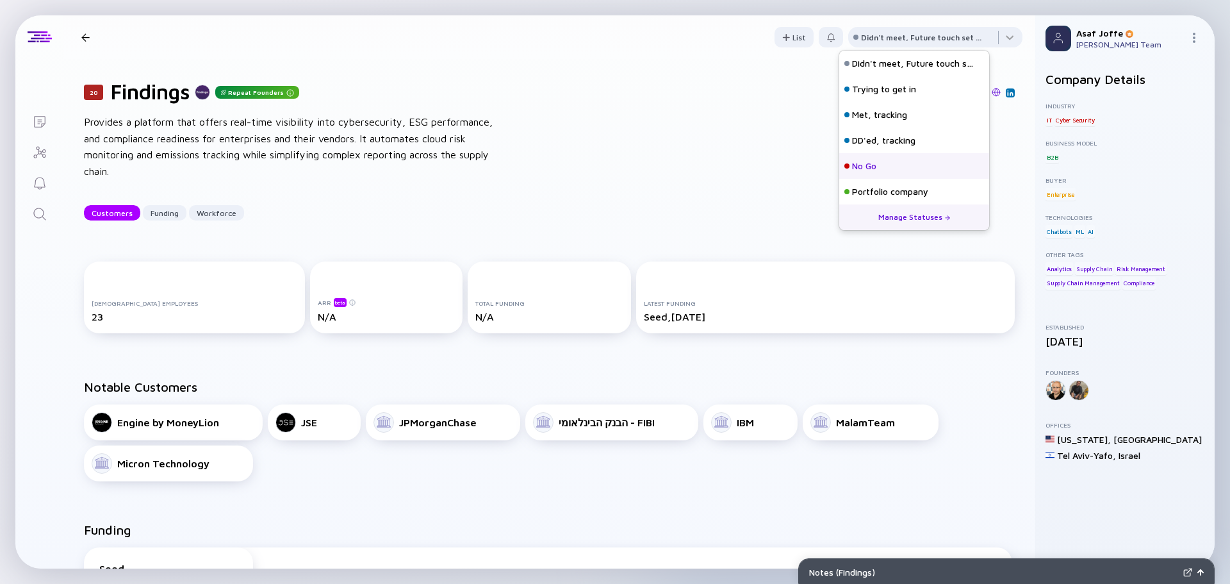
click at [895, 172] on div "No Go" at bounding box center [915, 166] width 150 height 26
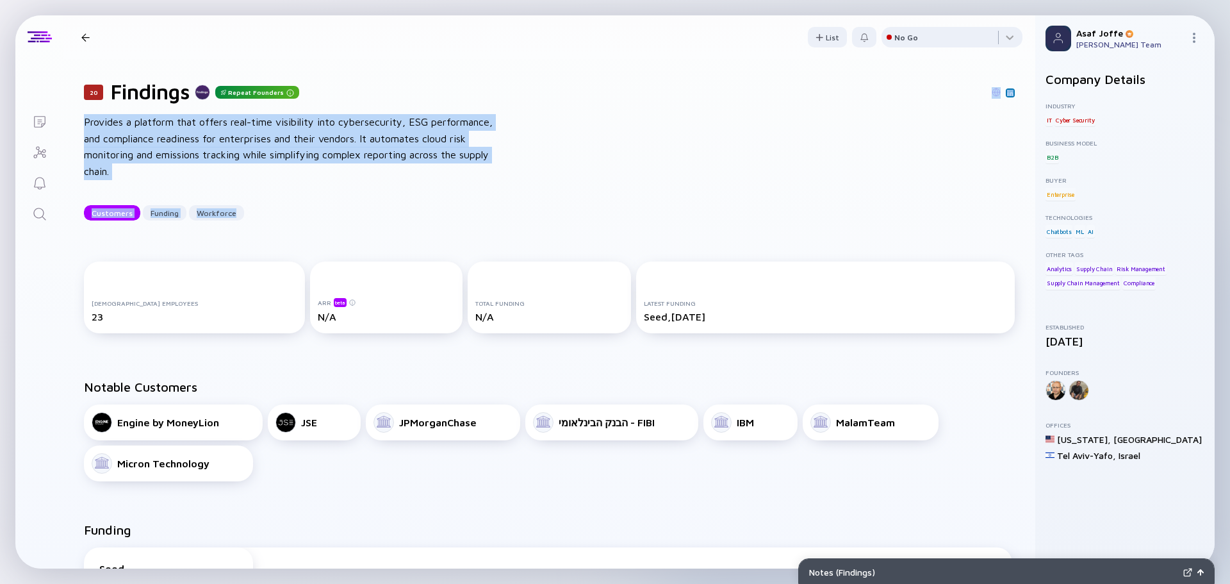
drag, startPoint x: 815, startPoint y: 156, endPoint x: 815, endPoint y: 149, distance: 6.4
click at [805, 151] on div "20 Findings Repeat Founders Provides a platform that offers real-time visibilit…" at bounding box center [549, 150] width 972 height 182
click at [973, 88] on div at bounding box center [663, 93] width 703 height 12
click at [38, 217] on icon "Search" at bounding box center [39, 213] width 15 height 15
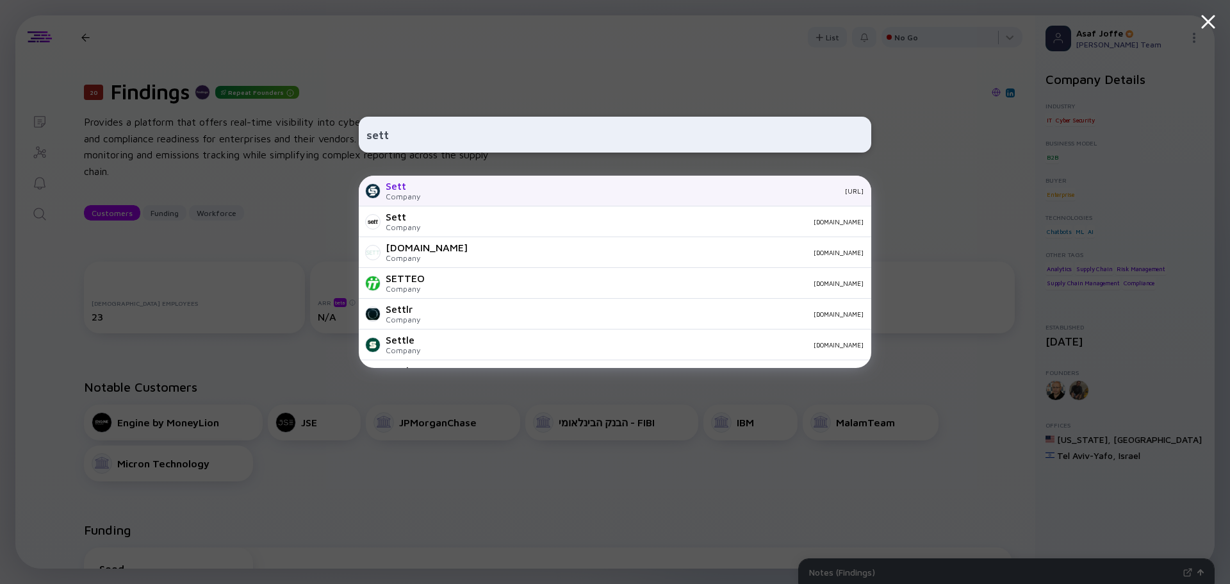
type input "sett"
click at [442, 197] on div "Sett Company sett.ai" at bounding box center [615, 191] width 513 height 31
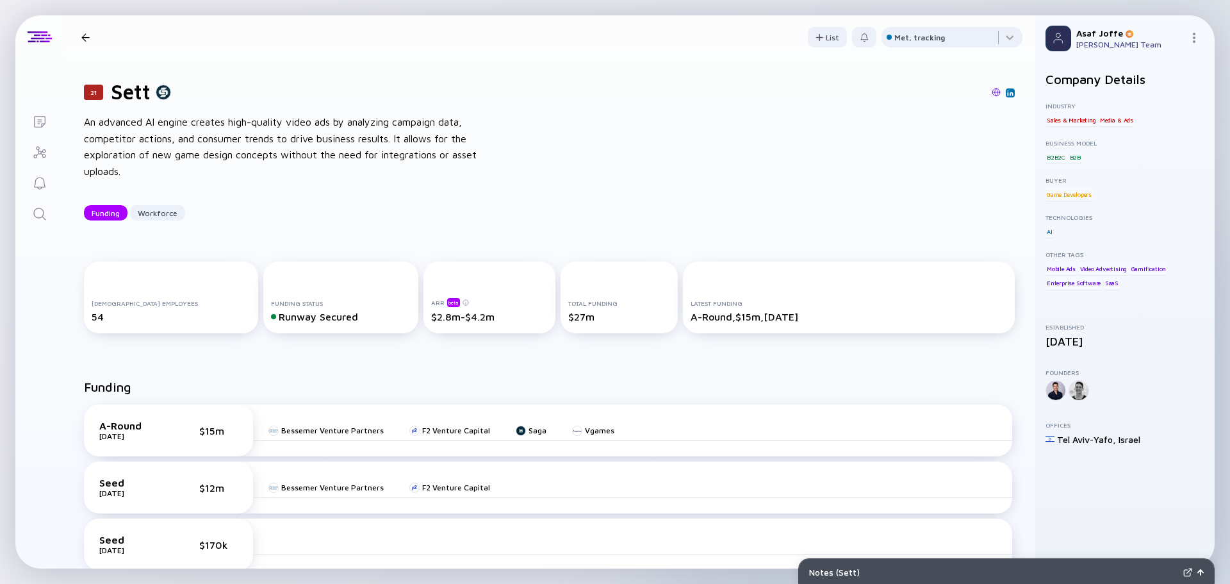
click at [208, 132] on div "An advanced AI engine creates high-quality video ads by analyzing campaign data…" at bounding box center [289, 146] width 410 height 65
click at [42, 215] on icon "Search" at bounding box center [39, 213] width 15 height 15
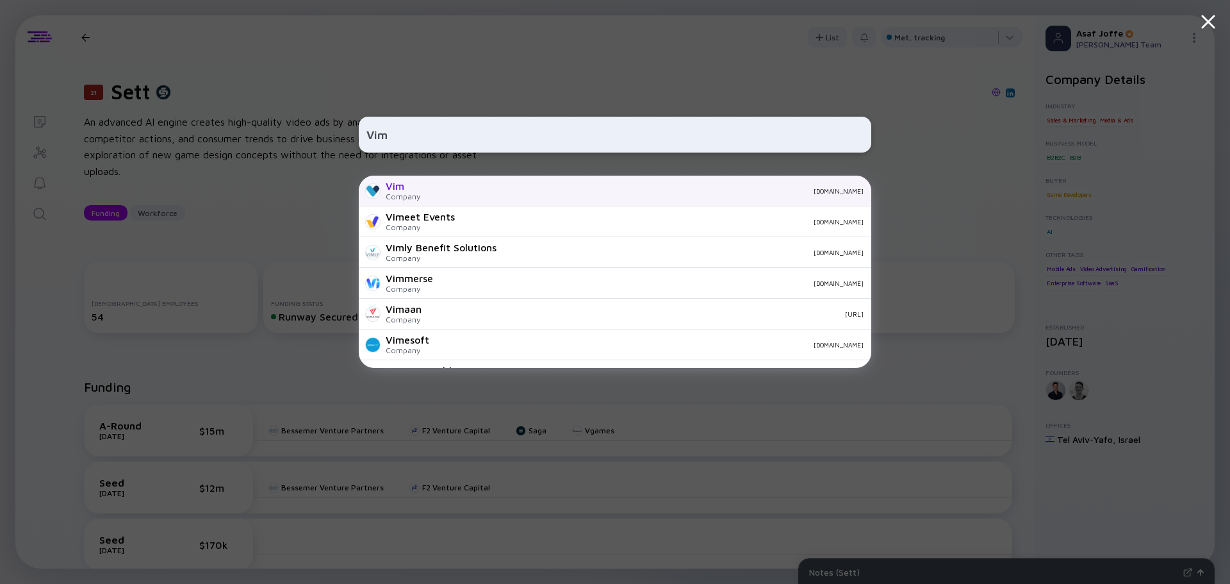
type input "Vim"
click at [459, 190] on div "getvim.com" at bounding box center [647, 191] width 433 height 8
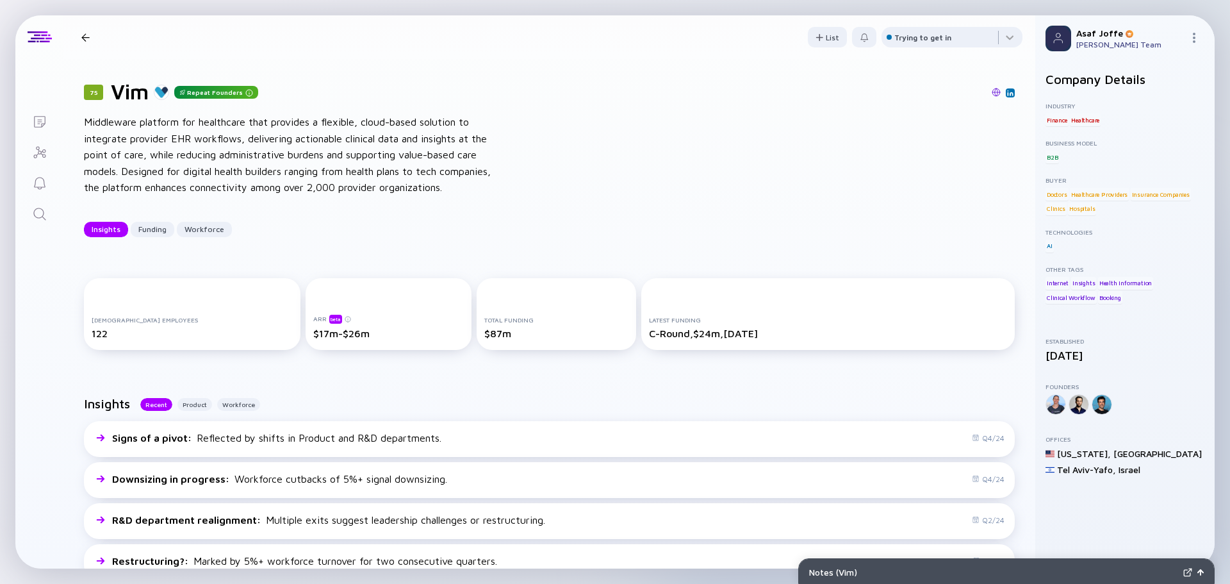
drag, startPoint x: 833, startPoint y: 263, endPoint x: 762, endPoint y: 220, distance: 83.1
